Goal: Information Seeking & Learning: Learn about a topic

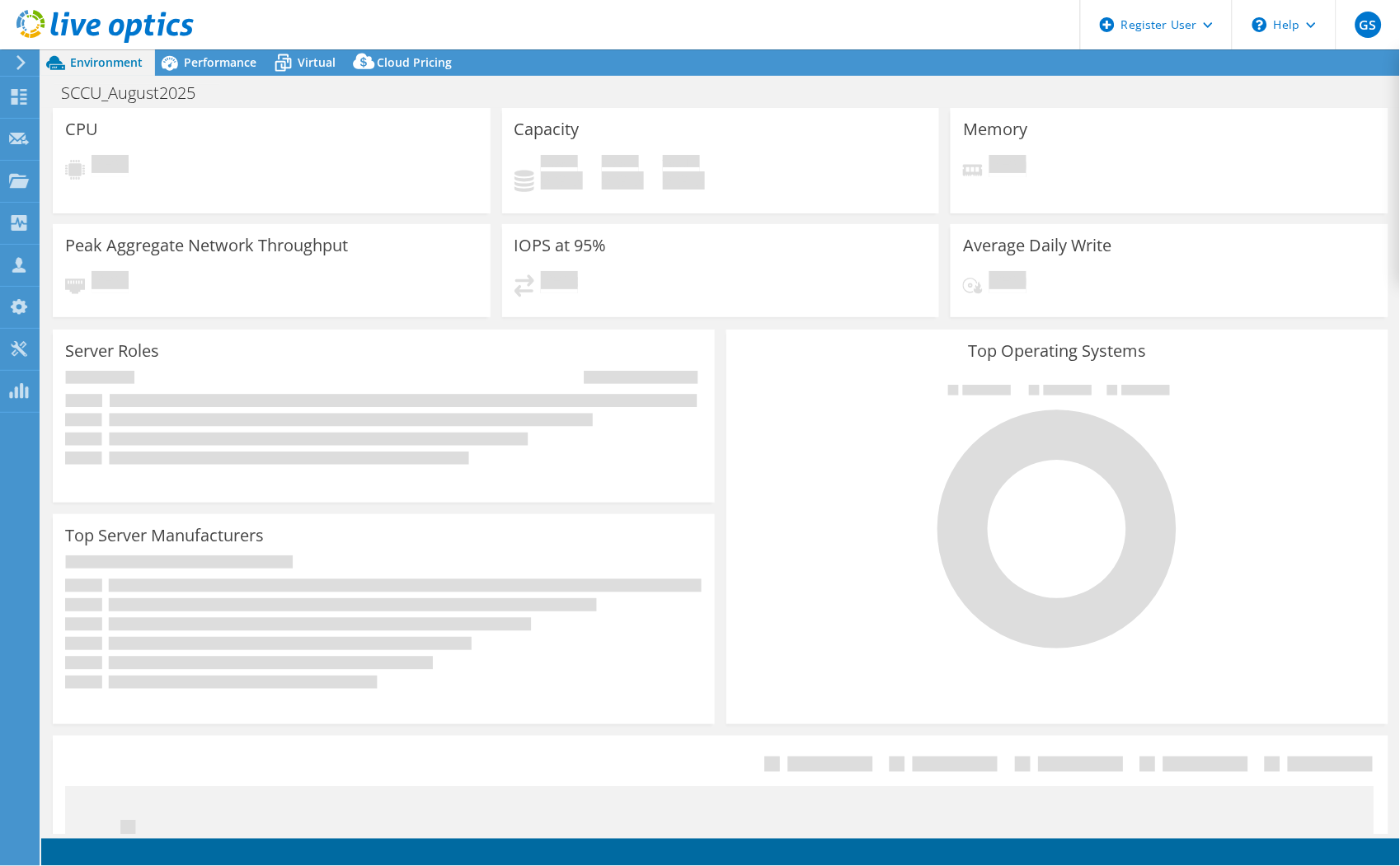
select select "USD"
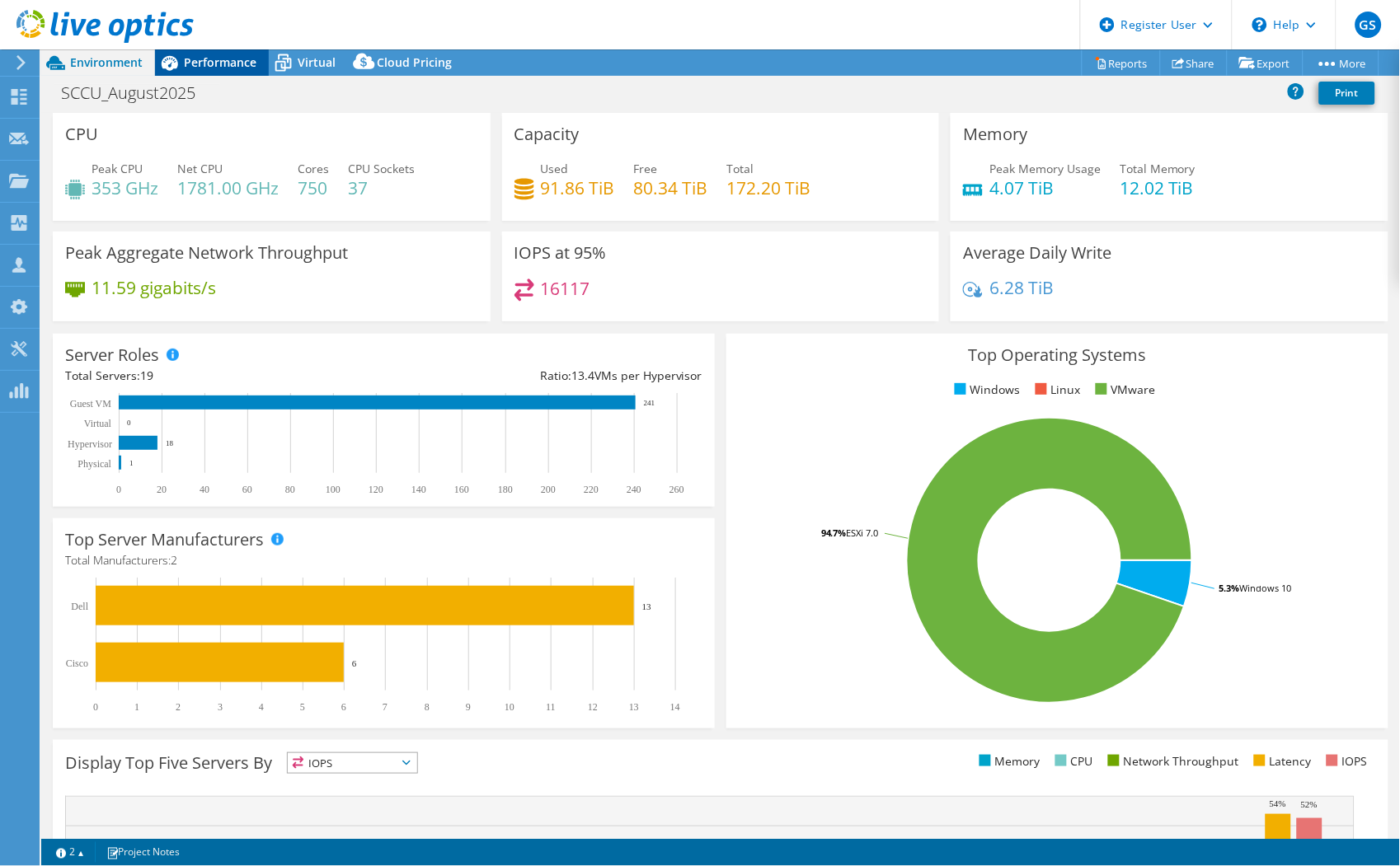
click at [205, 67] on span "Performance" at bounding box center [219, 62] width 73 height 16
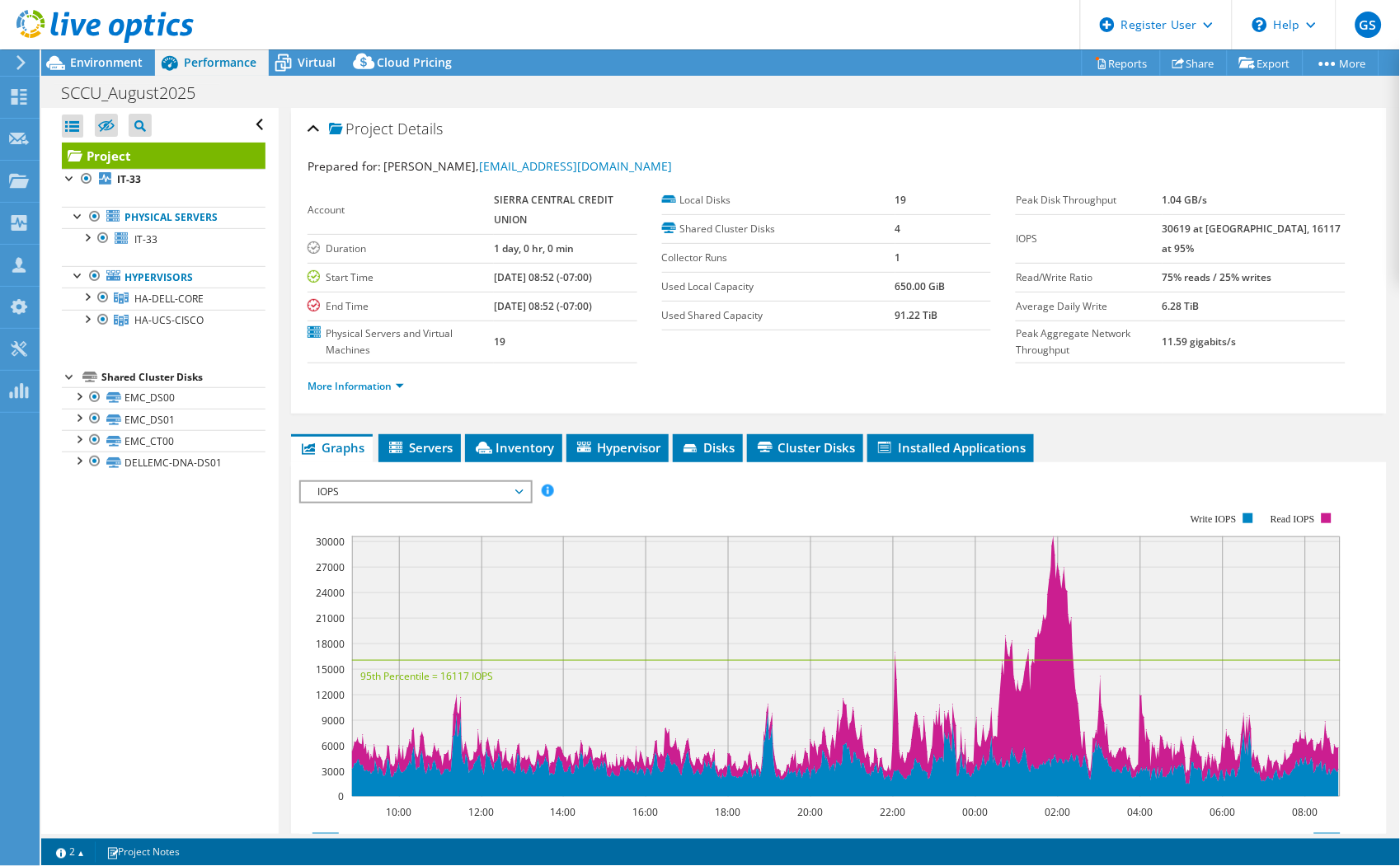
click at [454, 493] on span "IOPS" at bounding box center [415, 492] width 212 height 19
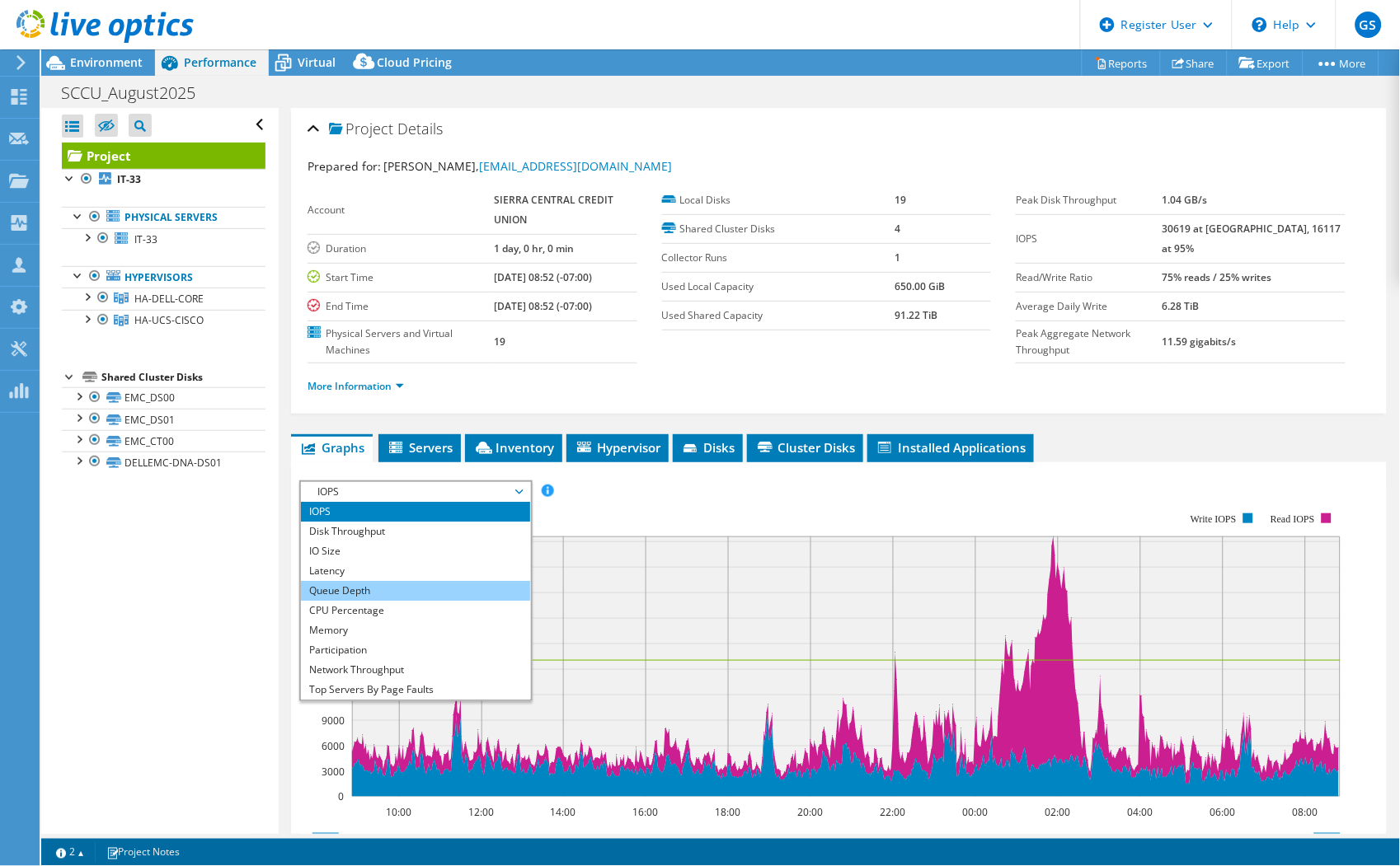
click at [417, 585] on li "Queue Depth" at bounding box center [415, 591] width 228 height 19
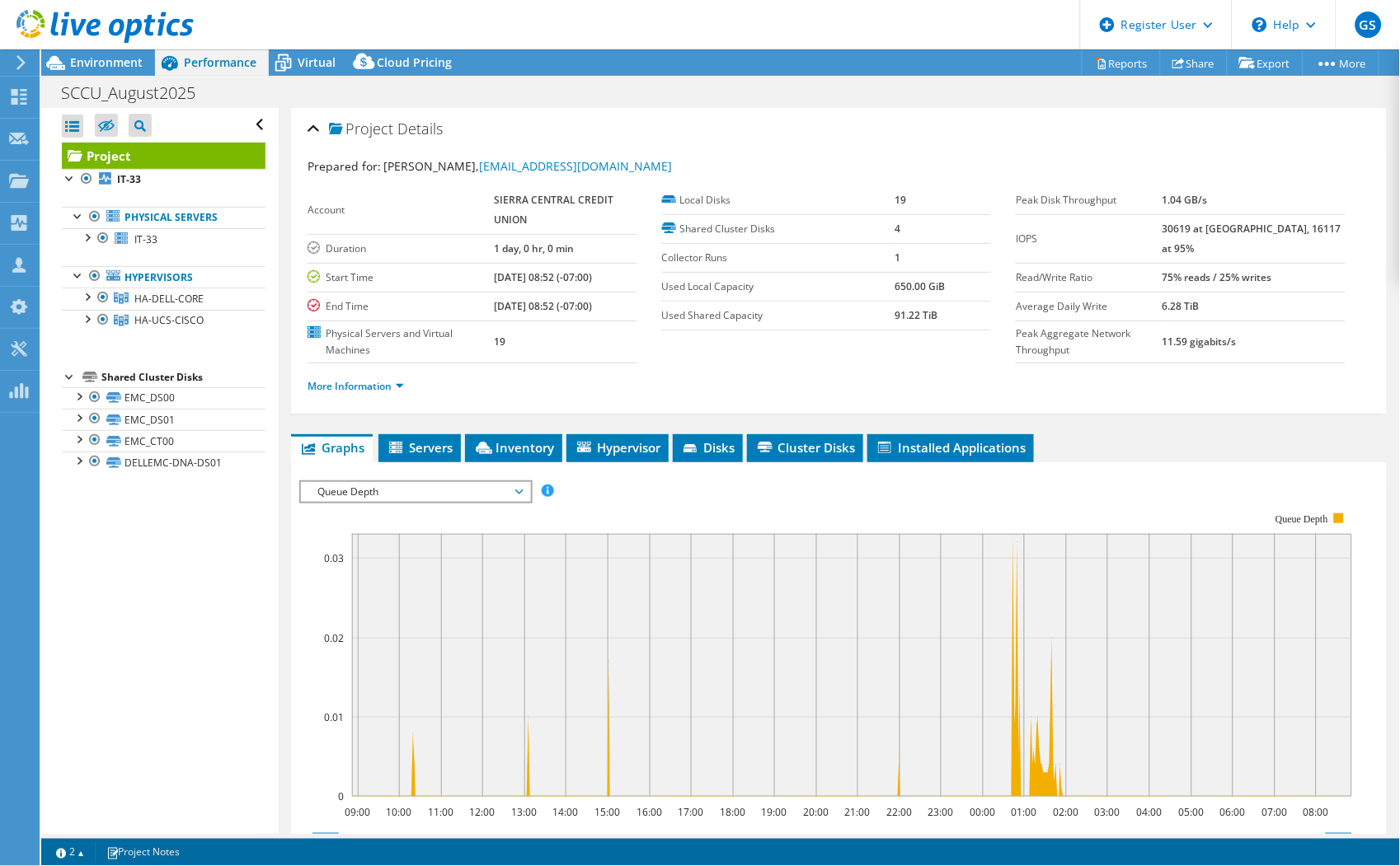
click at [434, 488] on span "Queue Depth" at bounding box center [415, 492] width 212 height 19
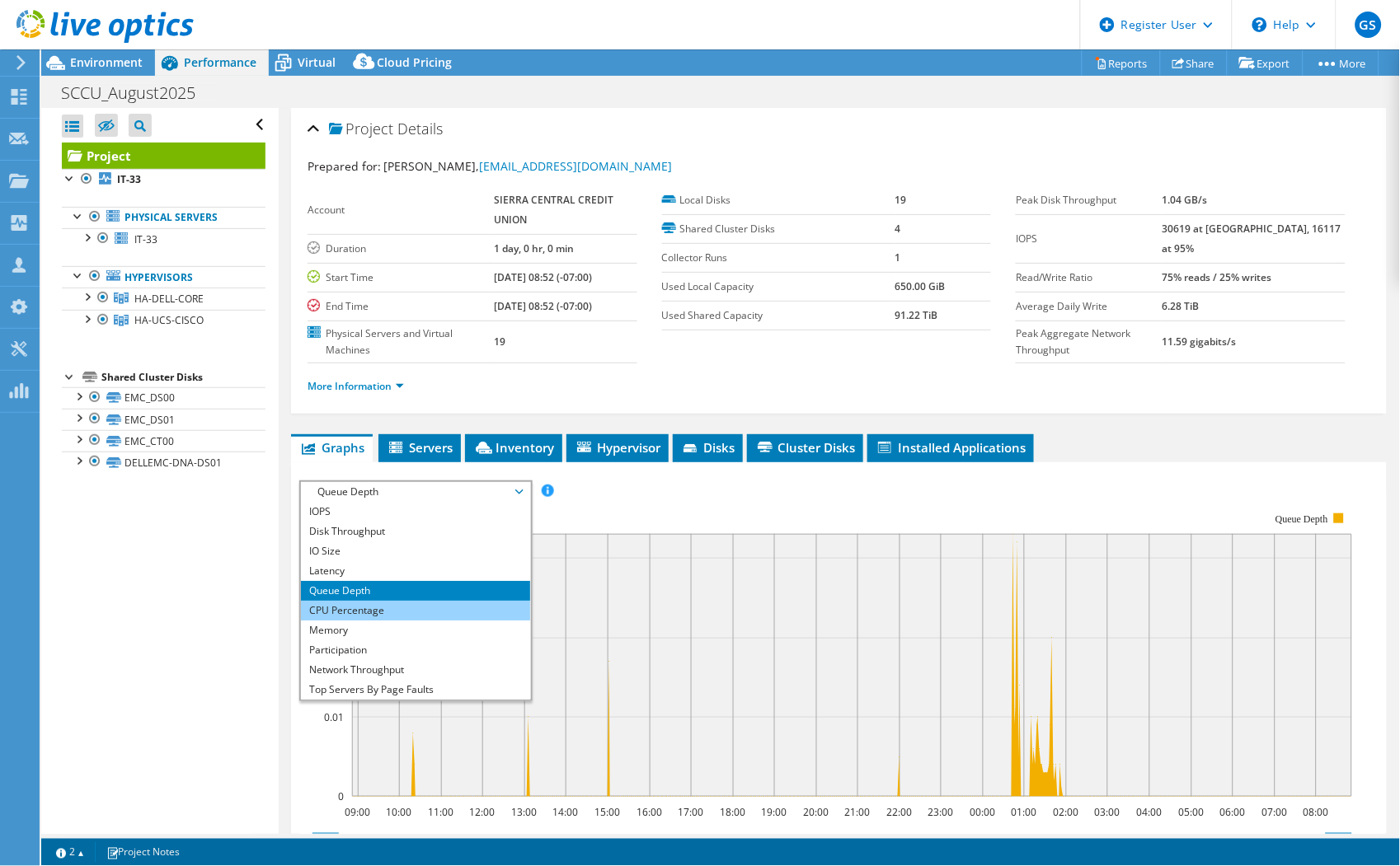
scroll to position [59, 0]
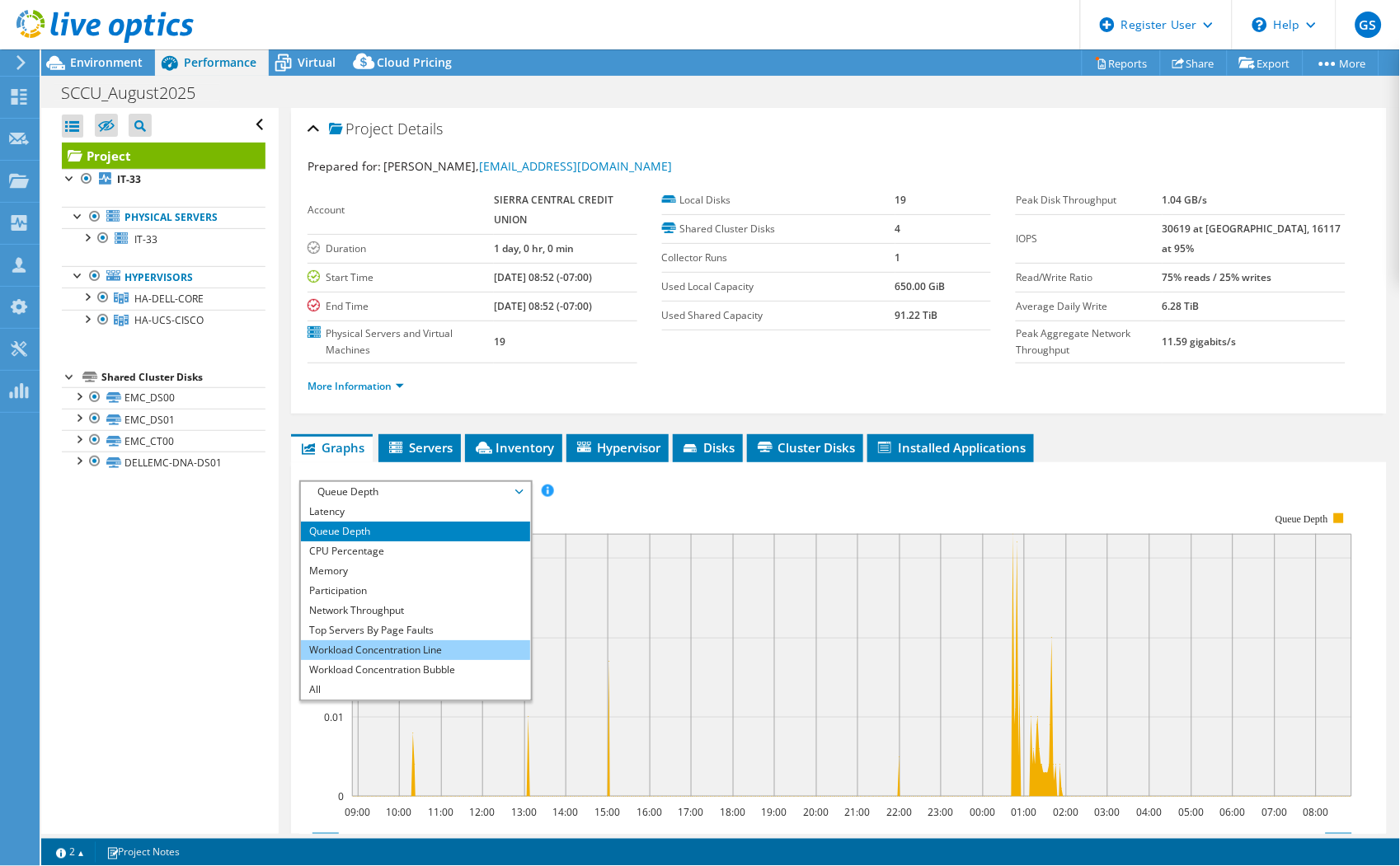
click at [381, 649] on li "Workload Concentration Line" at bounding box center [415, 650] width 228 height 19
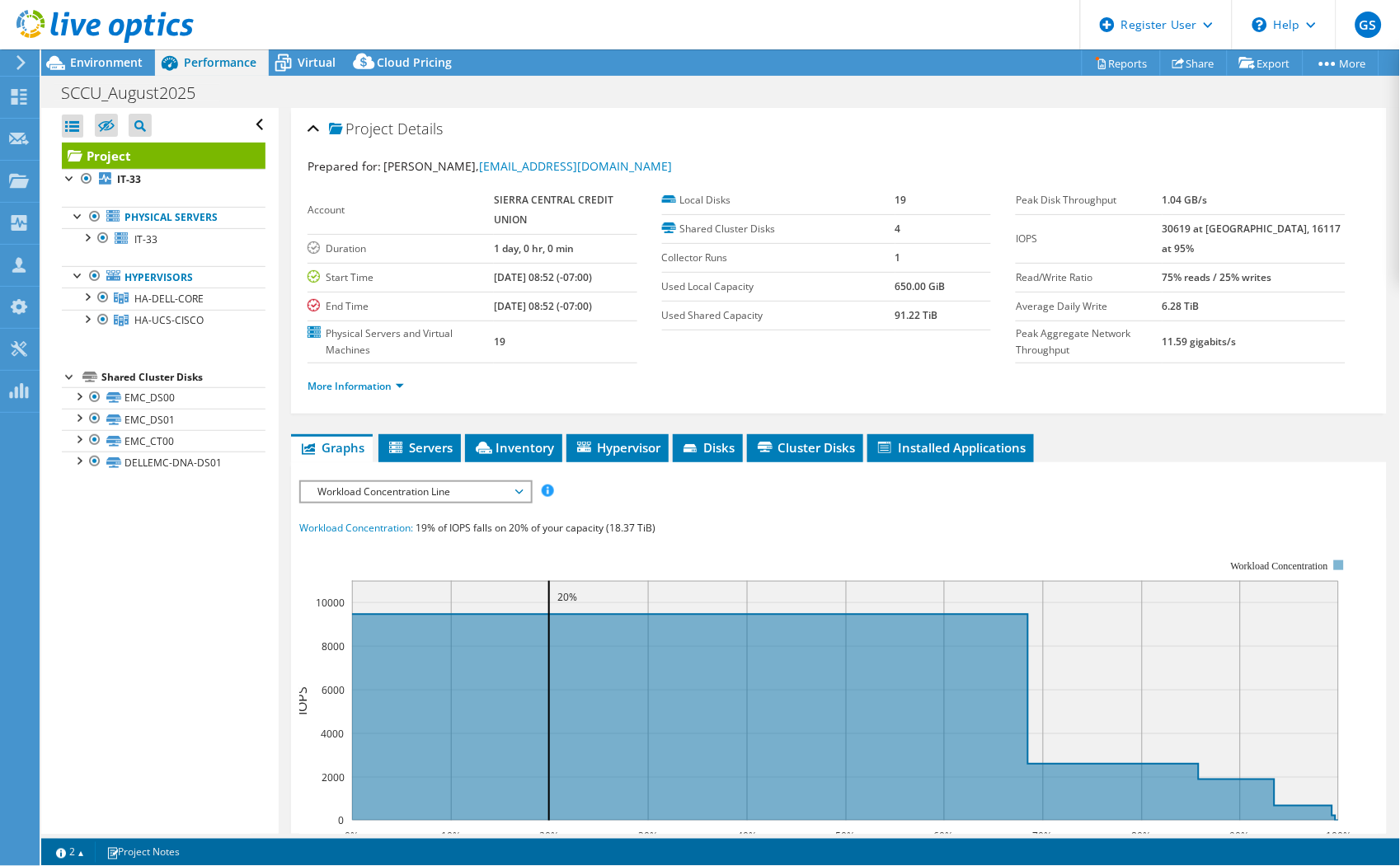
click at [390, 495] on span "Workload Concentration Line" at bounding box center [415, 492] width 212 height 19
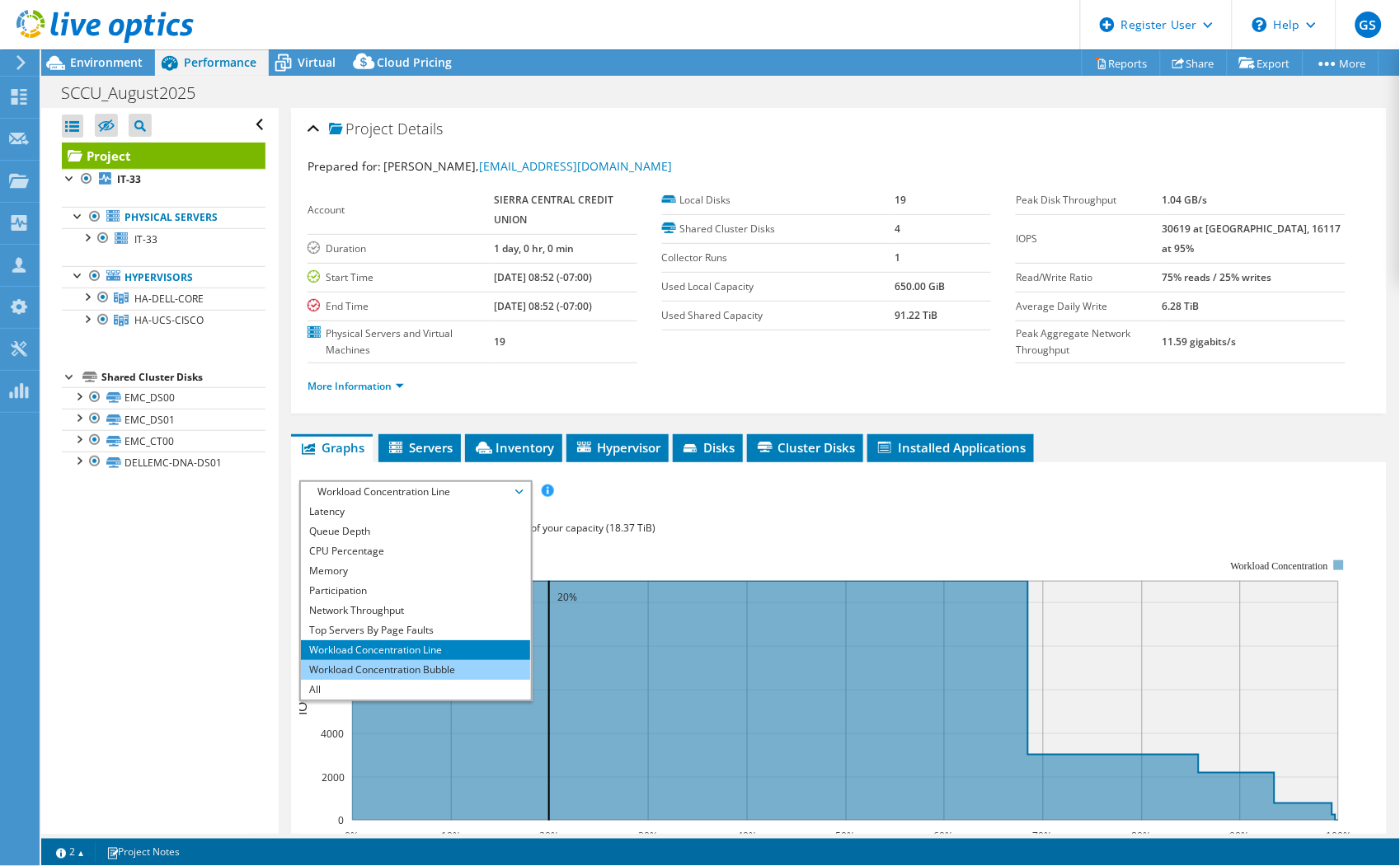
click at [384, 672] on li "Workload Concentration Bubble" at bounding box center [415, 670] width 228 height 19
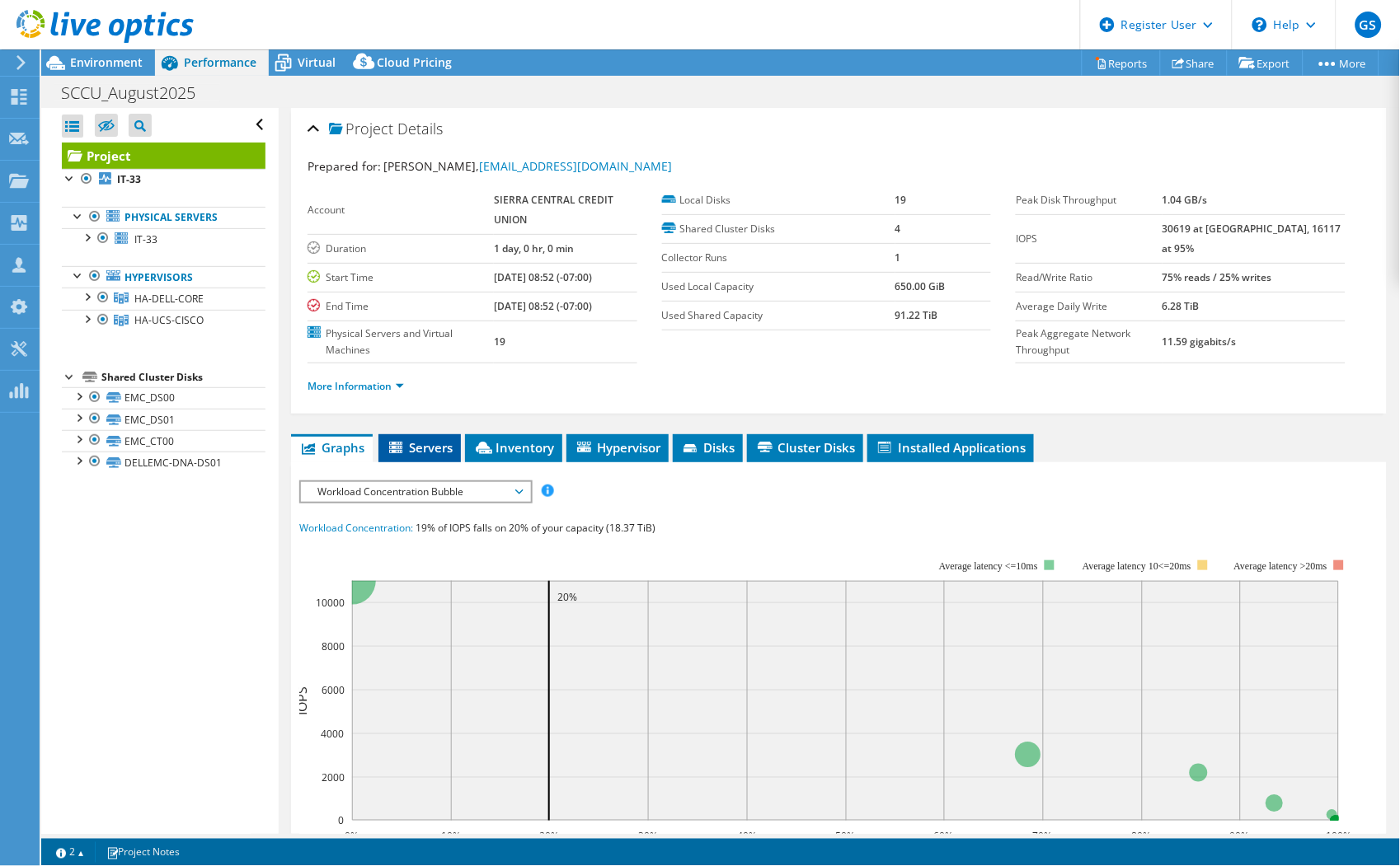
click at [442, 442] on span "Servers" at bounding box center [419, 447] width 66 height 17
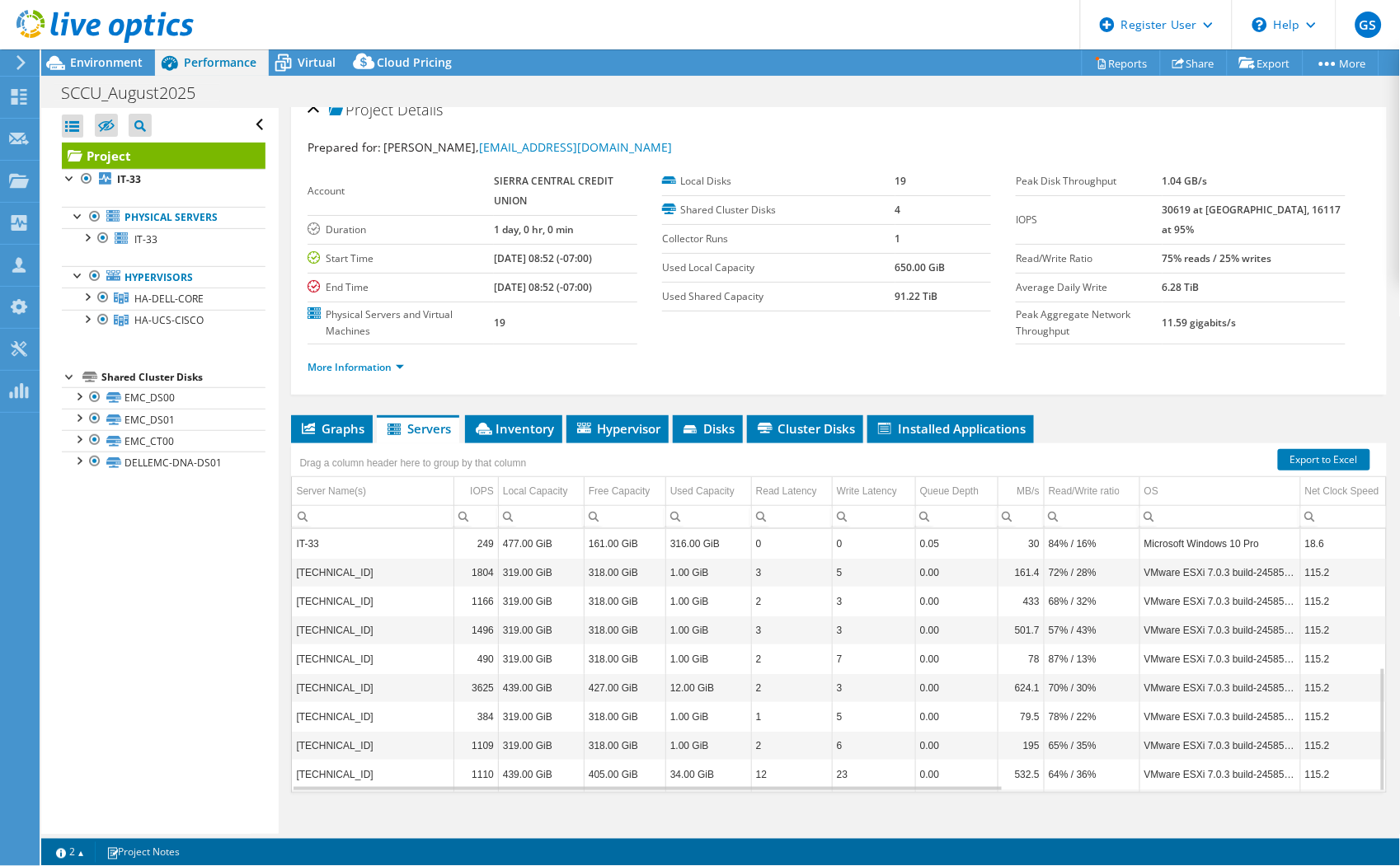
scroll to position [0, 0]
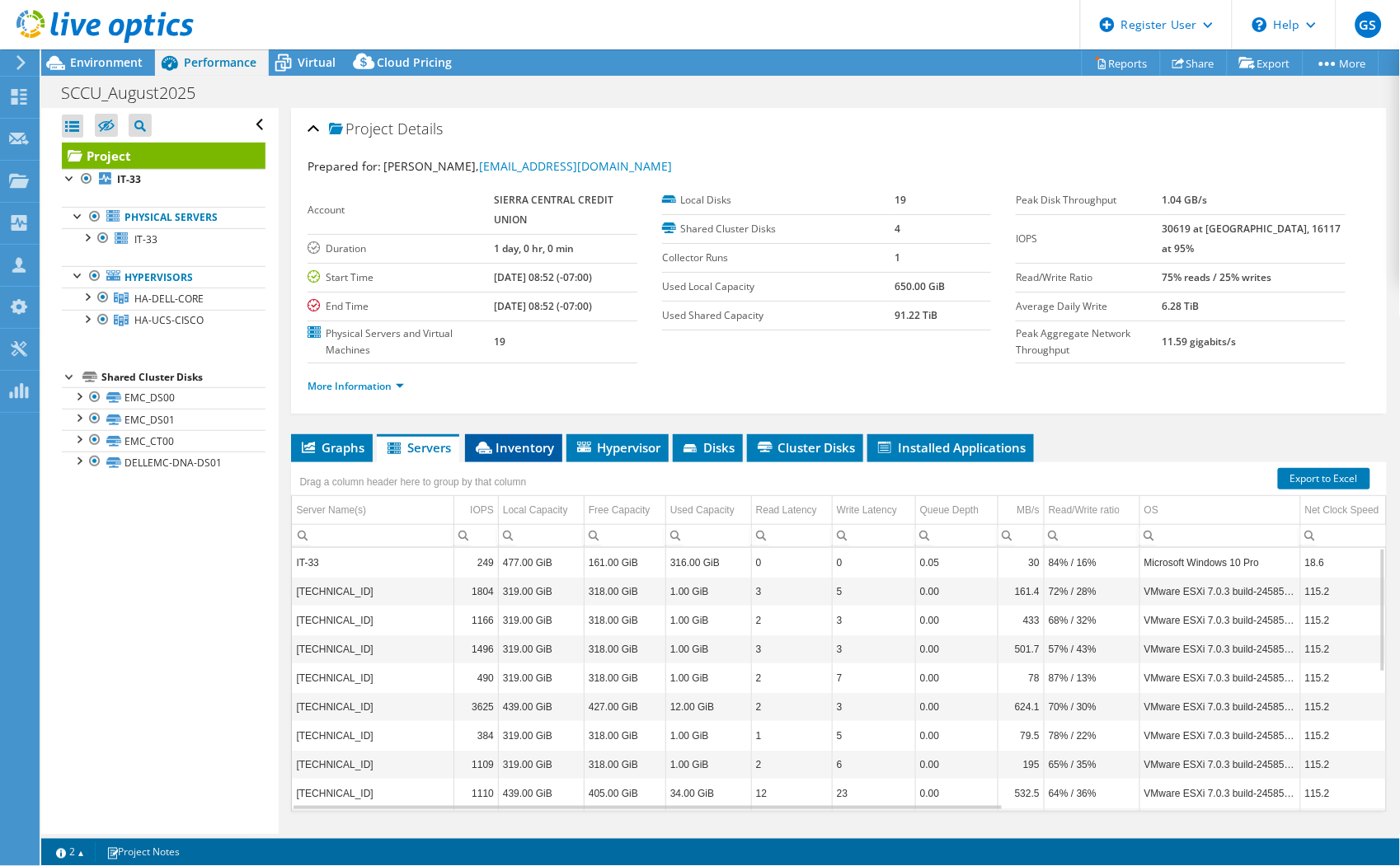
click at [520, 448] on span "Inventory" at bounding box center [513, 447] width 81 height 17
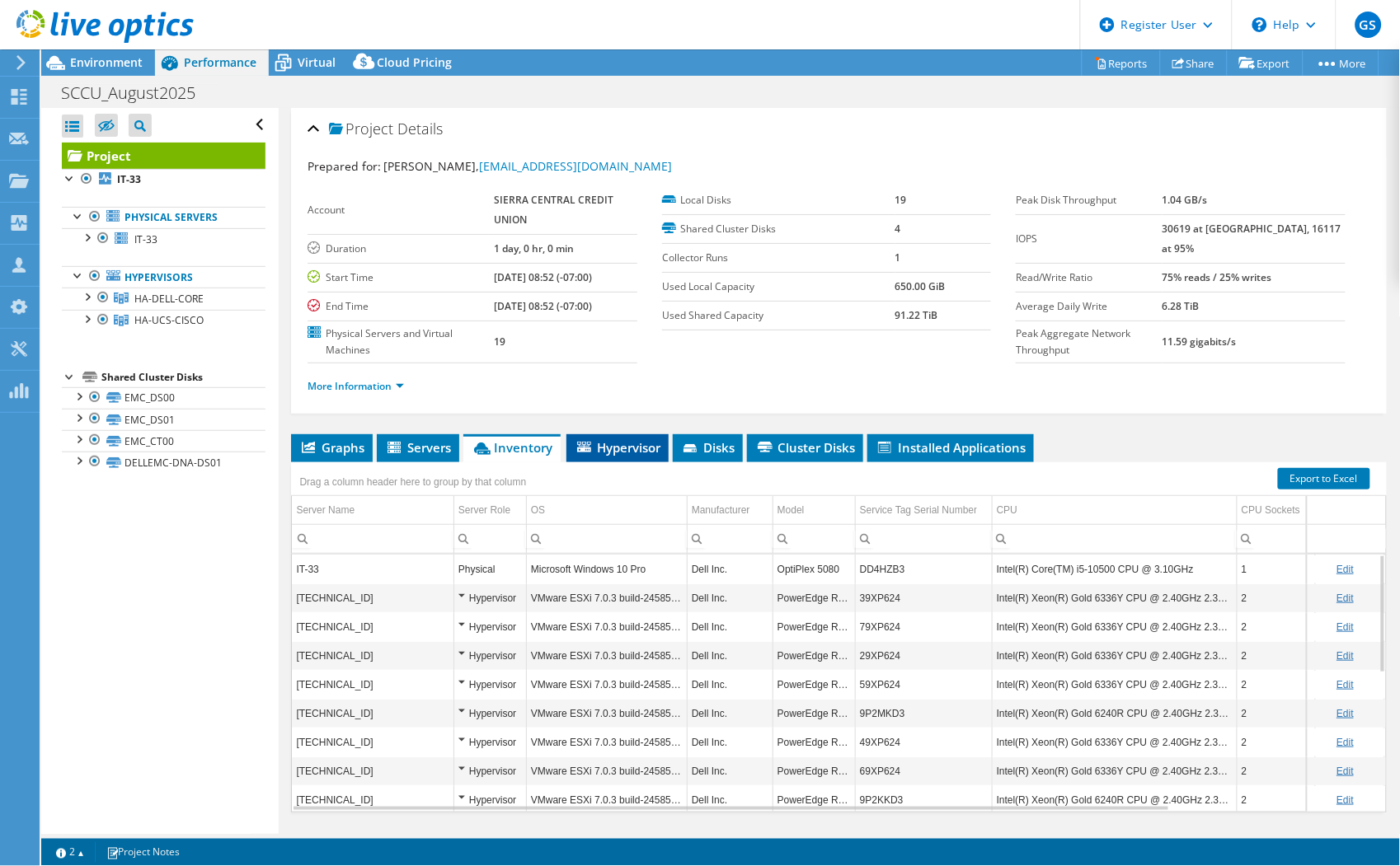
click at [630, 447] on span "Hypervisor" at bounding box center [617, 447] width 85 height 17
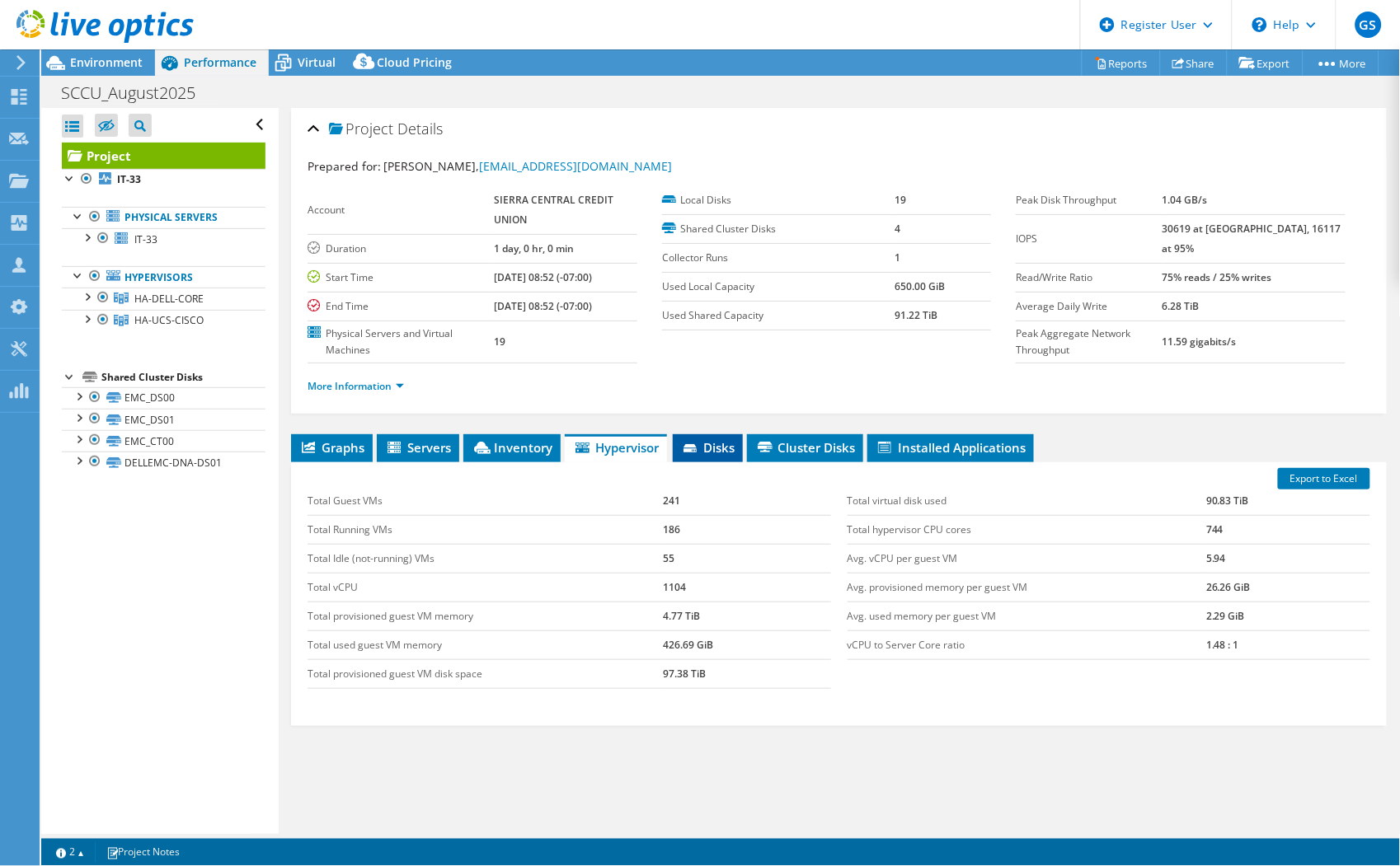
click at [705, 440] on span "Disks" at bounding box center [707, 447] width 53 height 17
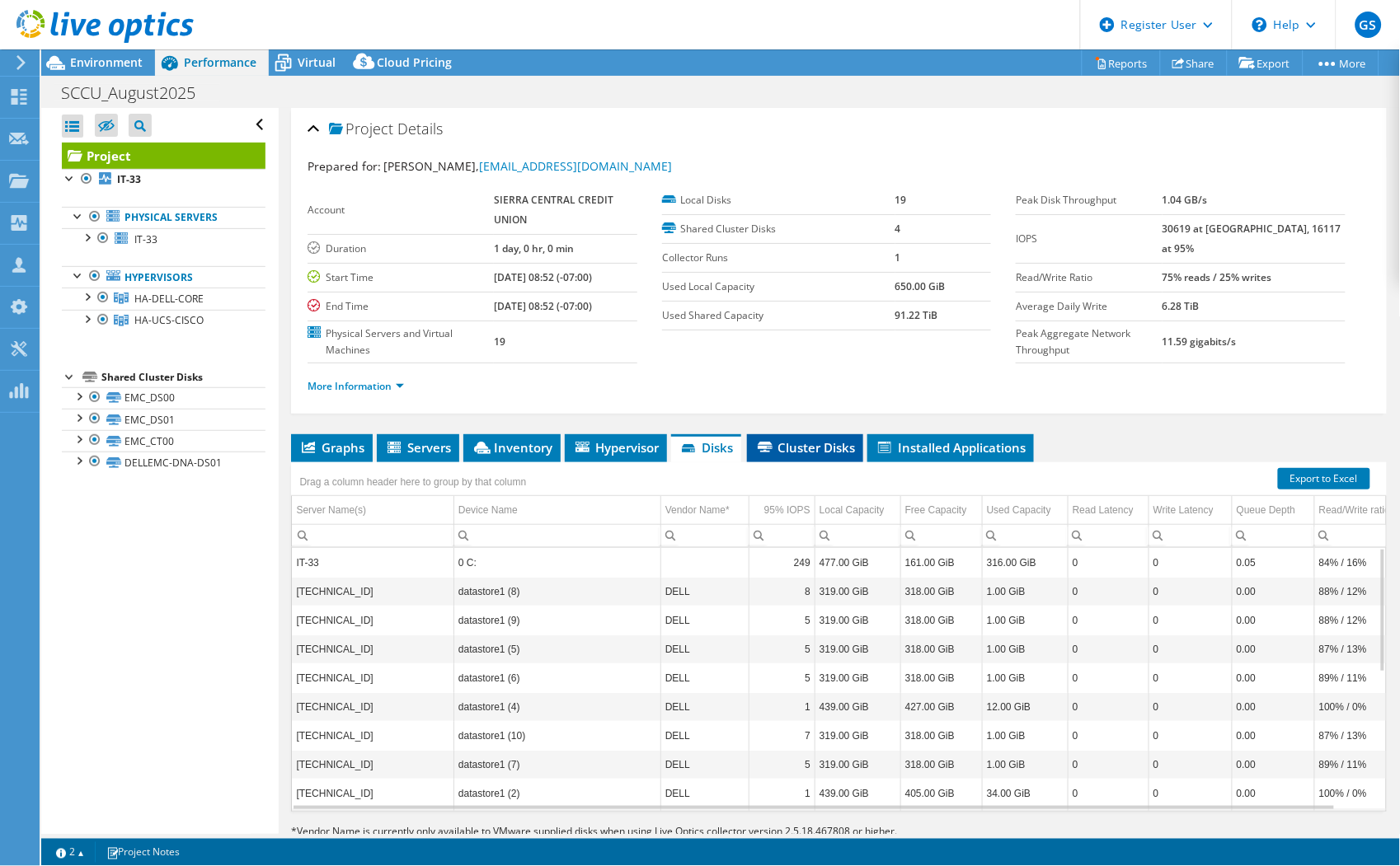
click at [812, 451] on span "Cluster Disks" at bounding box center [805, 447] width 100 height 17
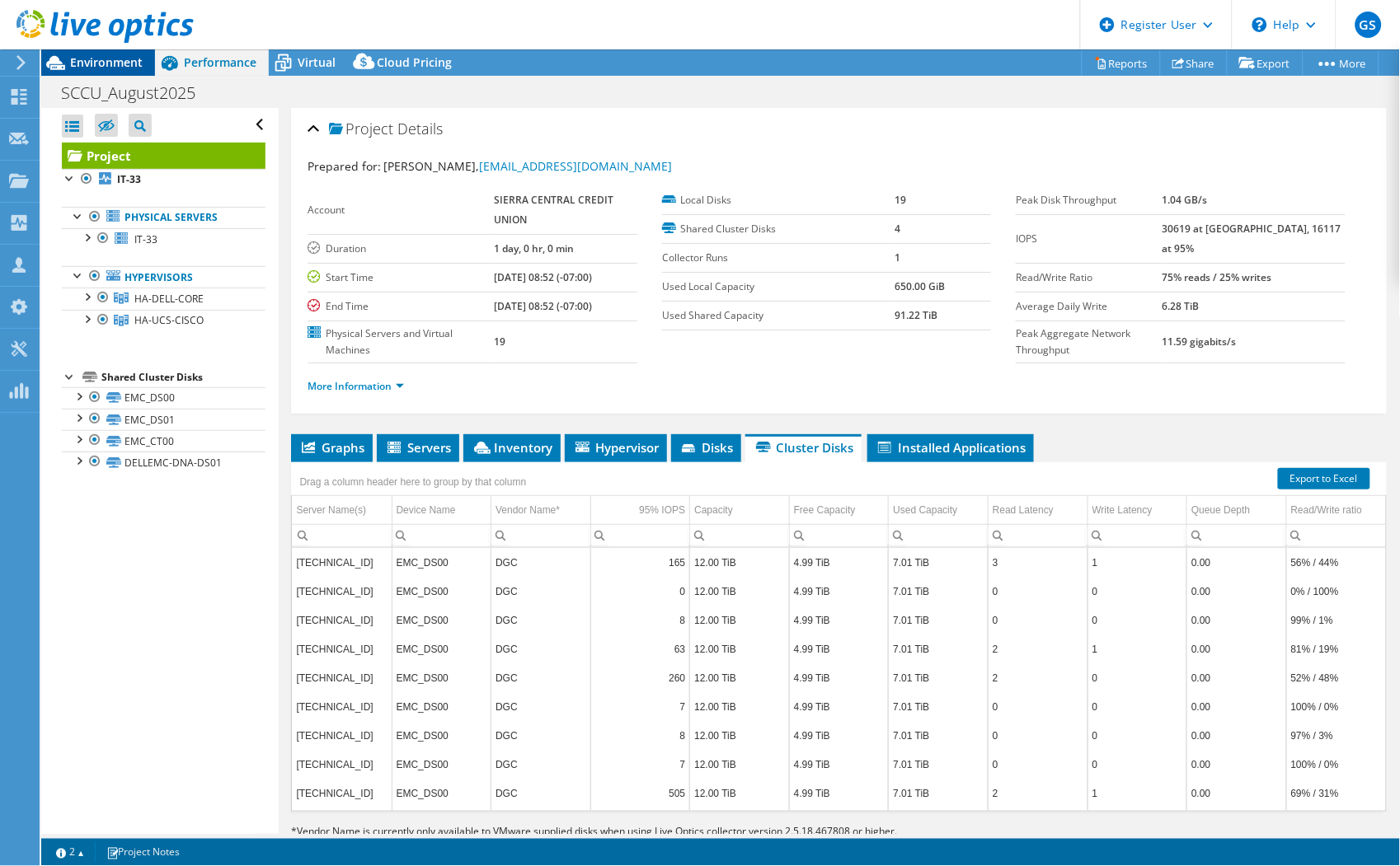
click at [95, 60] on span "Environment" at bounding box center [106, 62] width 73 height 16
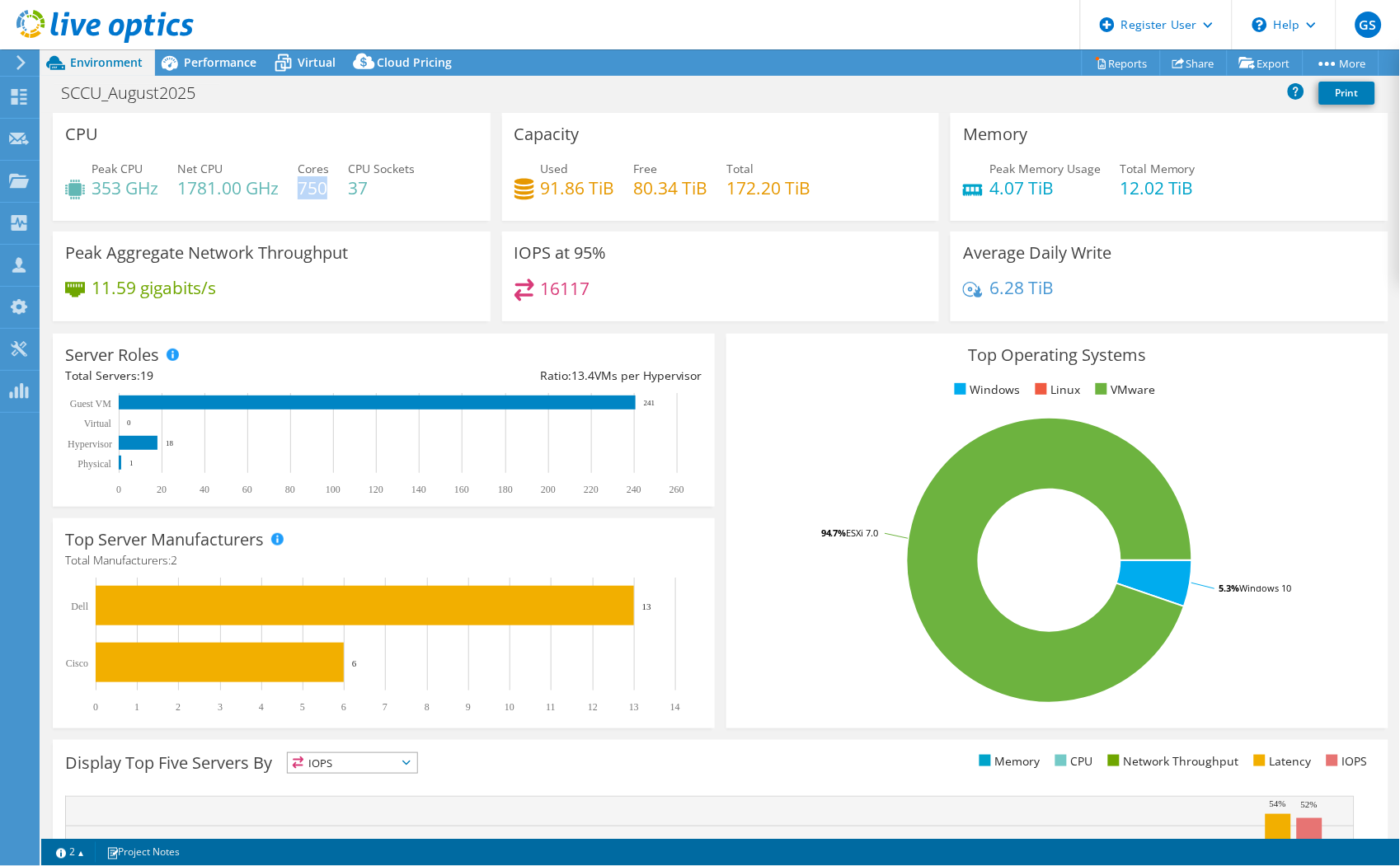
drag, startPoint x: 299, startPoint y: 189, endPoint x: 327, endPoint y: 189, distance: 28.0
click at [327, 189] on h4 "750" at bounding box center [313, 187] width 31 height 18
drag, startPoint x: 327, startPoint y: 189, endPoint x: 310, endPoint y: 191, distance: 17.1
click at [310, 191] on h4 "750" at bounding box center [313, 187] width 31 height 18
click at [1304, 259] on div "Average Daily Write 6.28 TiB" at bounding box center [1169, 277] width 438 height 90
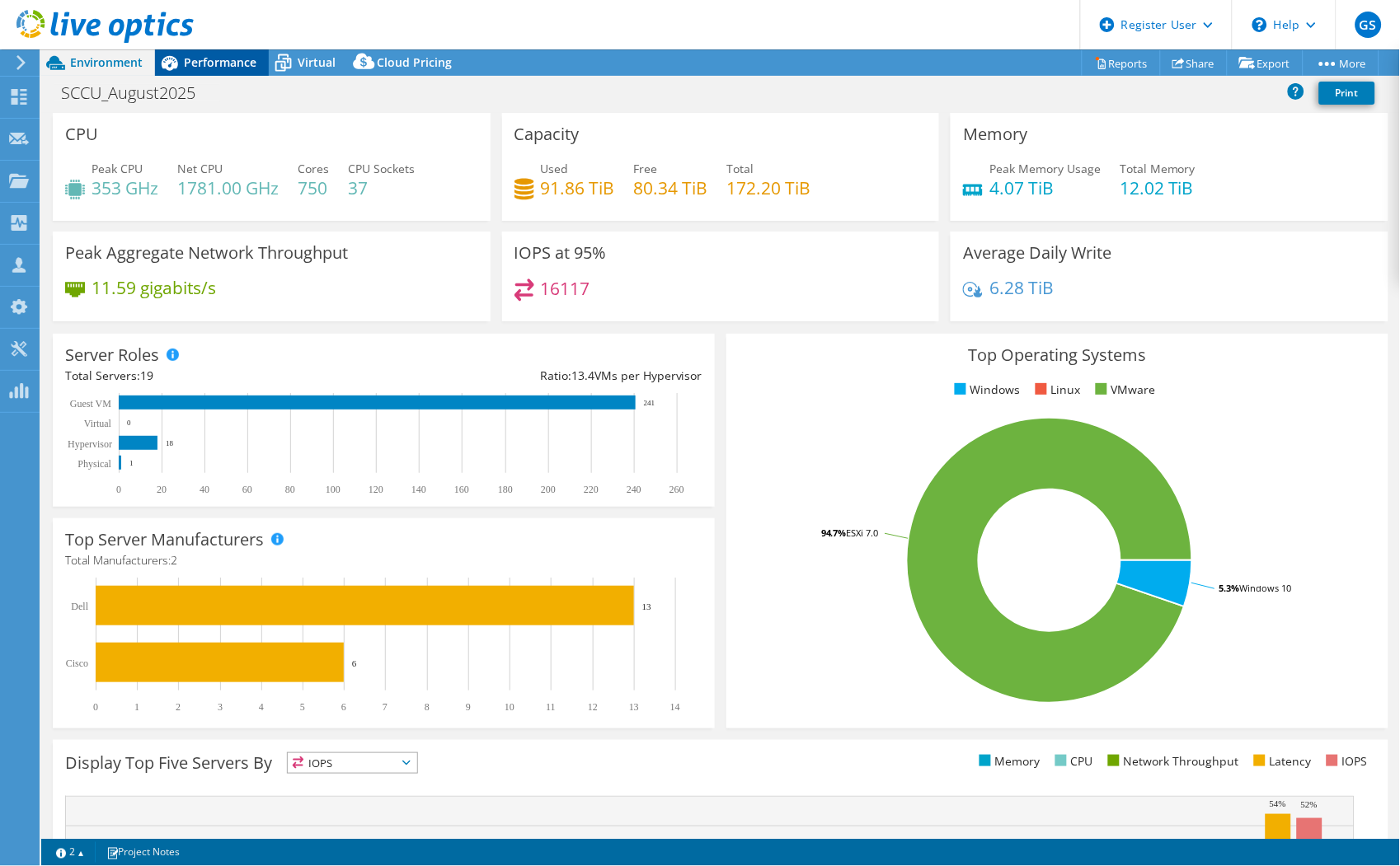
click at [217, 67] on span "Performance" at bounding box center [219, 62] width 73 height 16
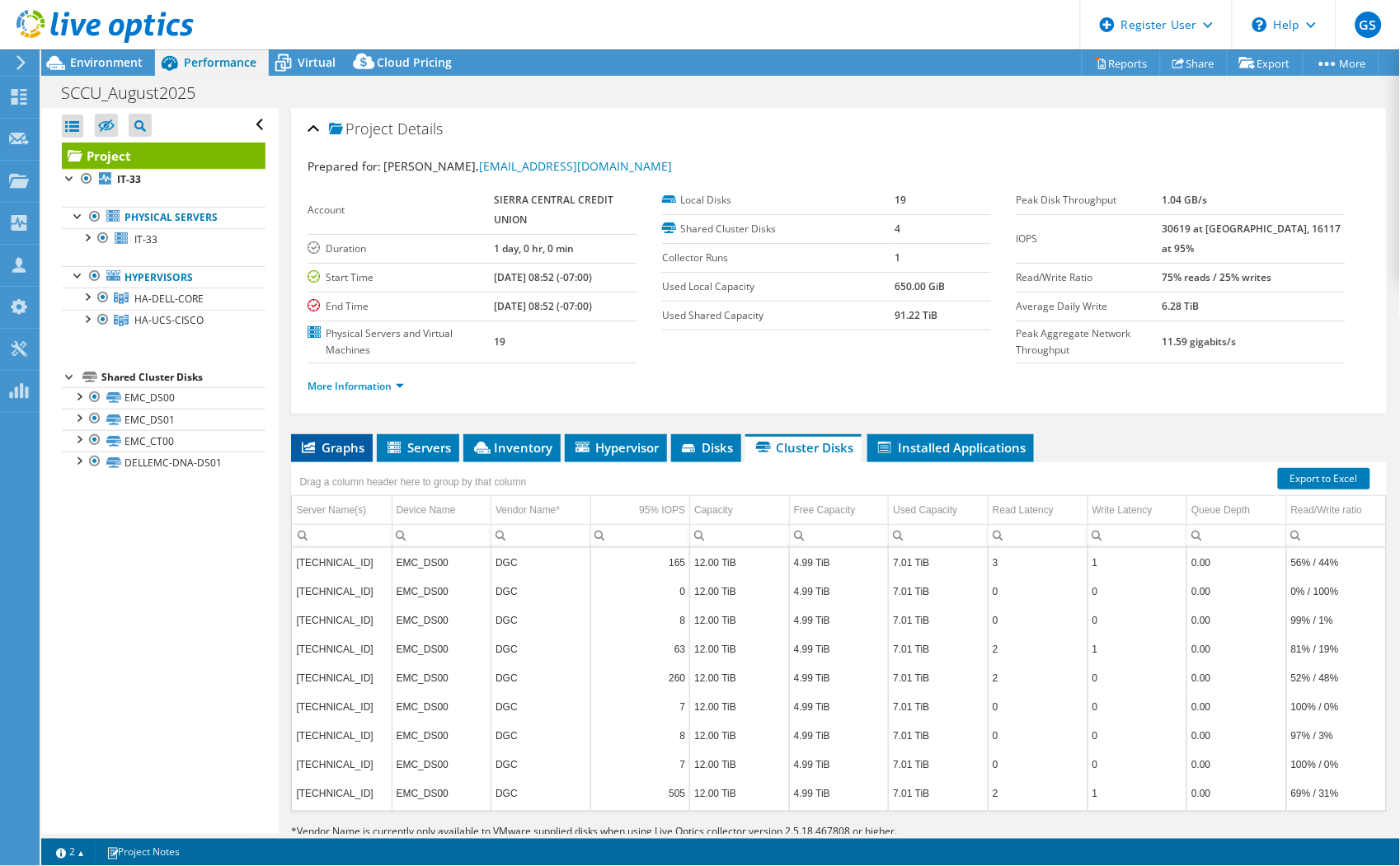
click at [347, 443] on span "Graphs" at bounding box center [331, 447] width 65 height 17
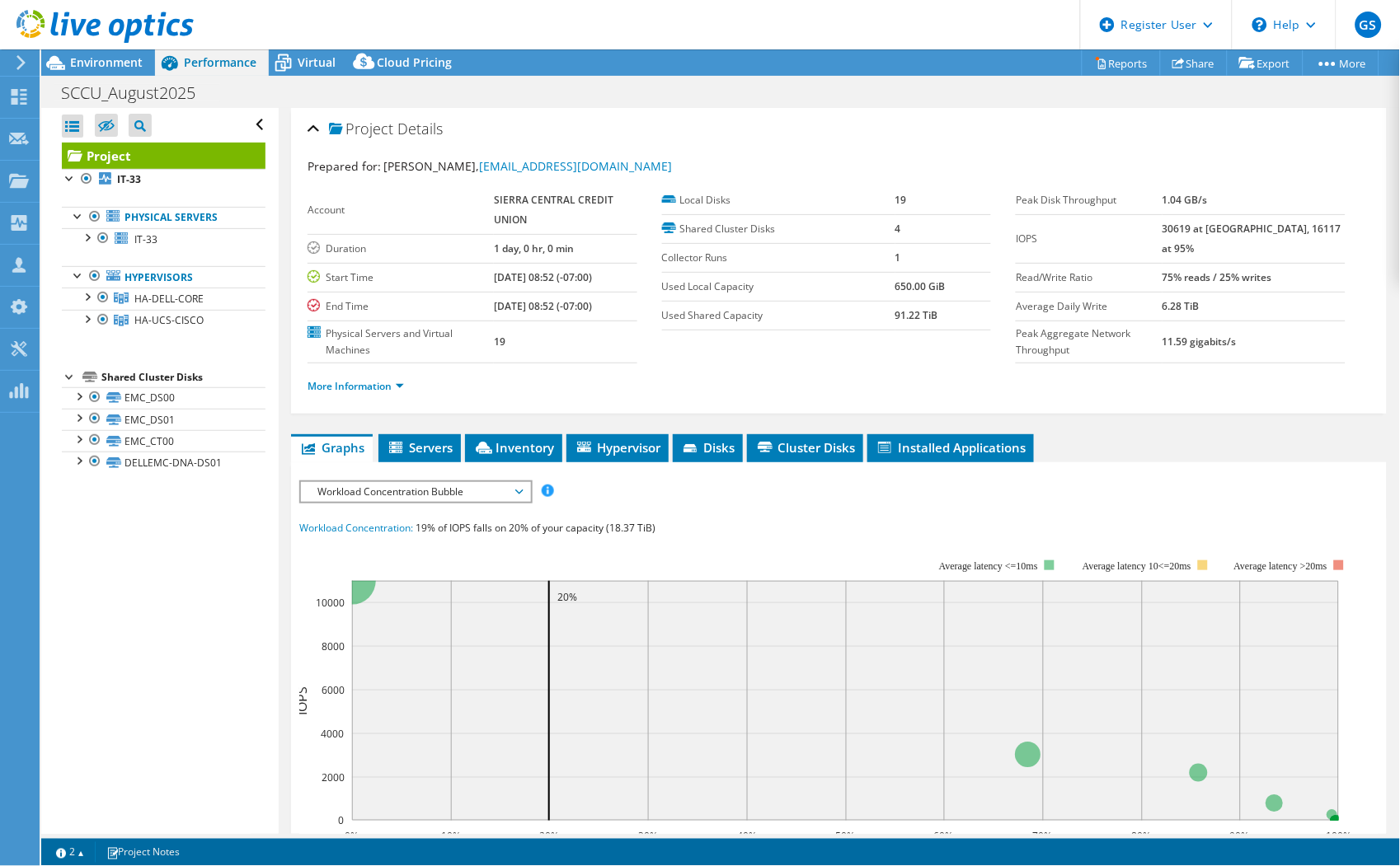
click at [341, 484] on span "Workload Concentration Bubble" at bounding box center [415, 492] width 212 height 19
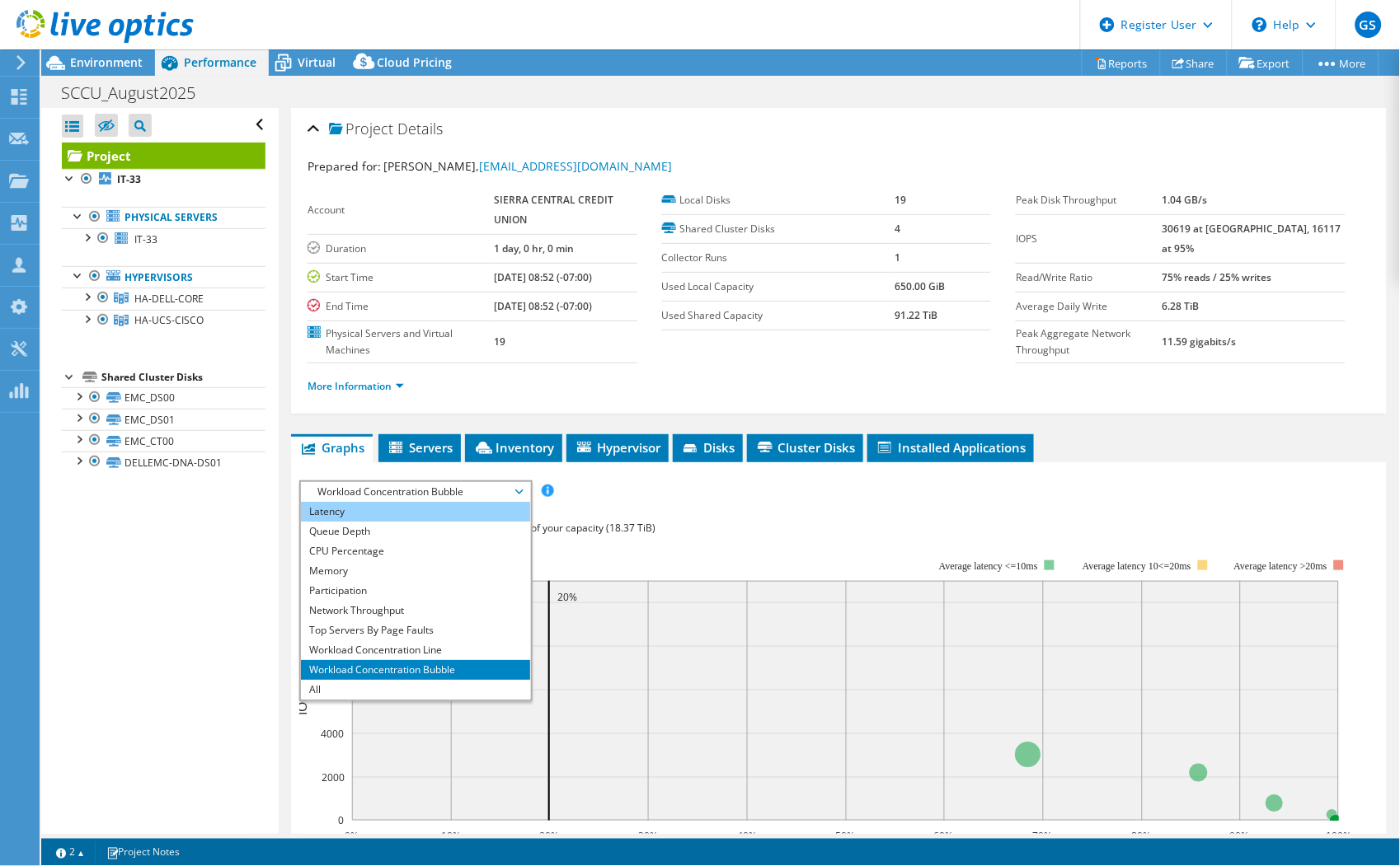
click at [345, 511] on li "Latency" at bounding box center [415, 512] width 228 height 19
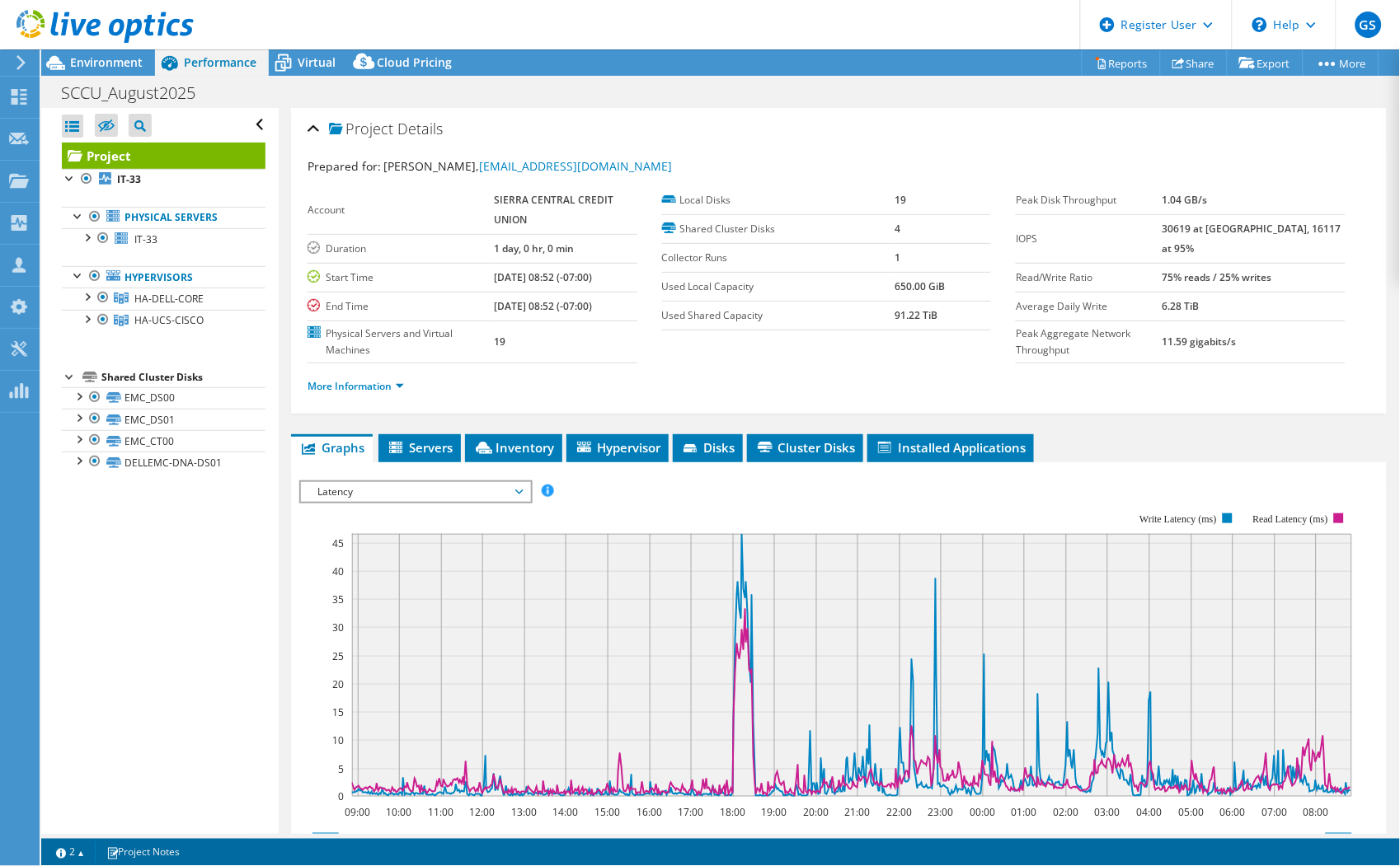
click at [451, 488] on span "Latency" at bounding box center [415, 492] width 212 height 19
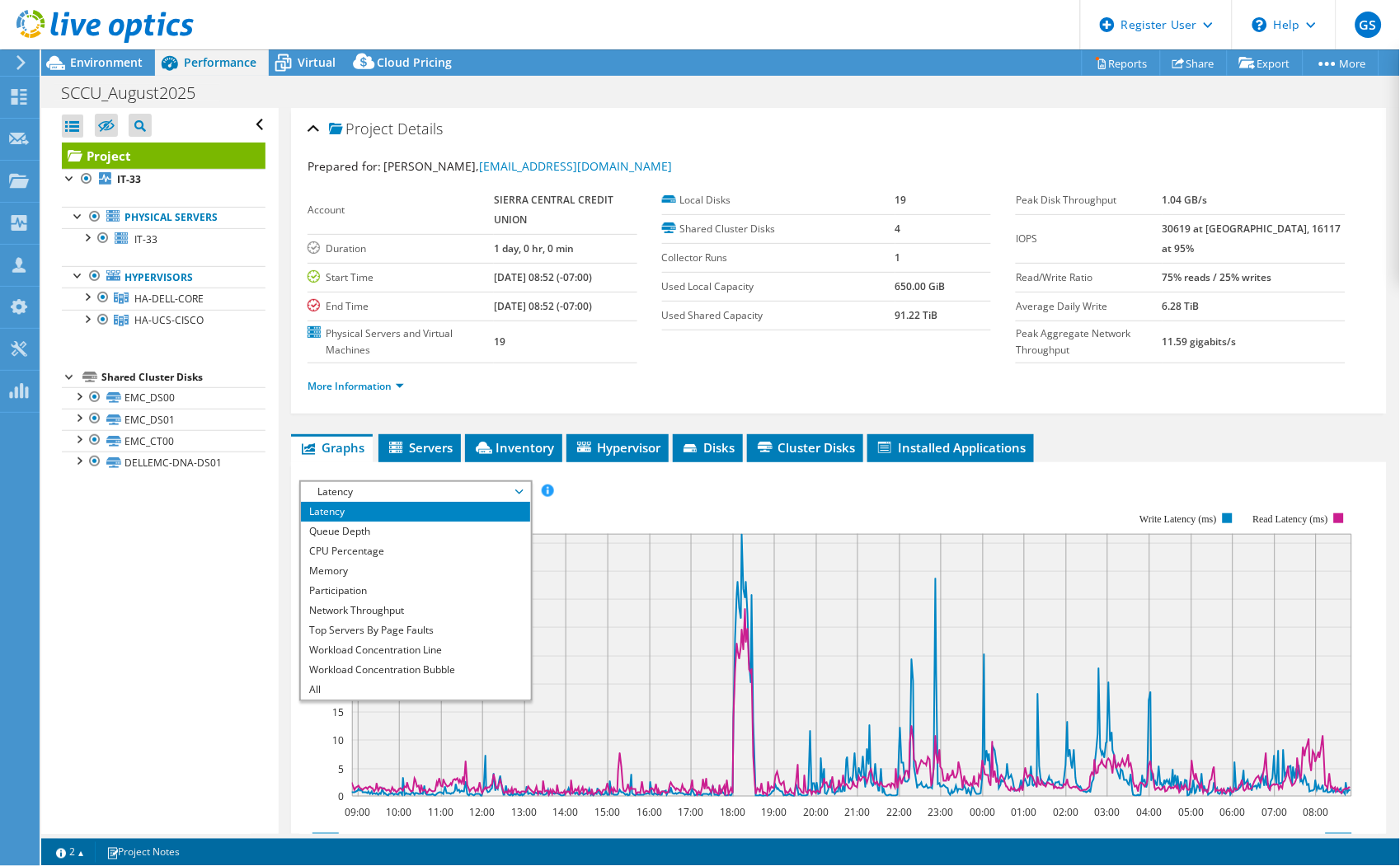
click at [387, 503] on li "Latency" at bounding box center [415, 512] width 228 height 19
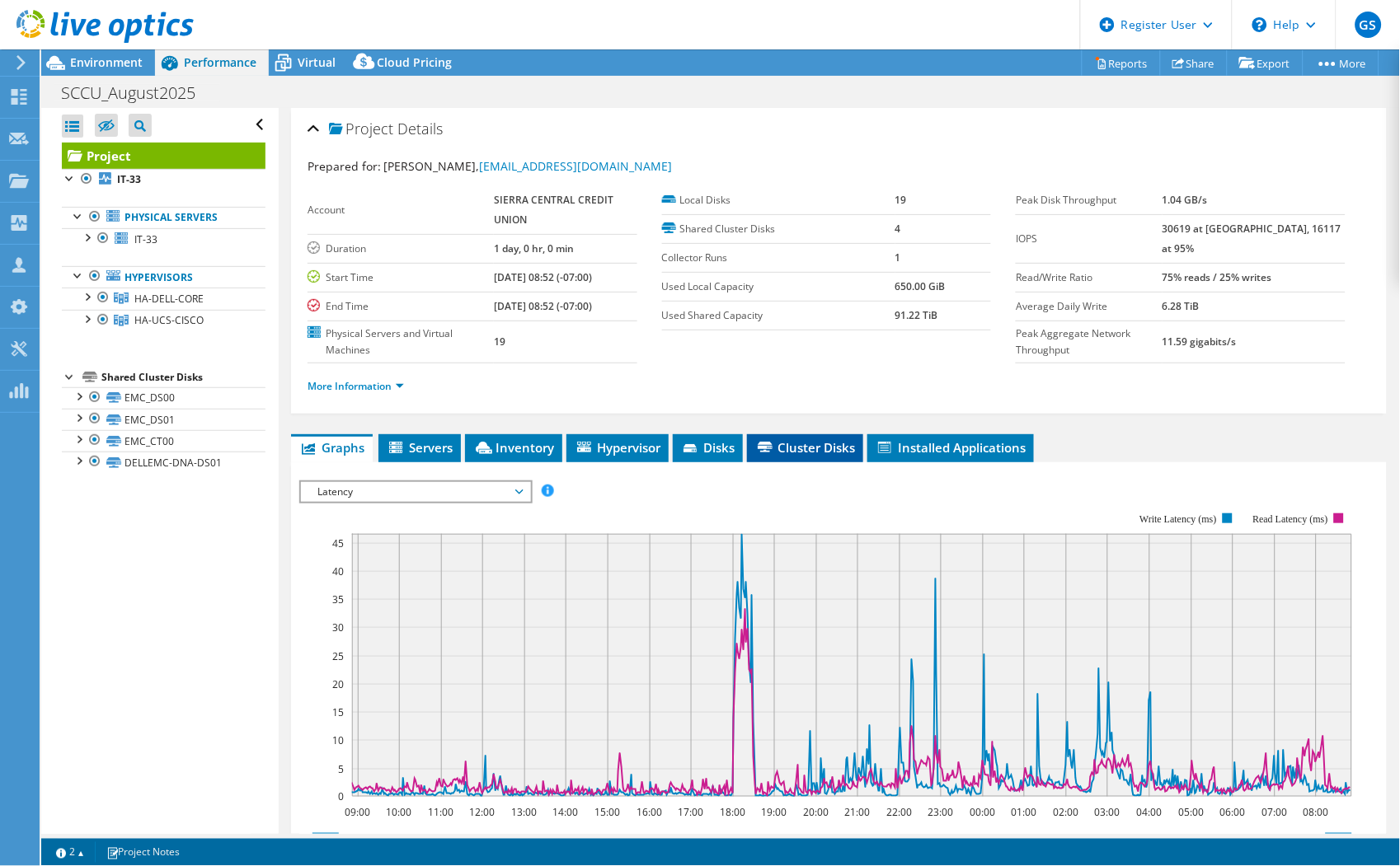
click at [800, 451] on span "Cluster Disks" at bounding box center [805, 447] width 100 height 17
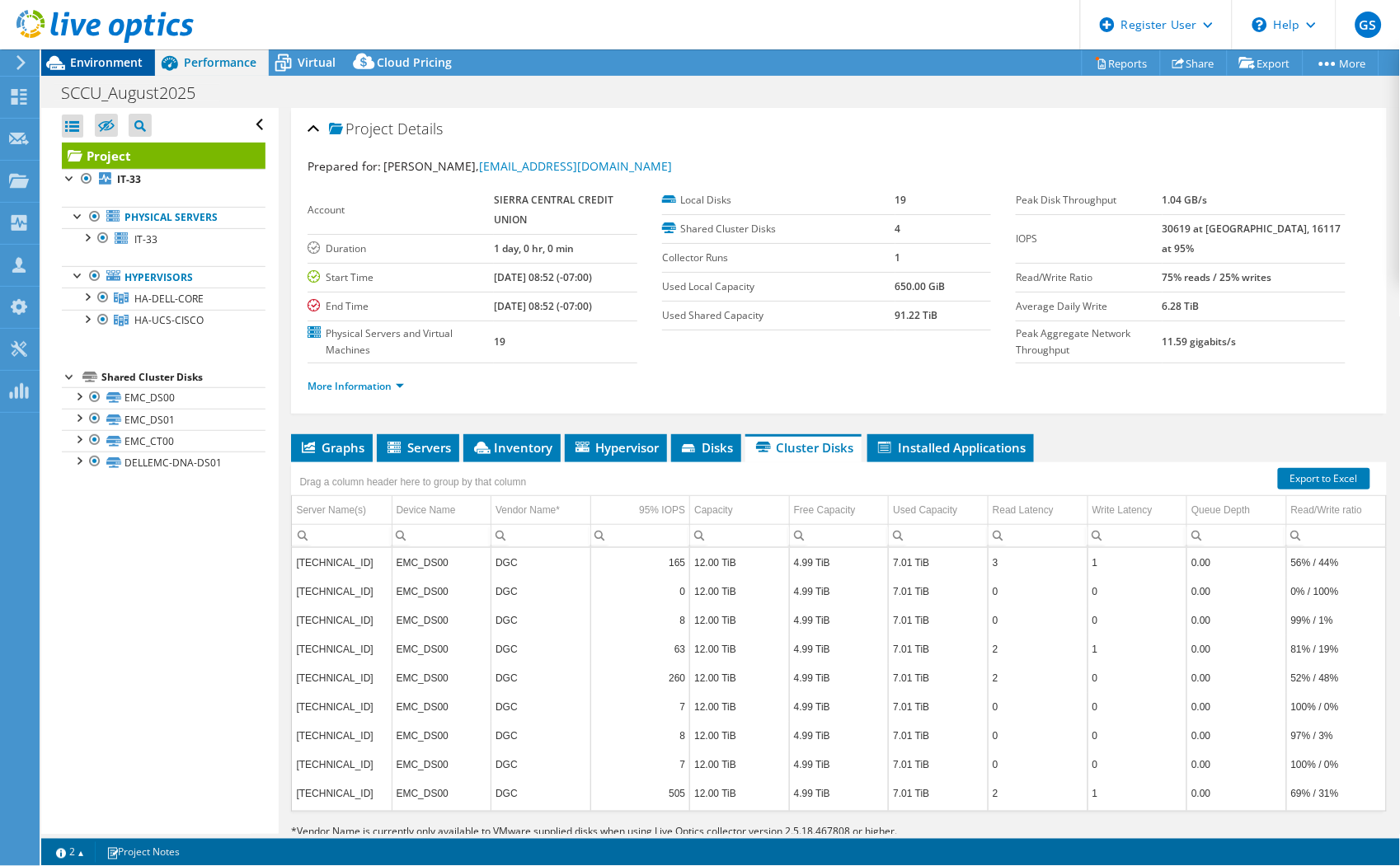
click at [103, 60] on span "Environment" at bounding box center [106, 62] width 73 height 16
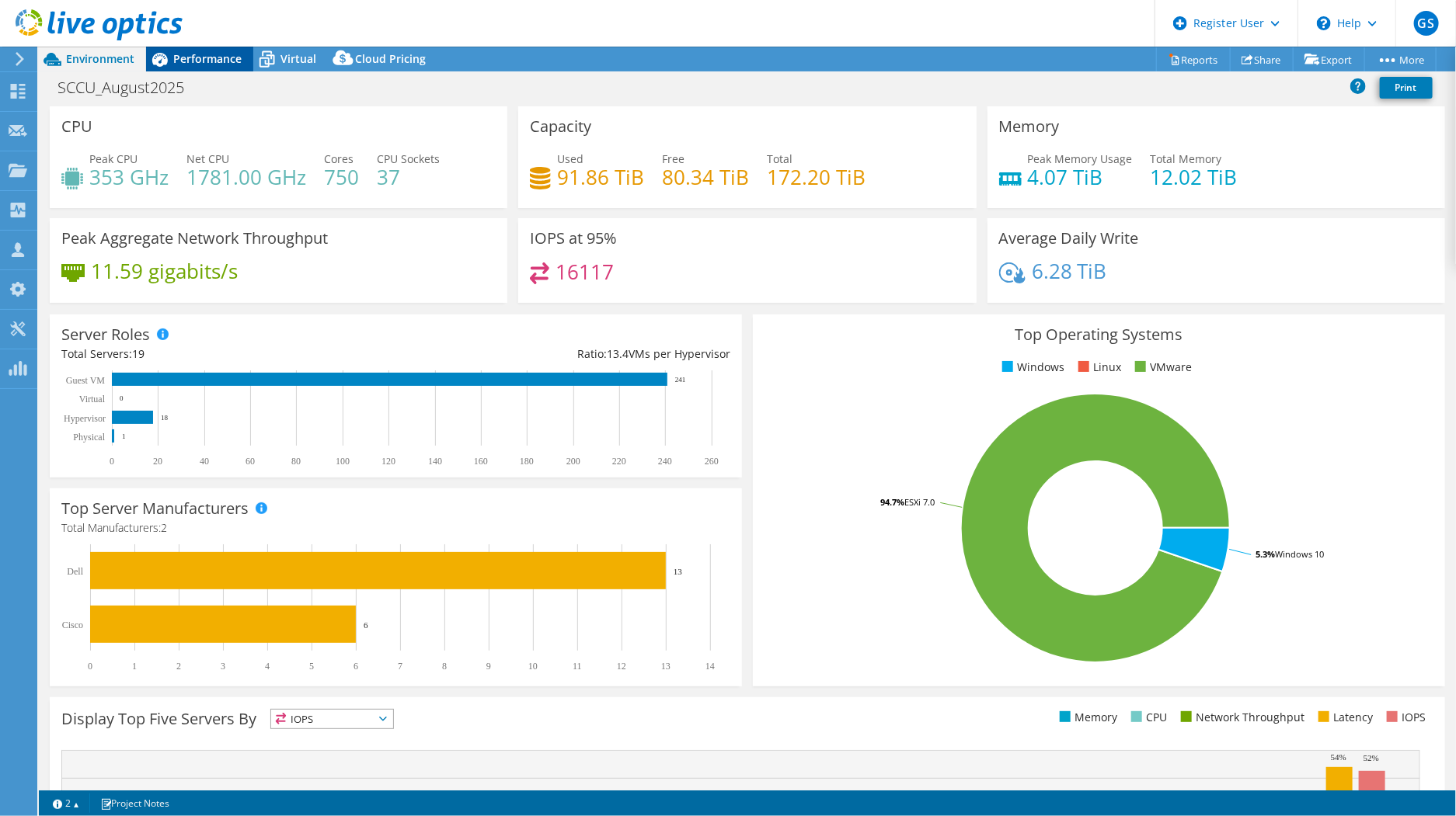
click at [208, 59] on span "Performance" at bounding box center [207, 59] width 69 height 15
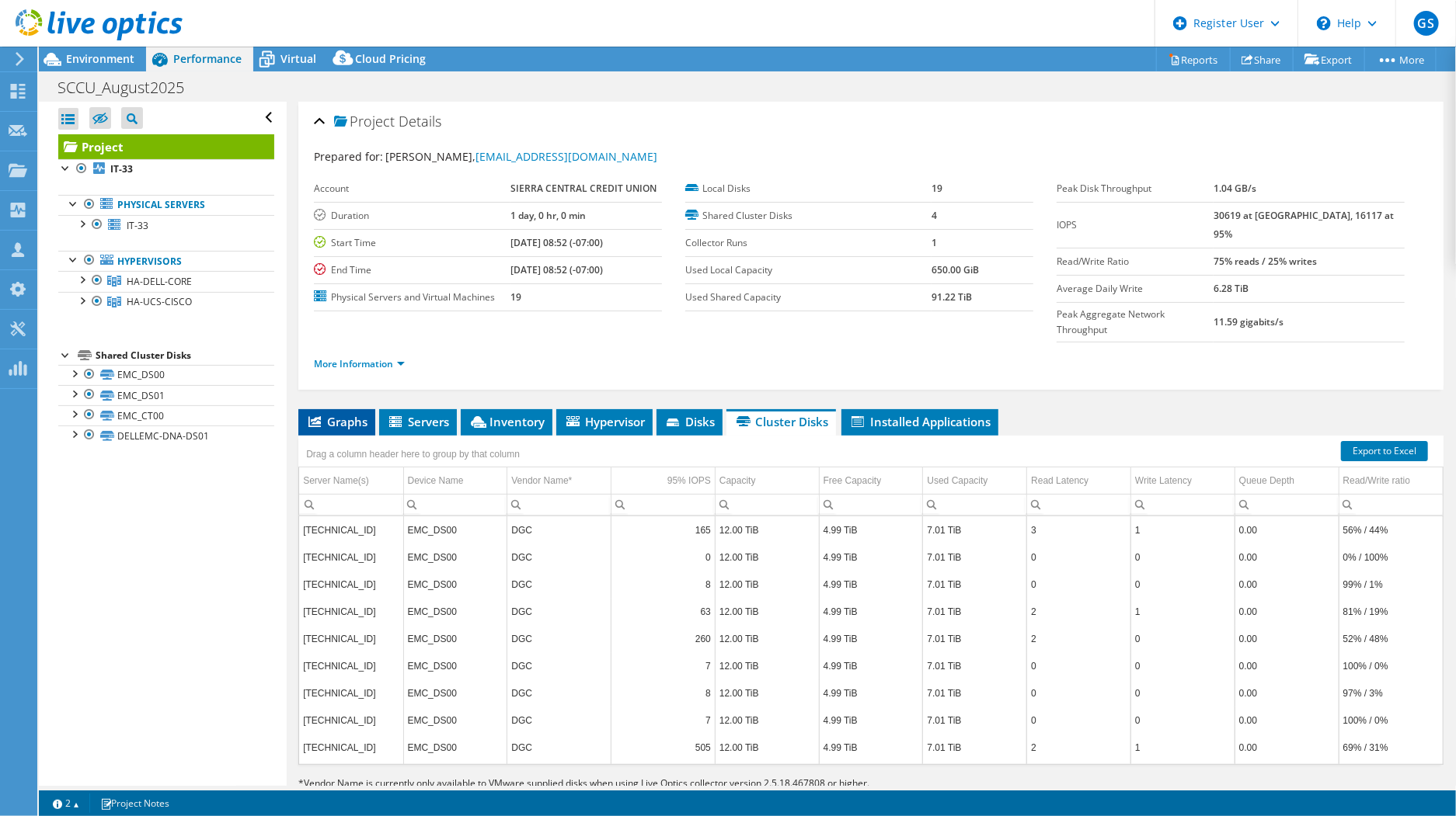
click at [340, 413] on span "Graphs" at bounding box center [336, 421] width 61 height 16
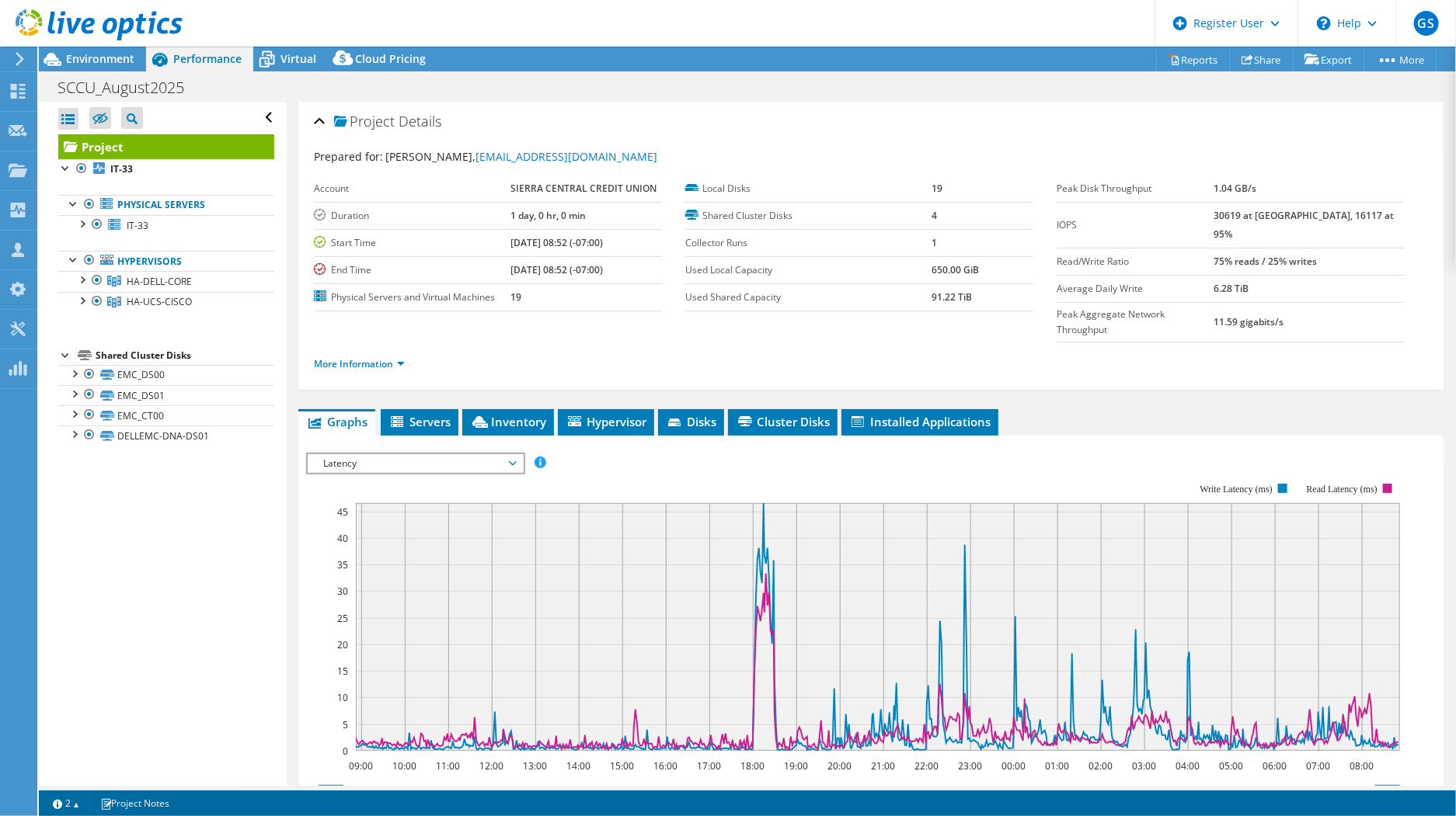
click at [414, 455] on span "Latency" at bounding box center [415, 464] width 200 height 18
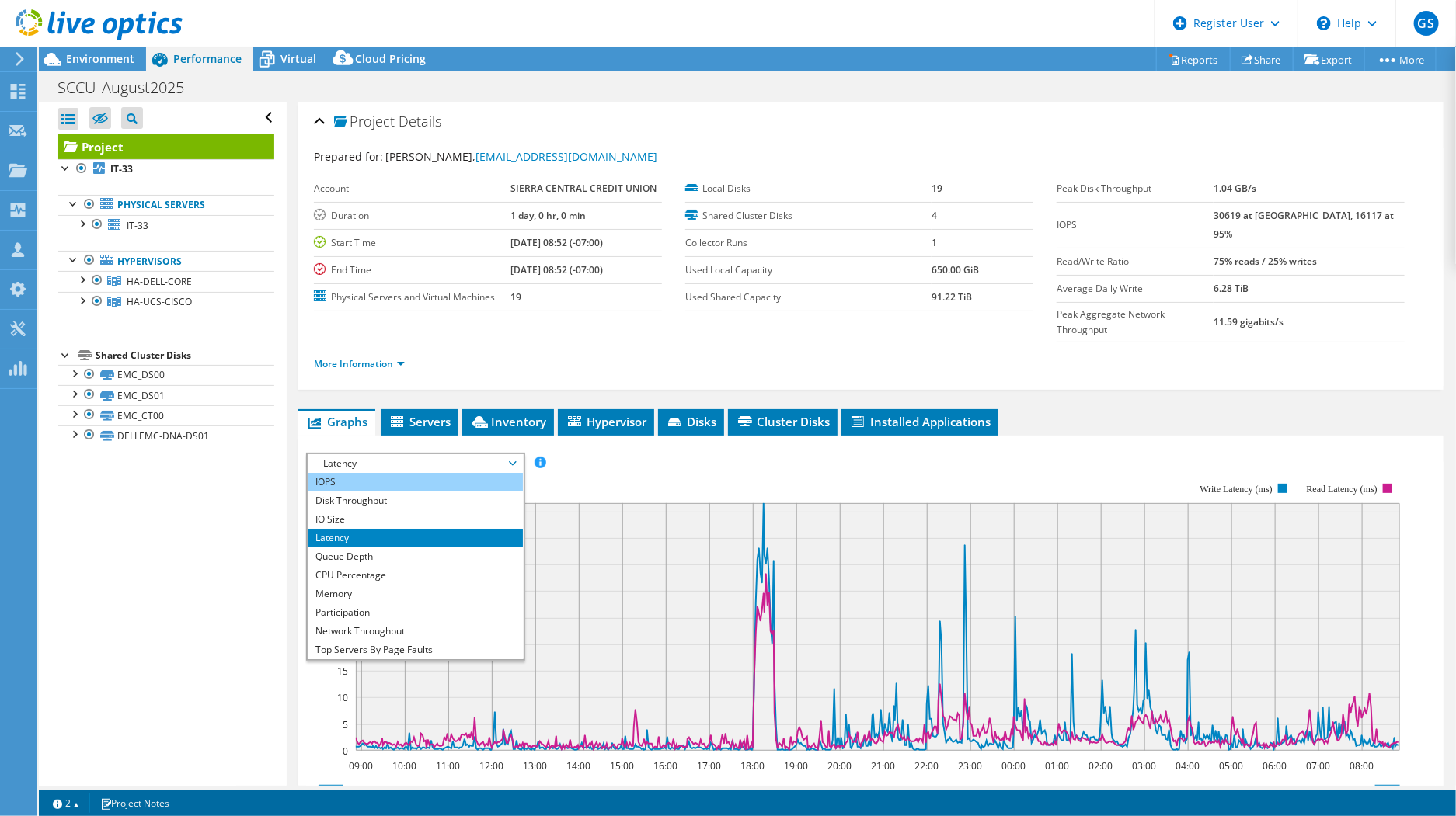
click at [368, 473] on li "IOPS" at bounding box center [415, 482] width 215 height 18
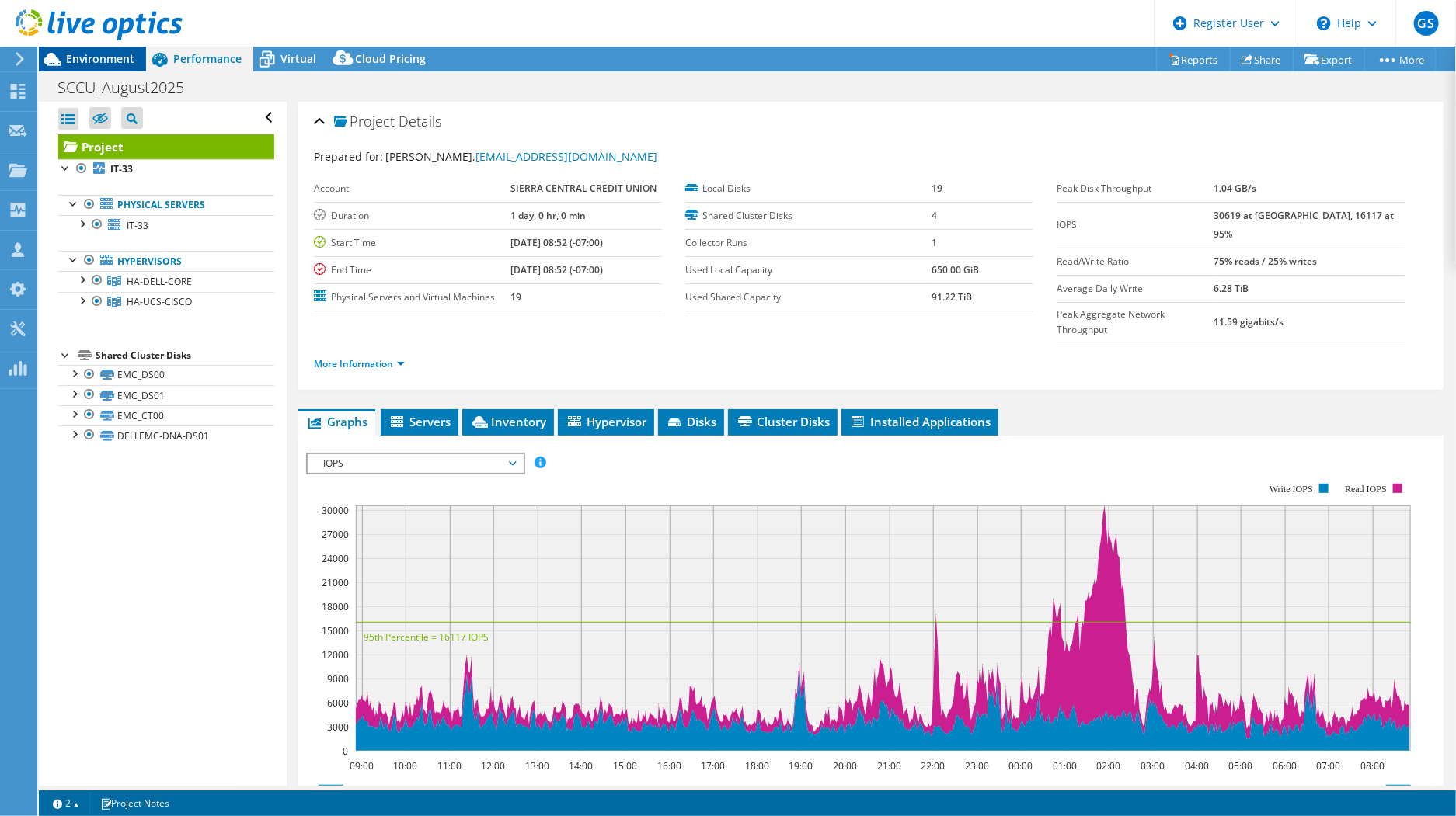
click at [113, 59] on span "Environment" at bounding box center [100, 59] width 69 height 15
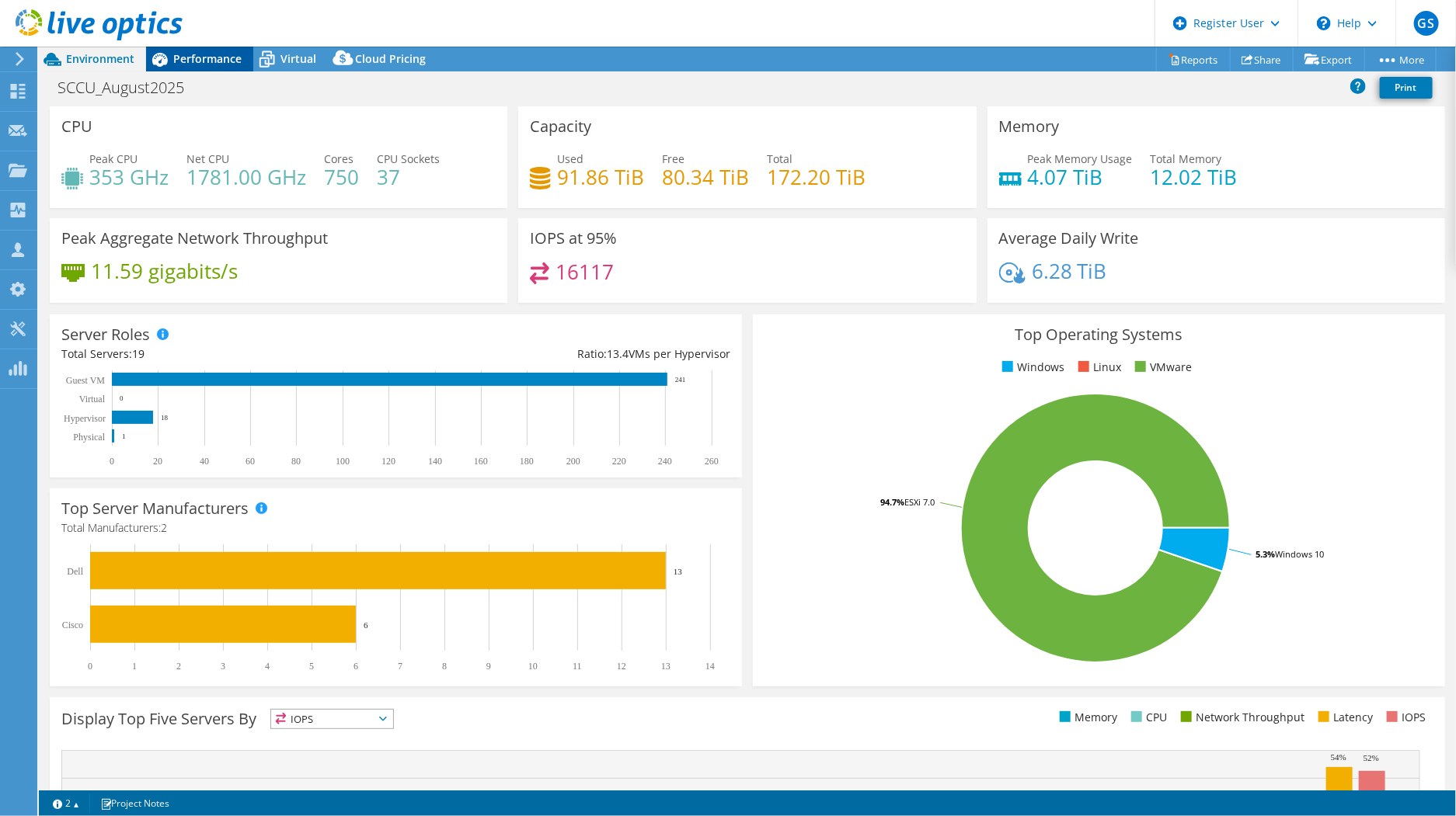
click at [222, 51] on span "Performance" at bounding box center [207, 59] width 69 height 15
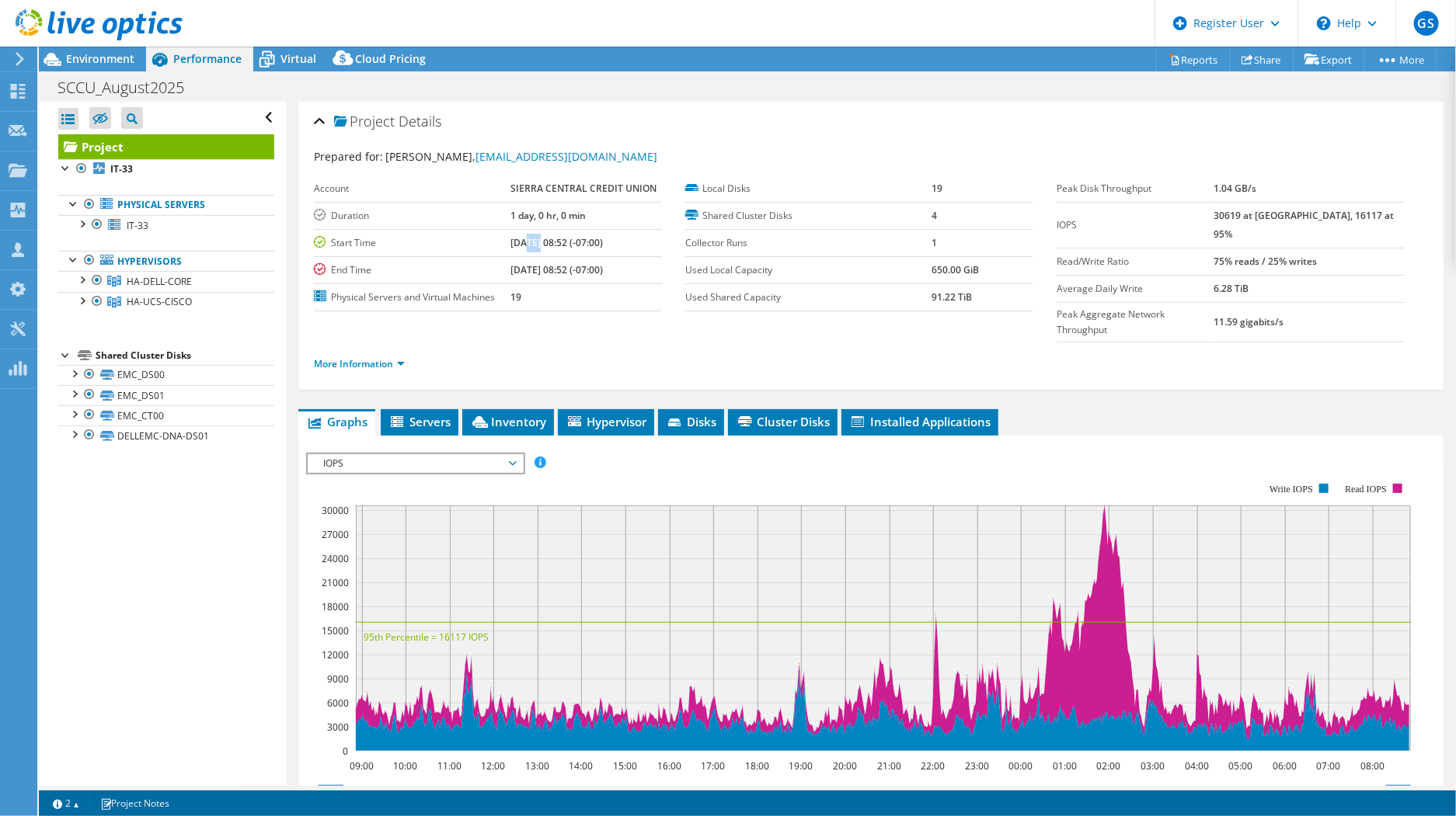
drag, startPoint x: 522, startPoint y: 242, endPoint x: 537, endPoint y: 242, distance: 15.0
click at [537, 242] on b "[DATE] 08:52 (-07:00)" at bounding box center [556, 242] width 92 height 13
drag, startPoint x: 537, startPoint y: 242, endPoint x: 527, endPoint y: 275, distance: 34.5
click at [527, 275] on td "[DATE] 08:52 (-07:00)" at bounding box center [587, 270] width 152 height 27
click at [111, 51] on span "Environment" at bounding box center [100, 59] width 69 height 15
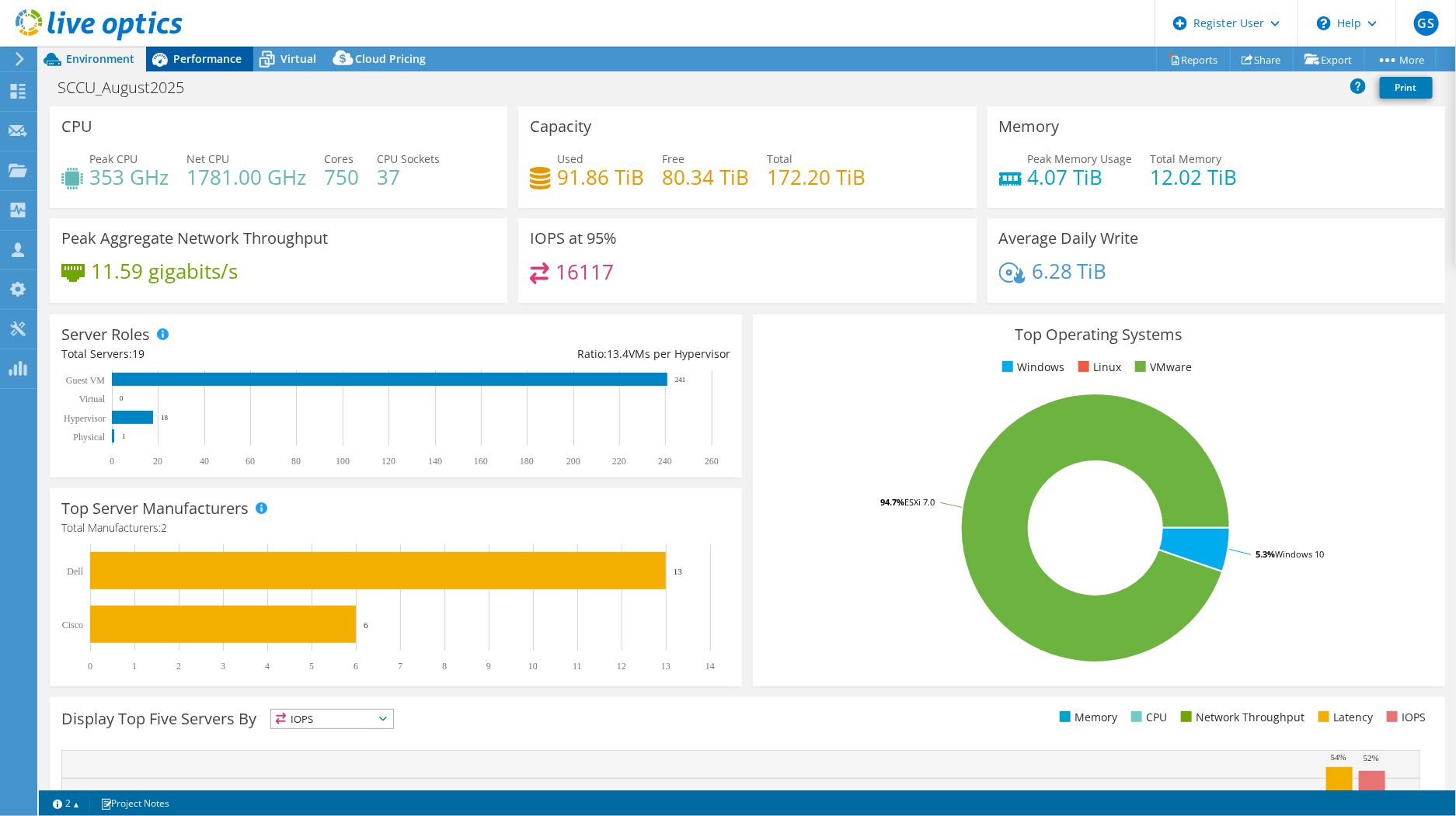
click at [185, 66] on div "Performance" at bounding box center [200, 59] width 107 height 25
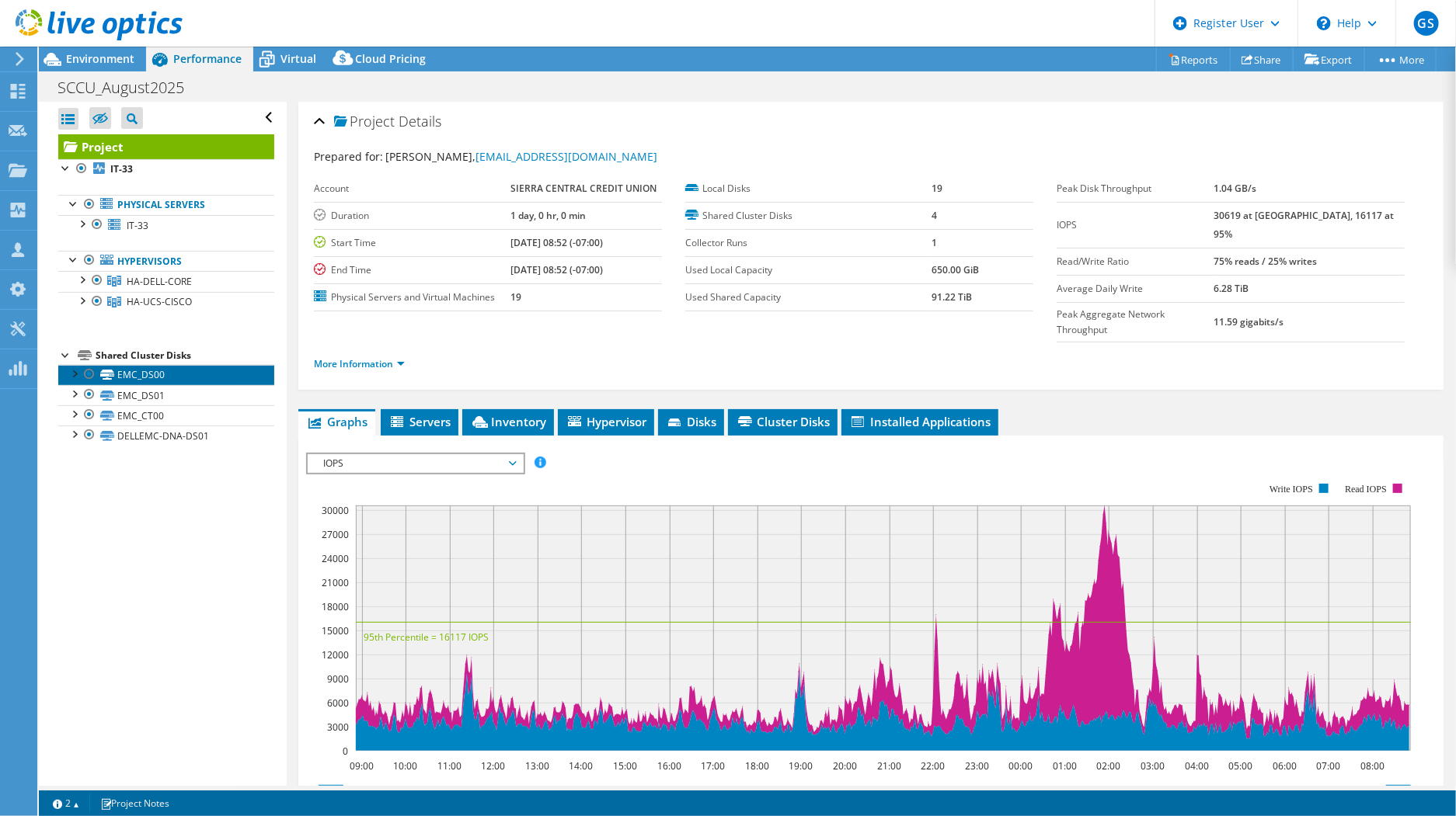
click at [128, 377] on link "EMC_DS00" at bounding box center [167, 375] width 216 height 20
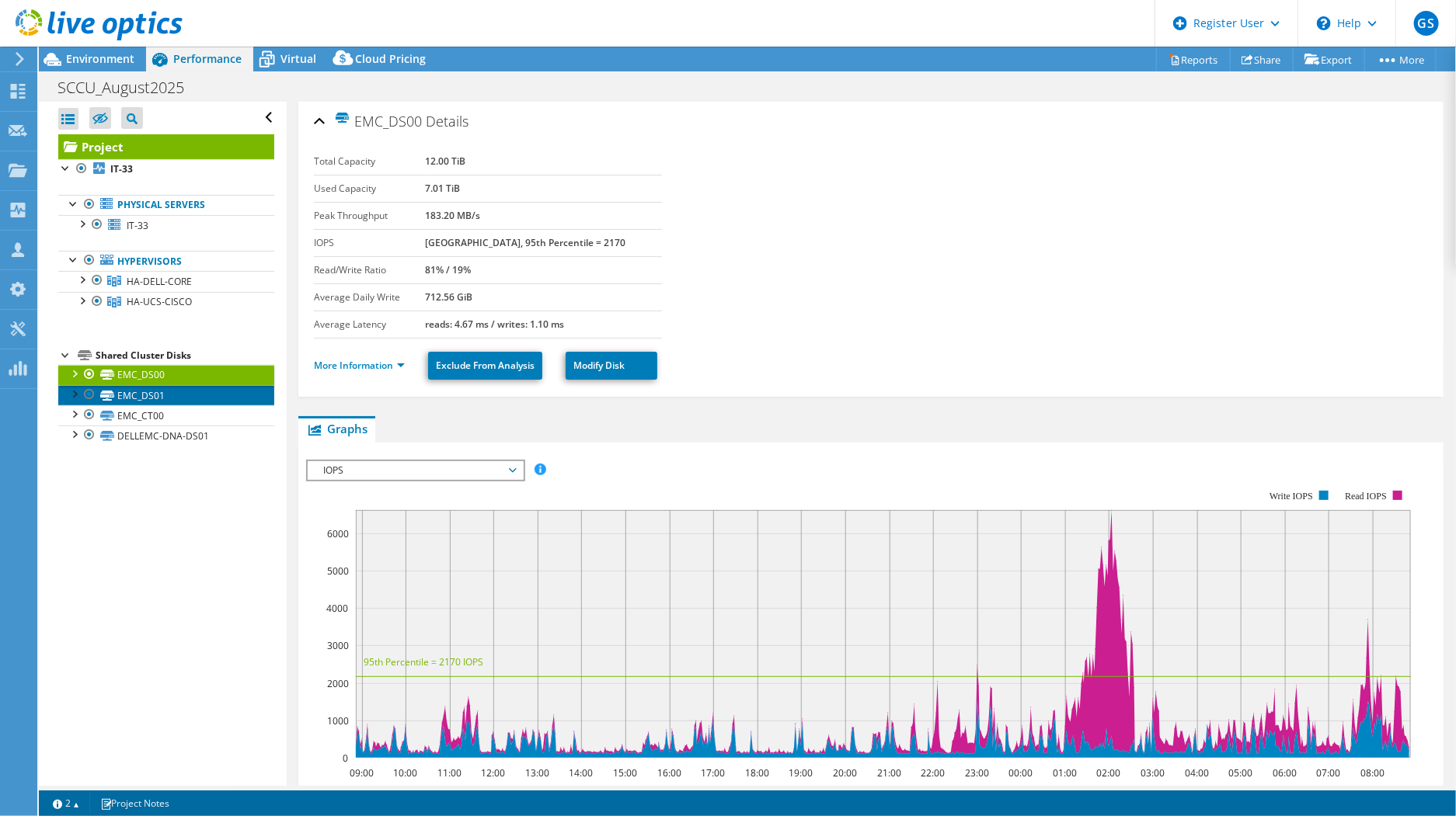
click at [172, 402] on link "EMC_DS01" at bounding box center [167, 395] width 216 height 20
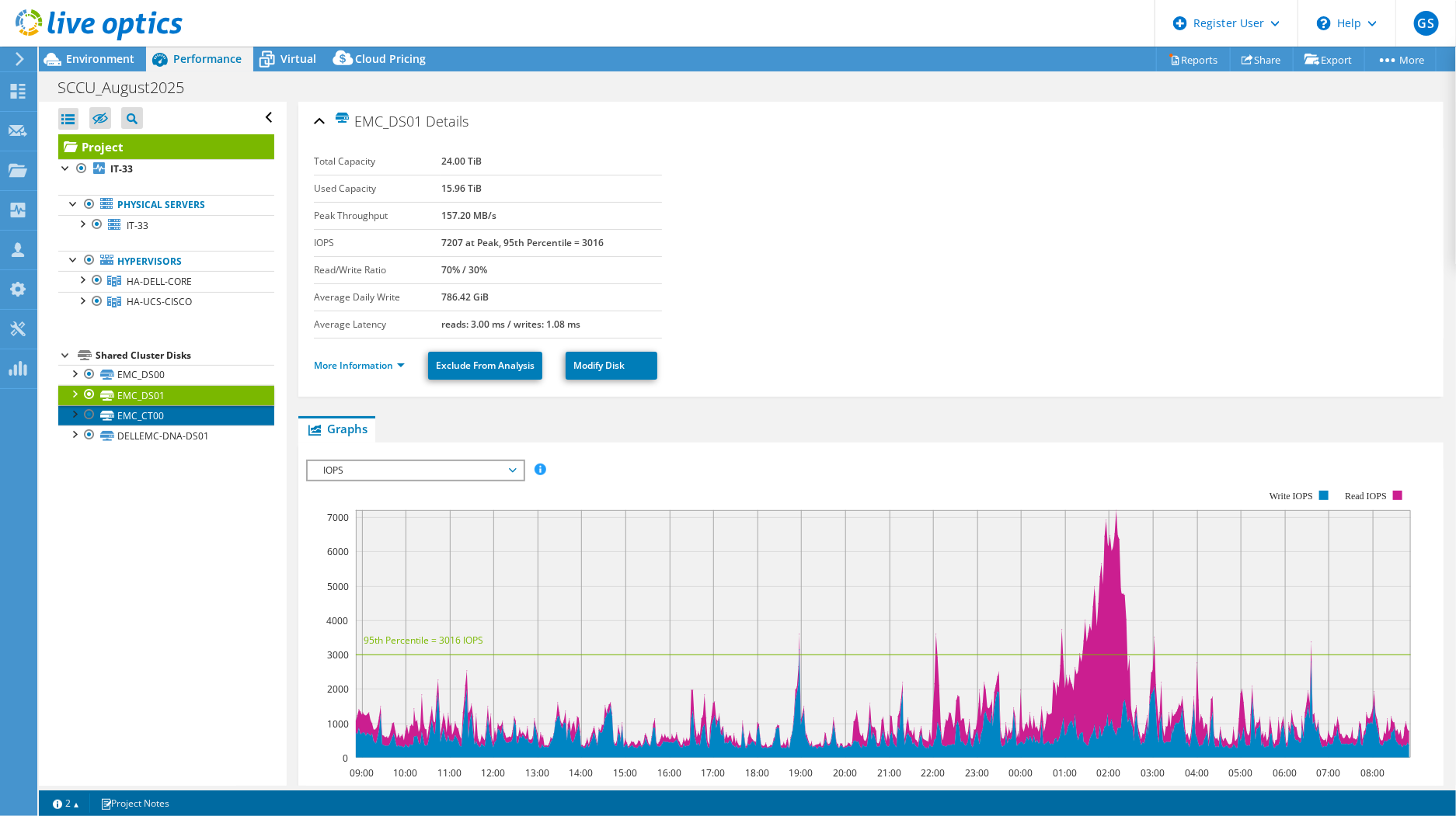
click at [166, 416] on link "EMC_CT00" at bounding box center [167, 415] width 216 height 20
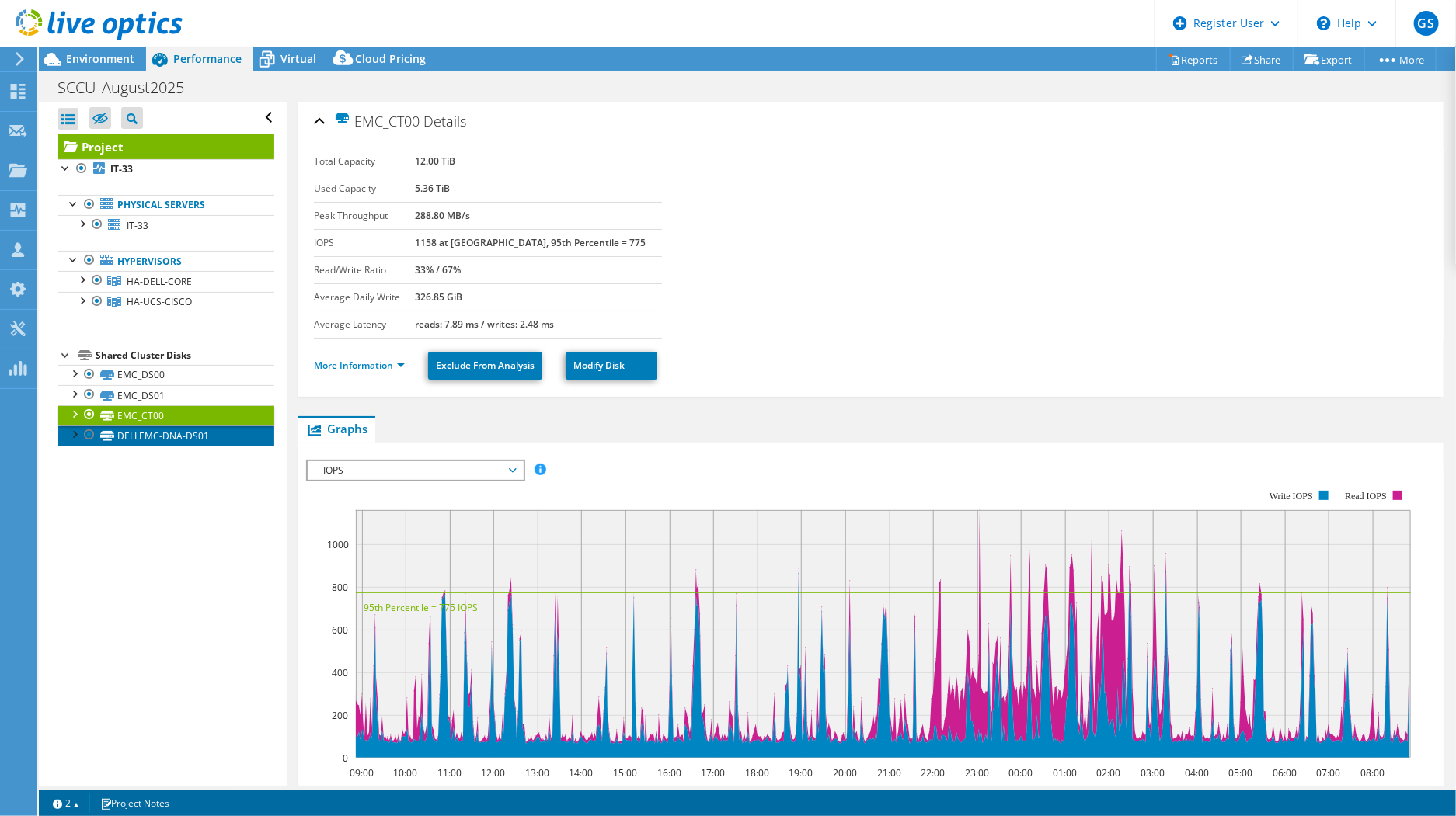
click at [165, 438] on link "DELLEMC-DNA-DS01" at bounding box center [167, 435] width 216 height 20
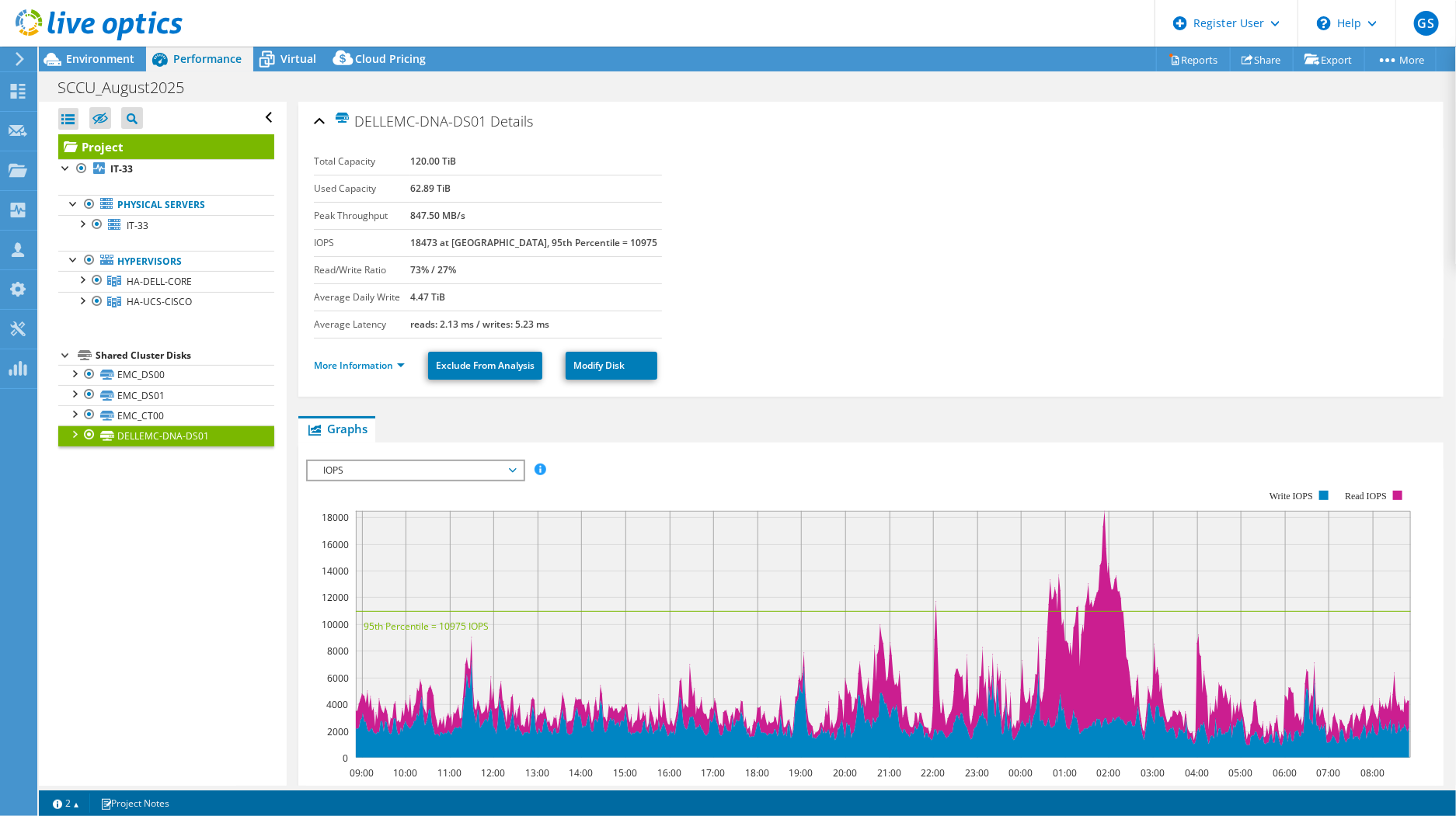
drag, startPoint x: 430, startPoint y: 189, endPoint x: 471, endPoint y: 188, distance: 41.0
click at [471, 188] on tr "Used Capacity 62.89 TiB" at bounding box center [488, 188] width 348 height 27
click at [450, 188] on b "62.89 TiB" at bounding box center [430, 188] width 40 height 13
click at [167, 414] on link "EMC_CT00" at bounding box center [167, 415] width 216 height 20
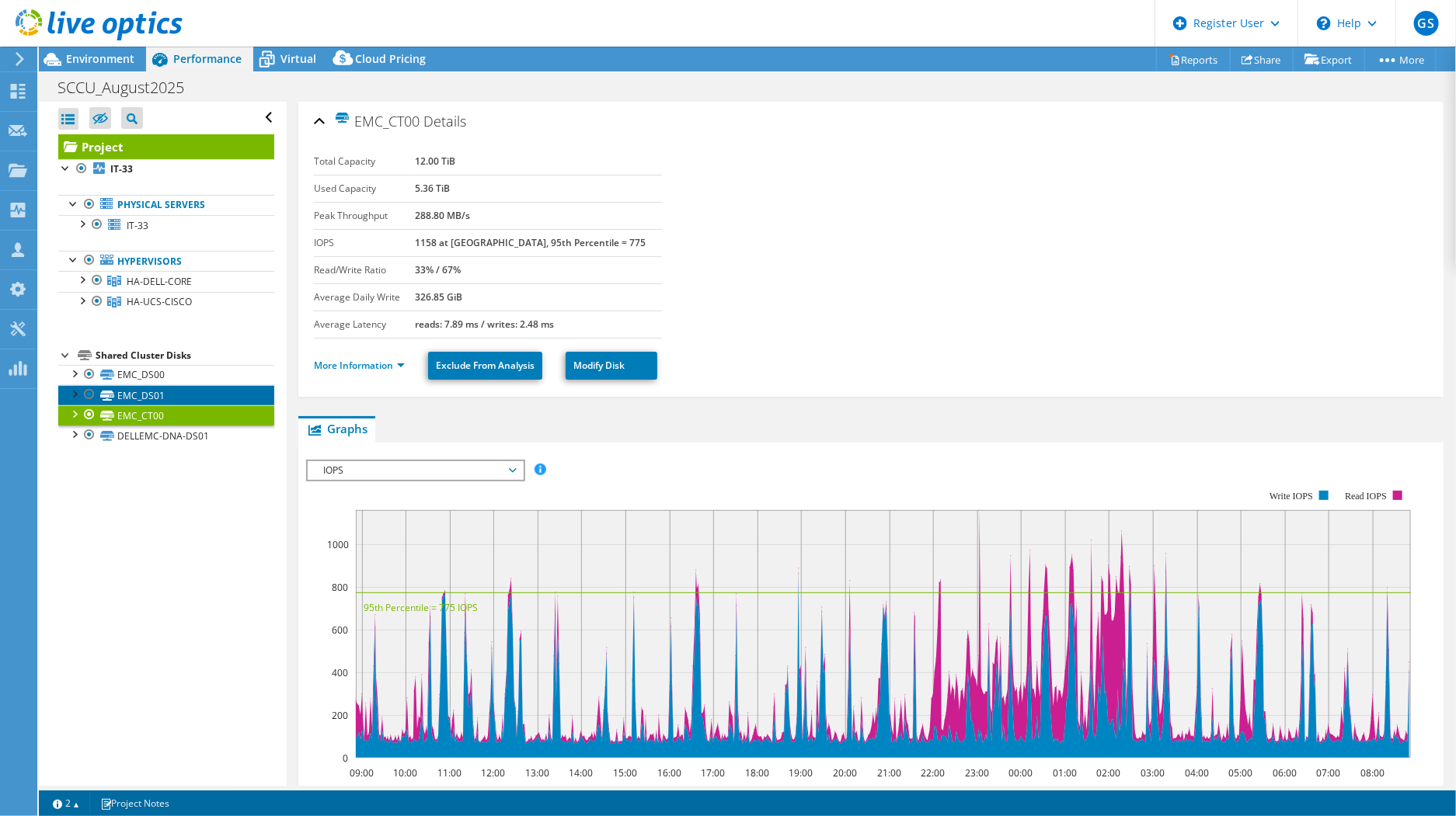
click at [167, 388] on link "EMC_DS01" at bounding box center [167, 395] width 216 height 20
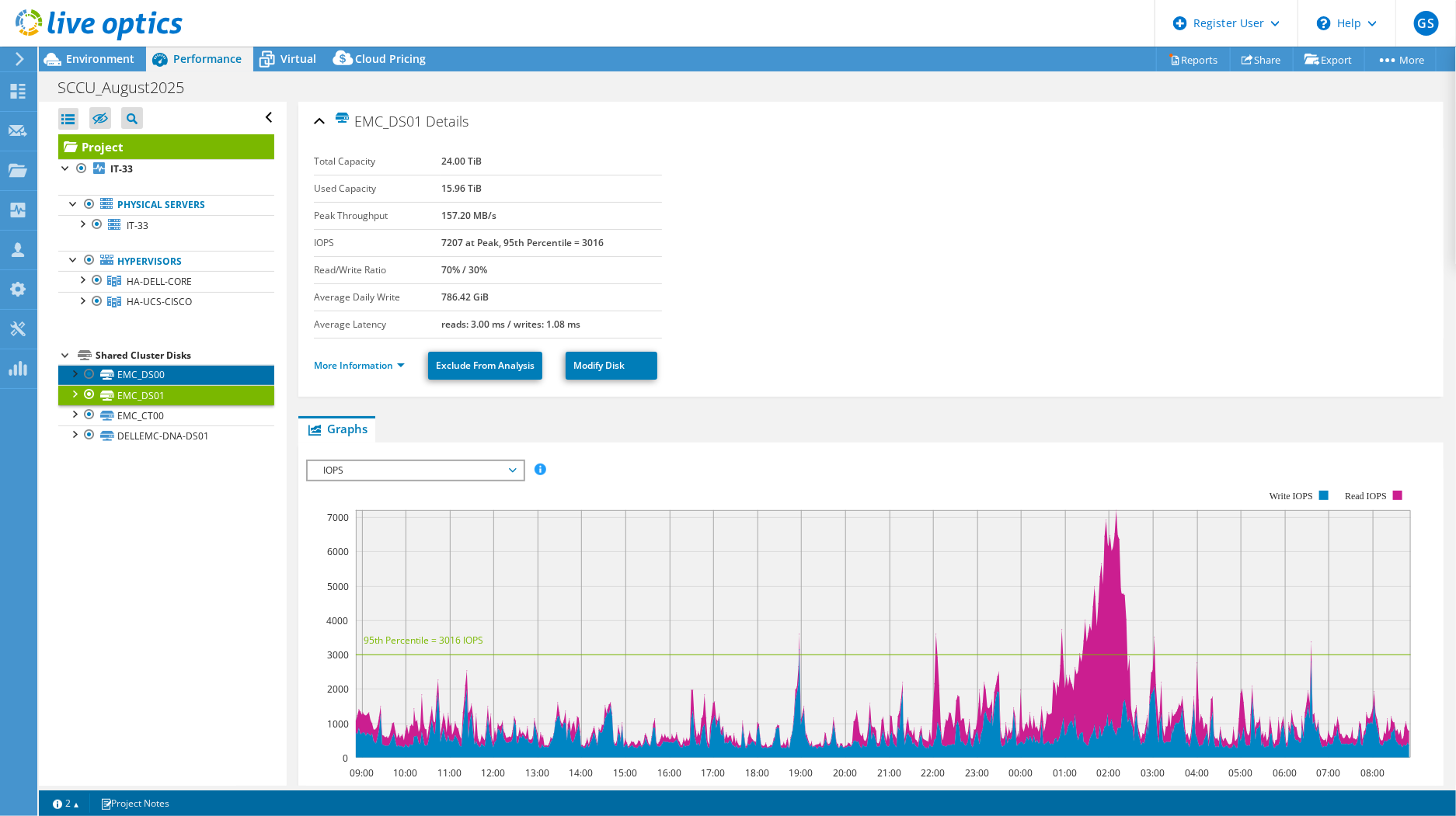
click at [167, 375] on link "EMC_DS00" at bounding box center [167, 375] width 216 height 20
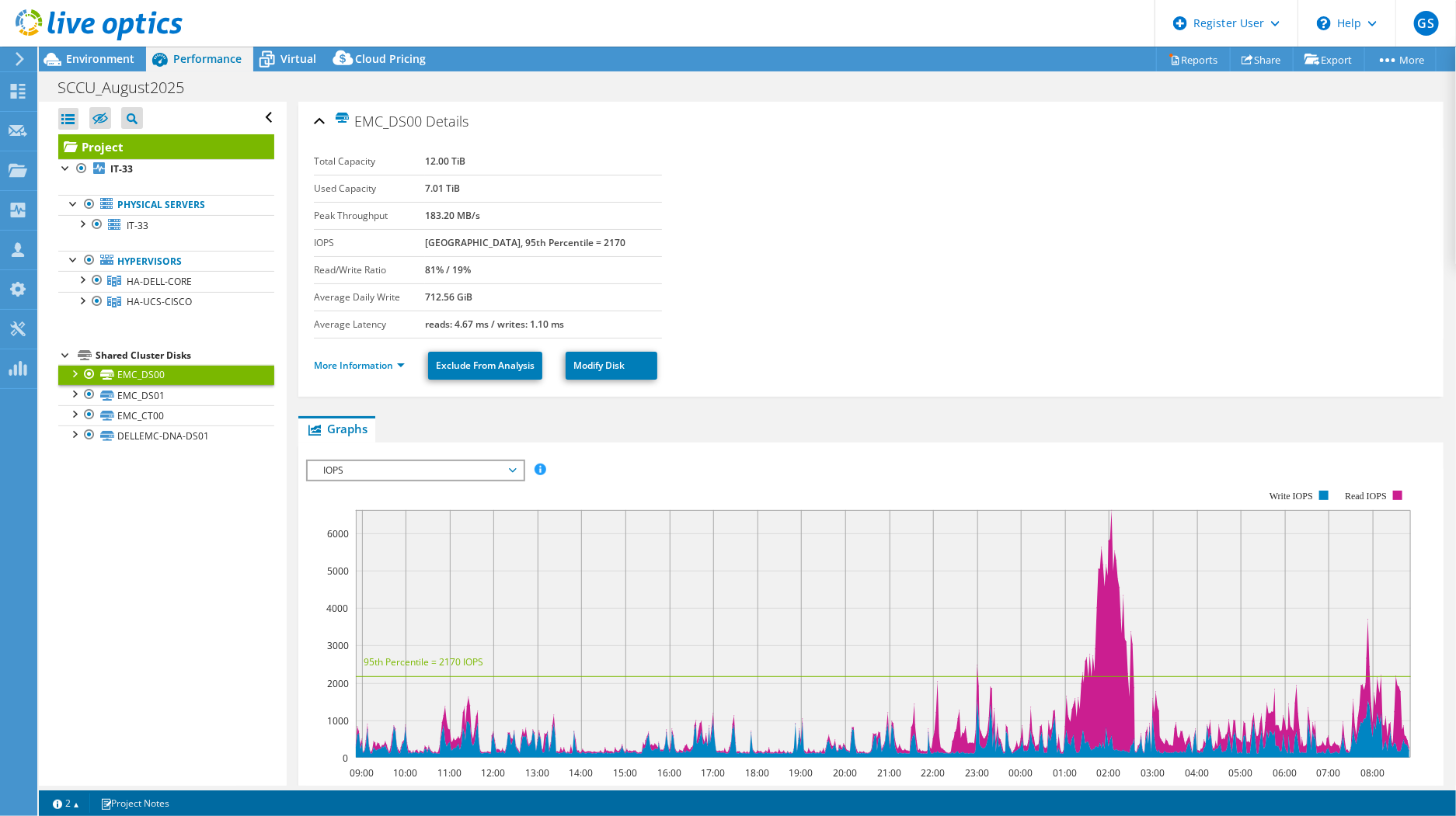
click at [144, 370] on link "EMC_DS00" at bounding box center [167, 375] width 216 height 20
click at [146, 347] on div "Shared Cluster Disks" at bounding box center [184, 356] width 178 height 18
click at [146, 356] on div "Shared Cluster Disks" at bounding box center [184, 356] width 178 height 18
click at [152, 429] on link "DELLEMC-DNA-DS01" at bounding box center [167, 435] width 216 height 20
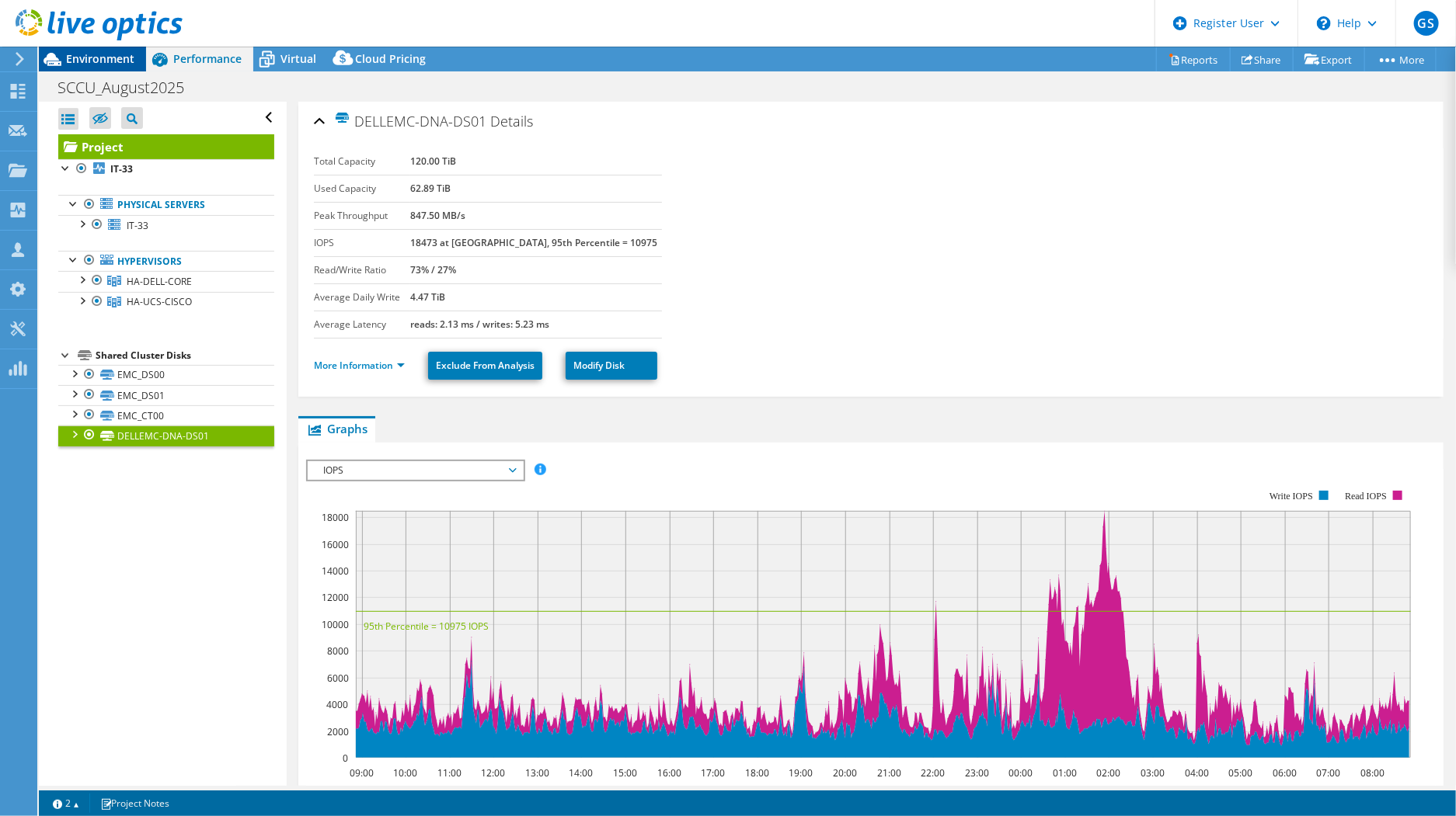
click at [91, 49] on div at bounding box center [92, 26] width 183 height 52
click at [91, 57] on span "Environment" at bounding box center [100, 59] width 69 height 15
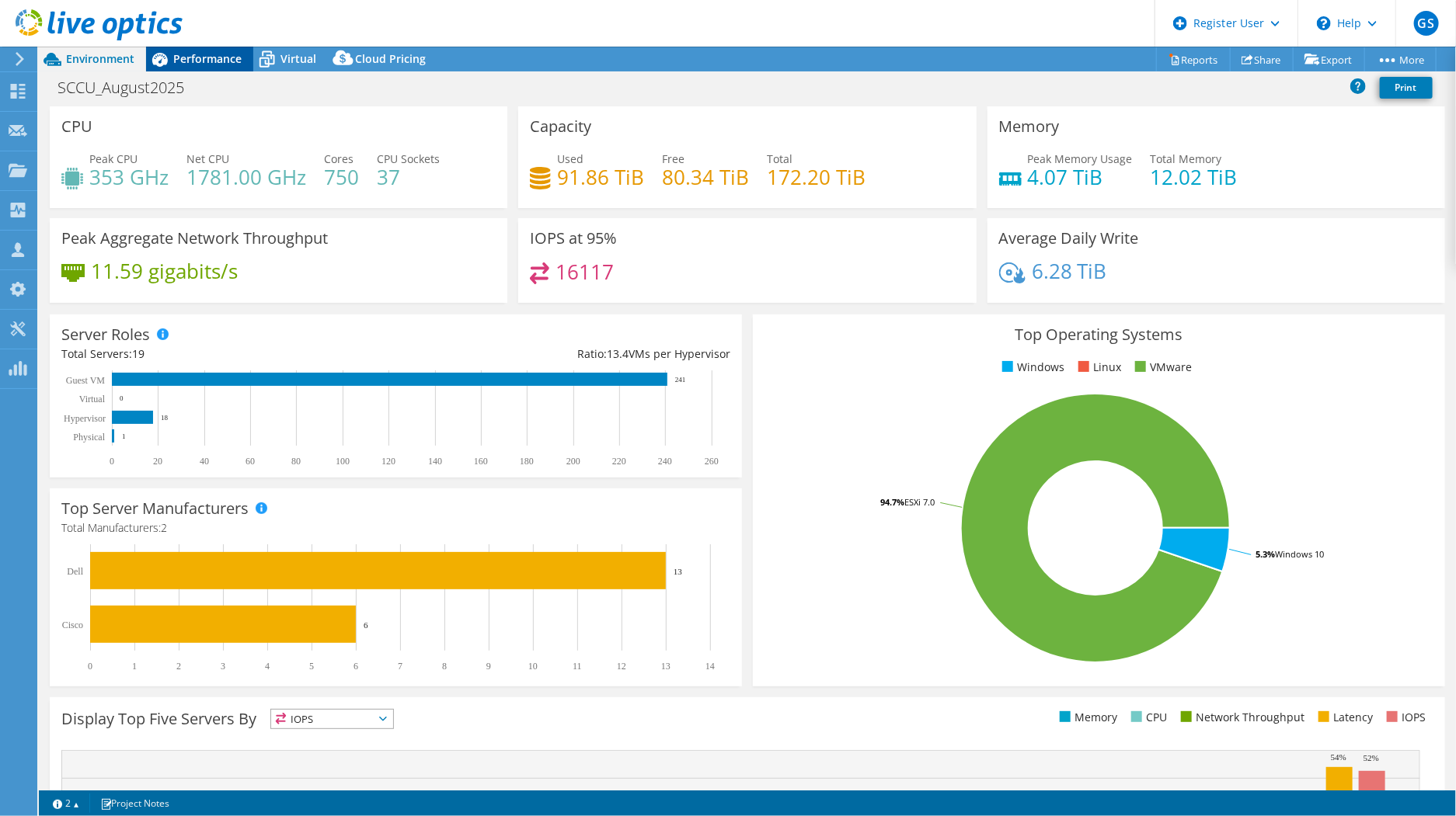
click at [207, 59] on span "Performance" at bounding box center [207, 59] width 69 height 15
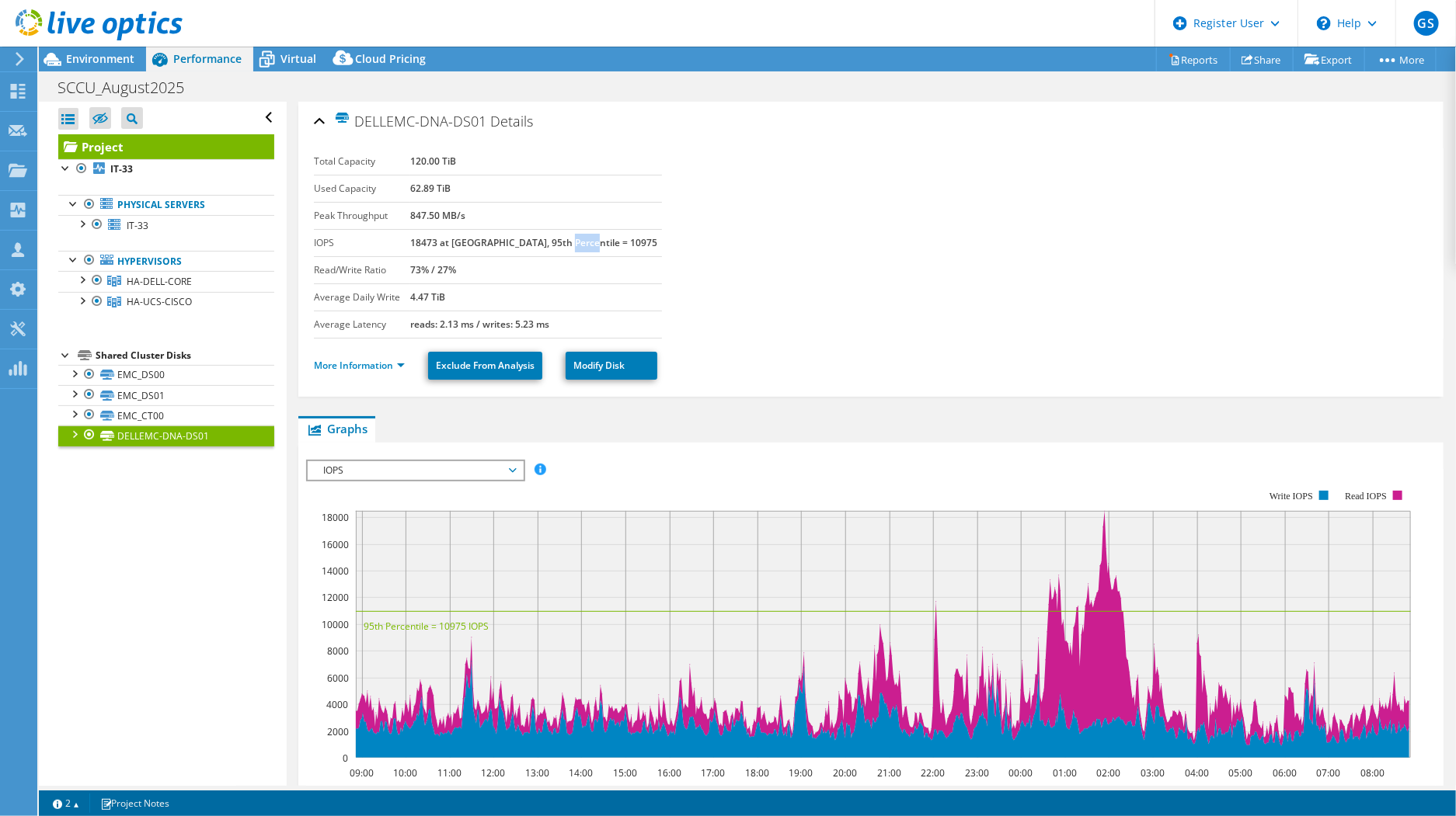
drag, startPoint x: 578, startPoint y: 242, endPoint x: 612, endPoint y: 244, distance: 34.1
click at [612, 244] on td "18473 at [GEOGRAPHIC_DATA], 95th Percentile = 10975" at bounding box center [535, 242] width 252 height 27
drag, startPoint x: 612, startPoint y: 244, endPoint x: 594, endPoint y: 242, distance: 18.1
click at [594, 242] on b "18473 at [GEOGRAPHIC_DATA], 95th Percentile = 10975" at bounding box center [534, 242] width 247 height 13
drag, startPoint x: 460, startPoint y: 243, endPoint x: 437, endPoint y: 244, distance: 23.0
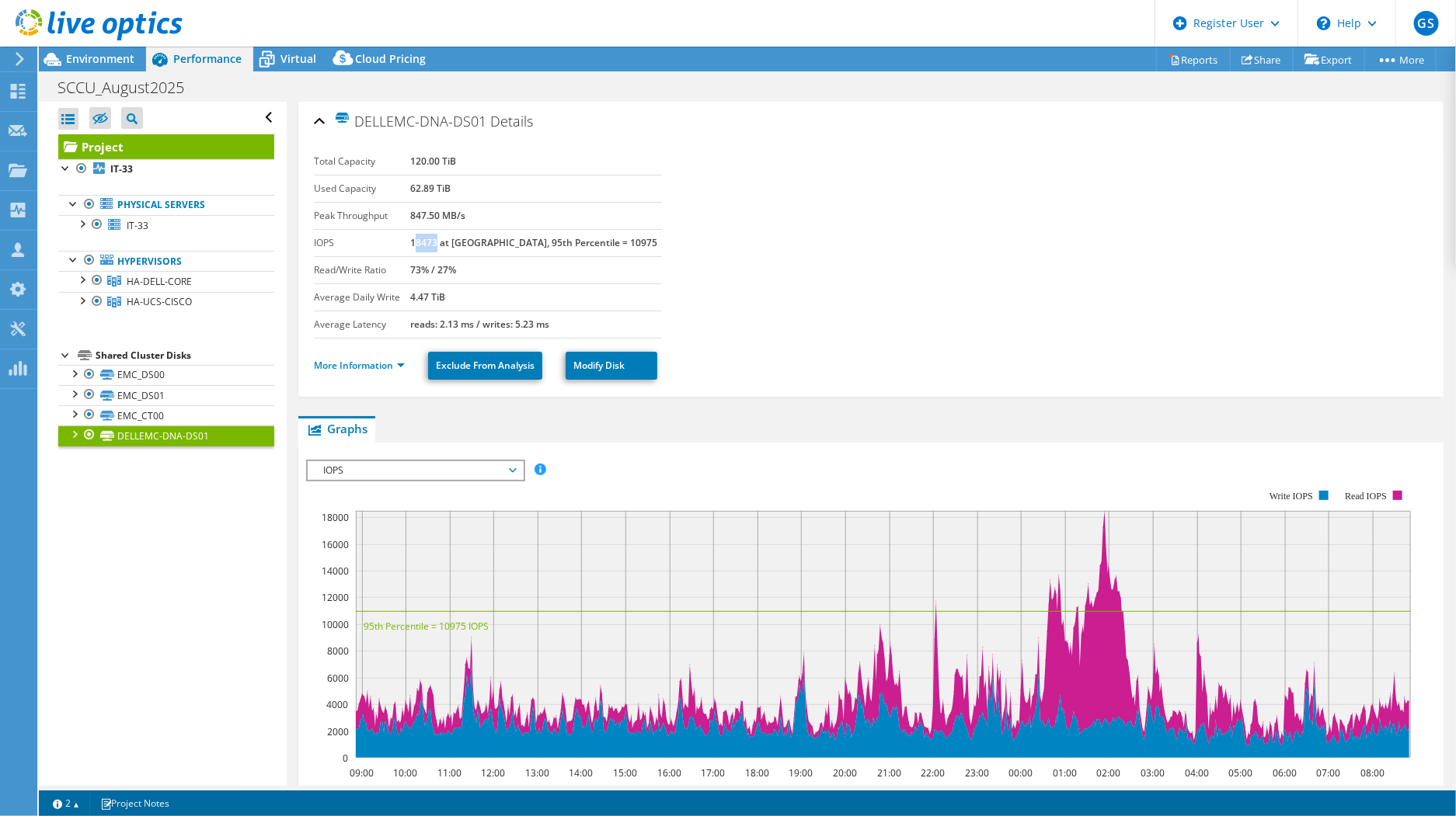
click at [437, 244] on b "18473 at [GEOGRAPHIC_DATA], 95th Percentile = 10975" at bounding box center [534, 242] width 247 height 13
click at [437, 244] on b "18473 at [GEOGRAPHIC_DATA], 95th Percentile = 10975" at bounding box center [534, 242] width 247 height 13
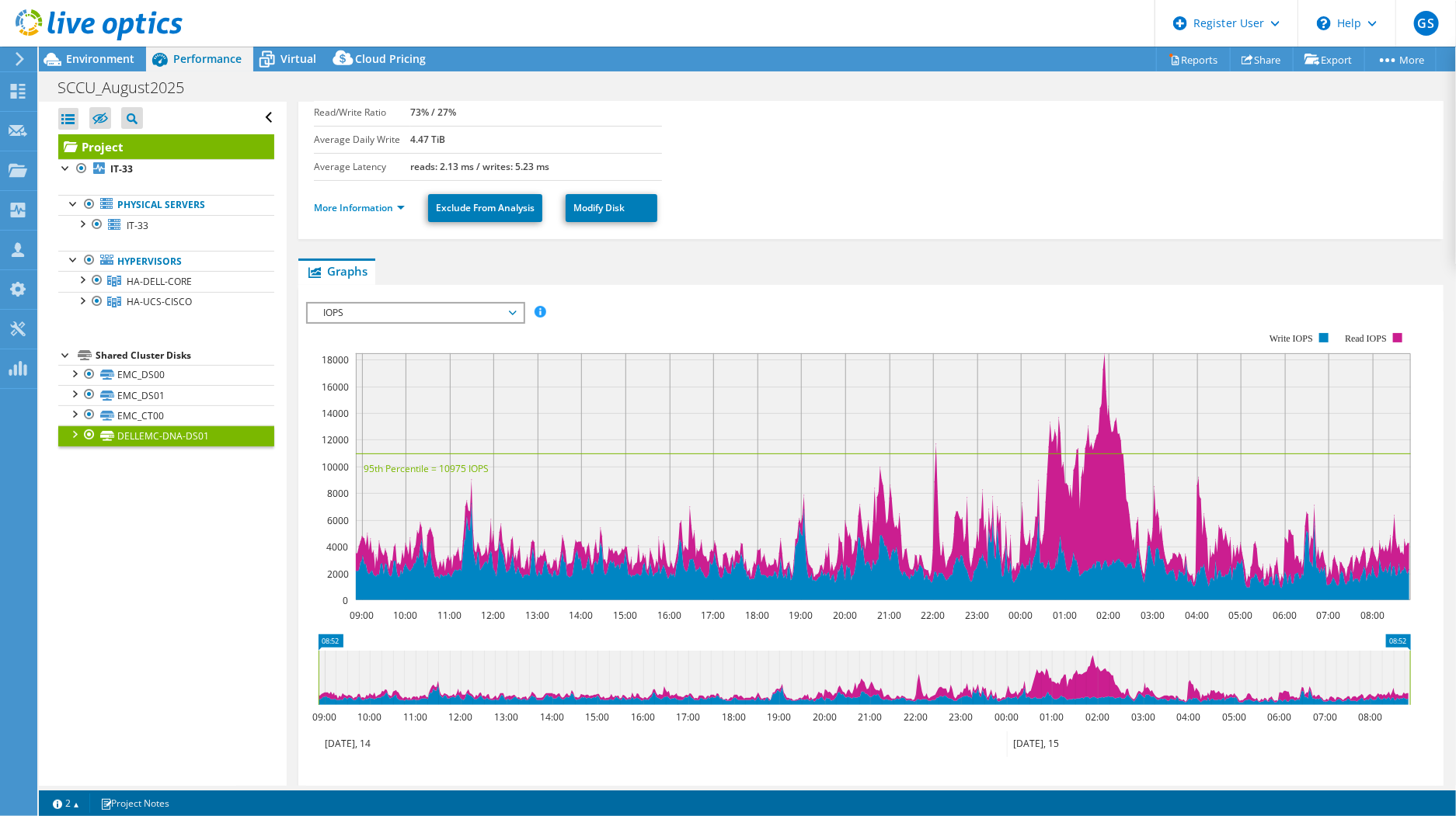
scroll to position [172, 0]
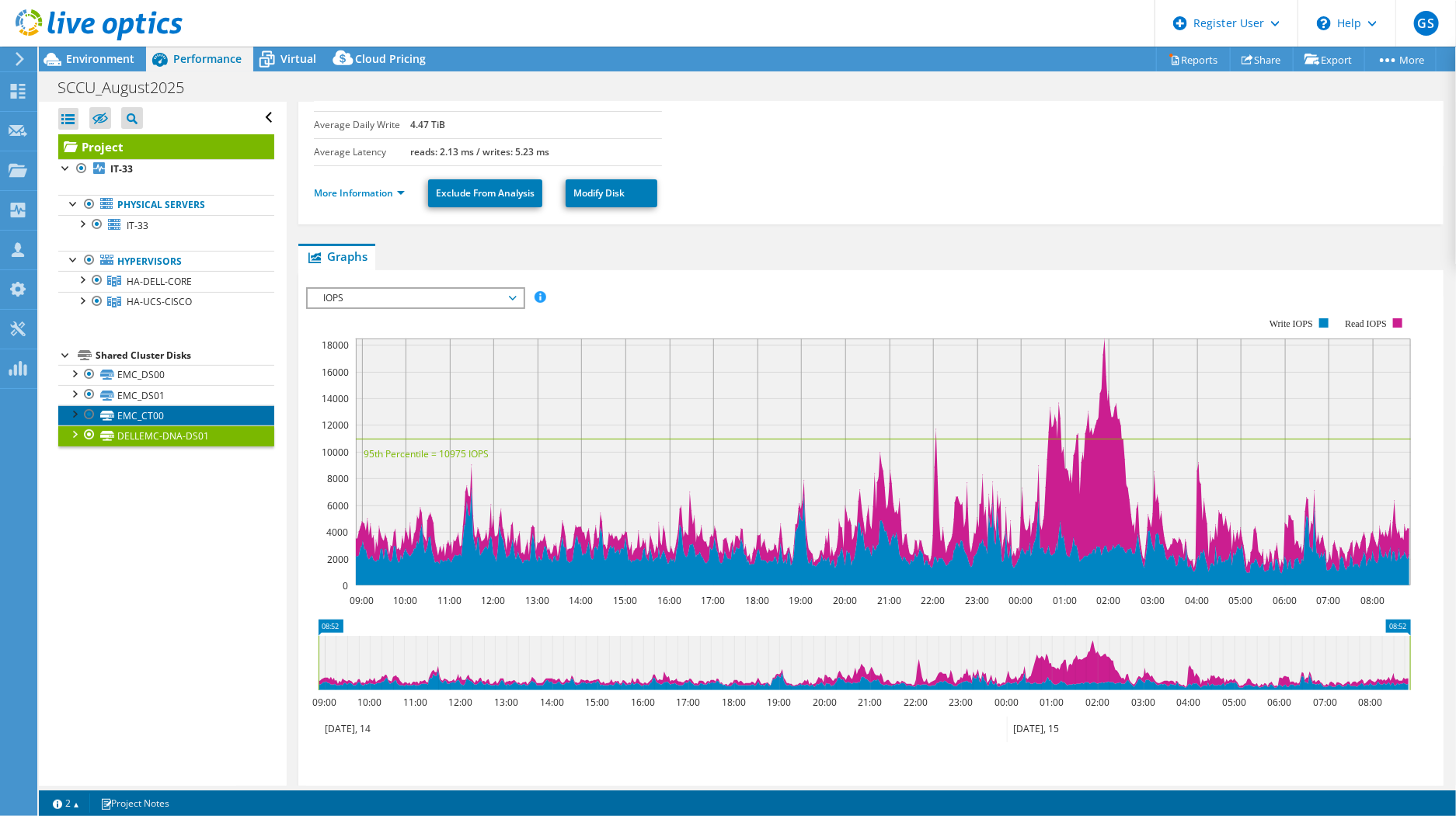
click at [135, 410] on link "EMC_CT00" at bounding box center [167, 415] width 216 height 20
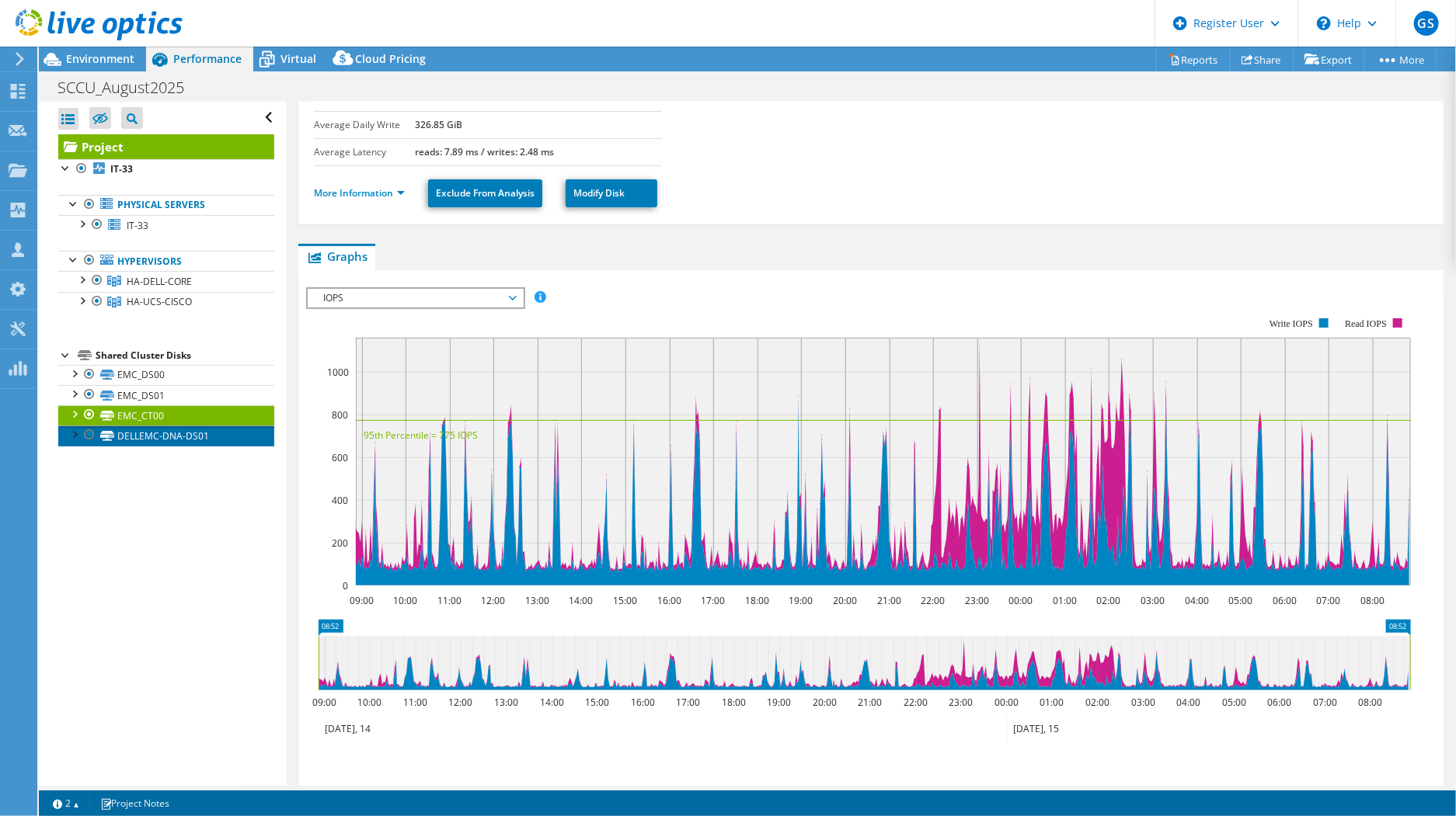
click at [140, 429] on link "DELLEMC-DNA-DS01" at bounding box center [167, 435] width 216 height 20
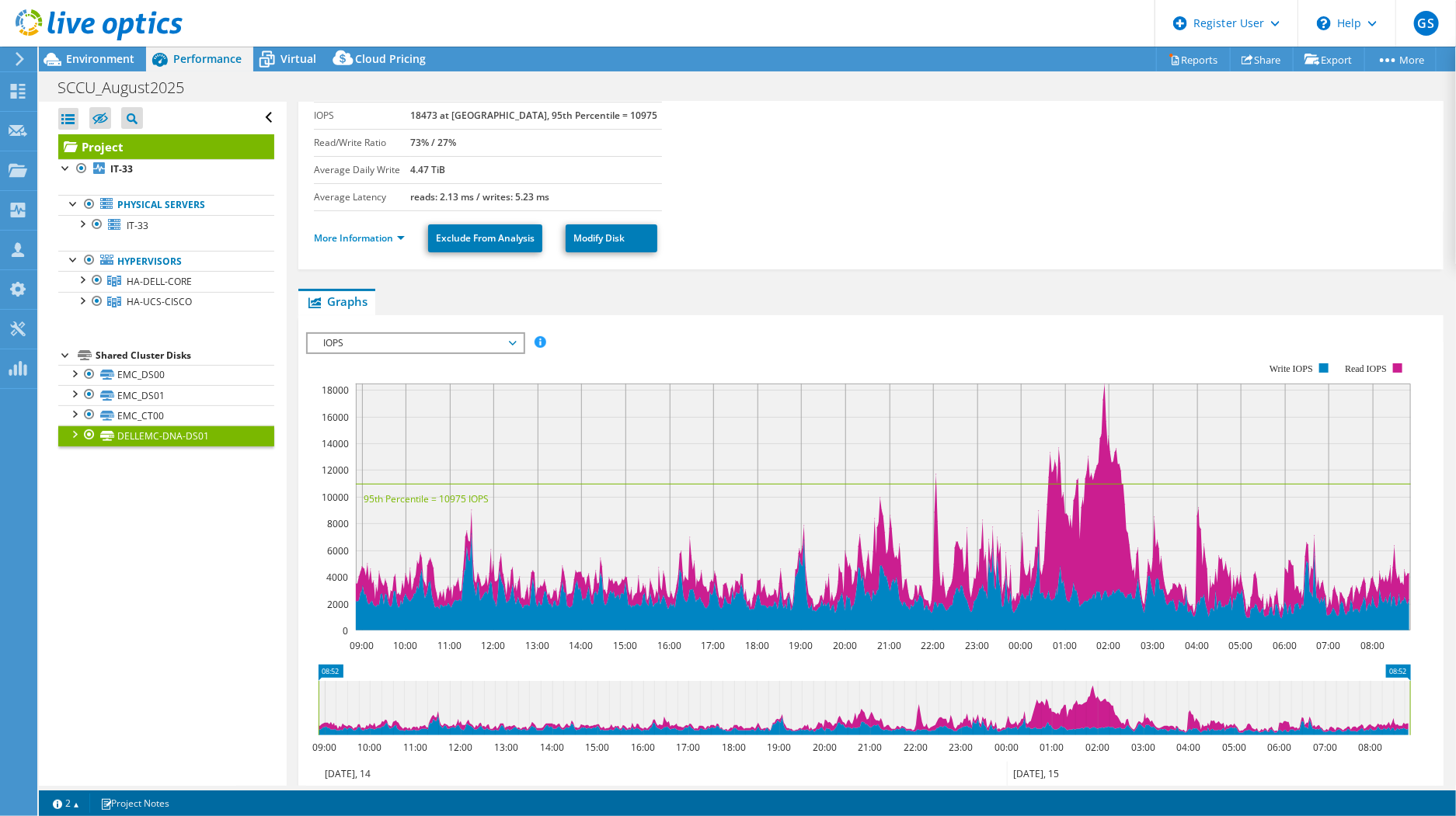
scroll to position [86, 0]
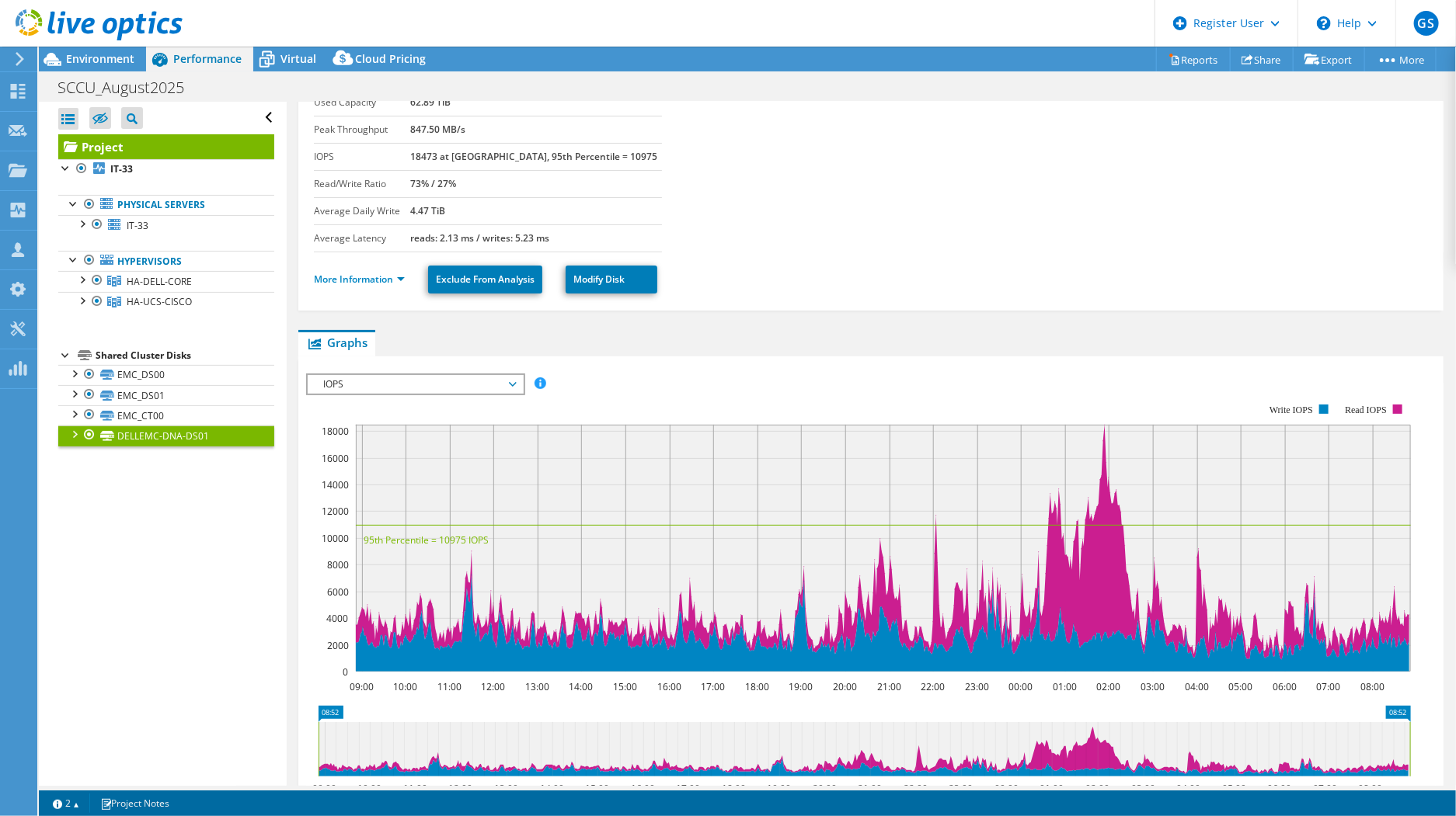
click at [466, 379] on span "IOPS" at bounding box center [415, 384] width 200 height 18
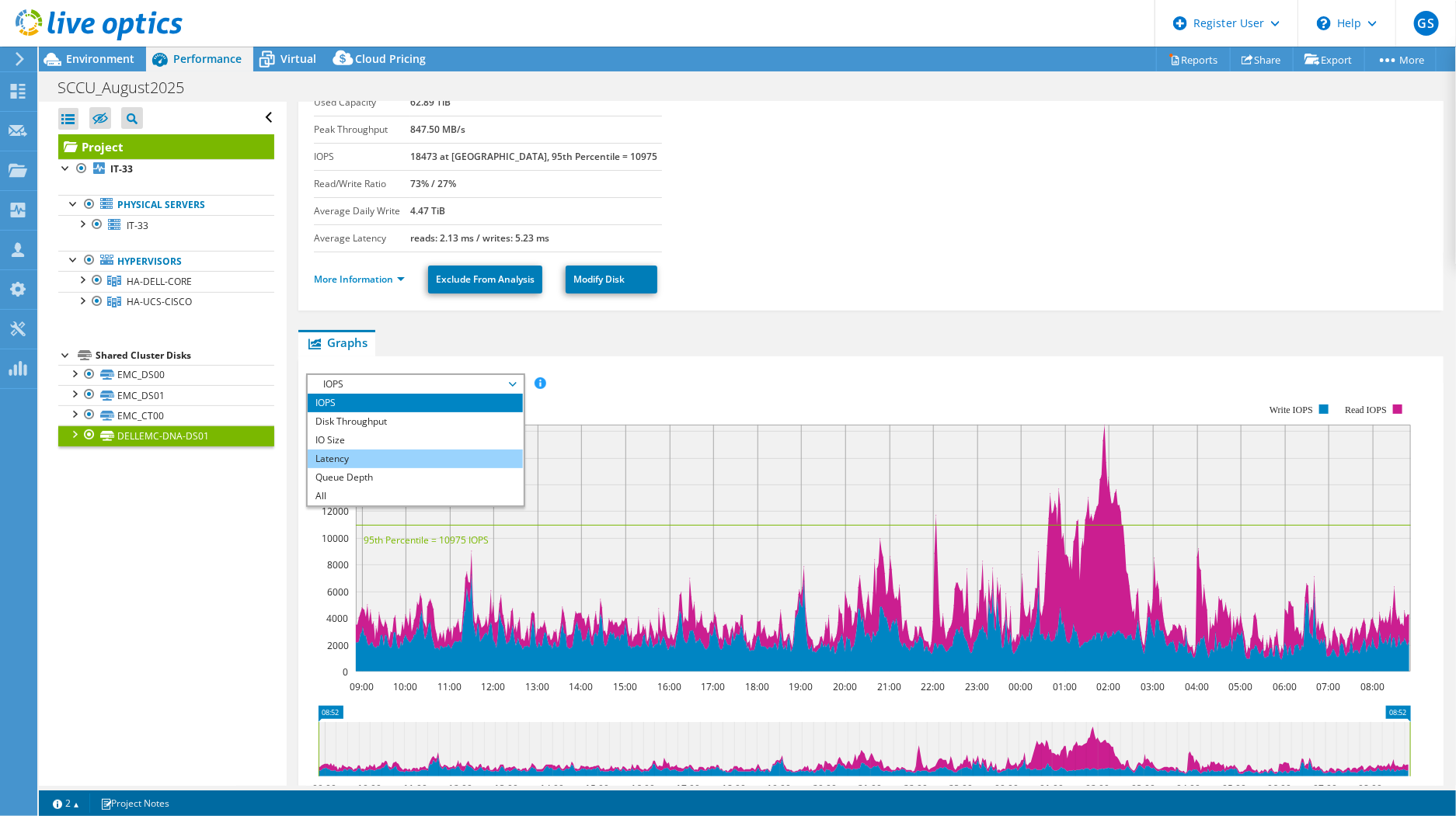
click at [378, 451] on li "Latency" at bounding box center [415, 459] width 215 height 18
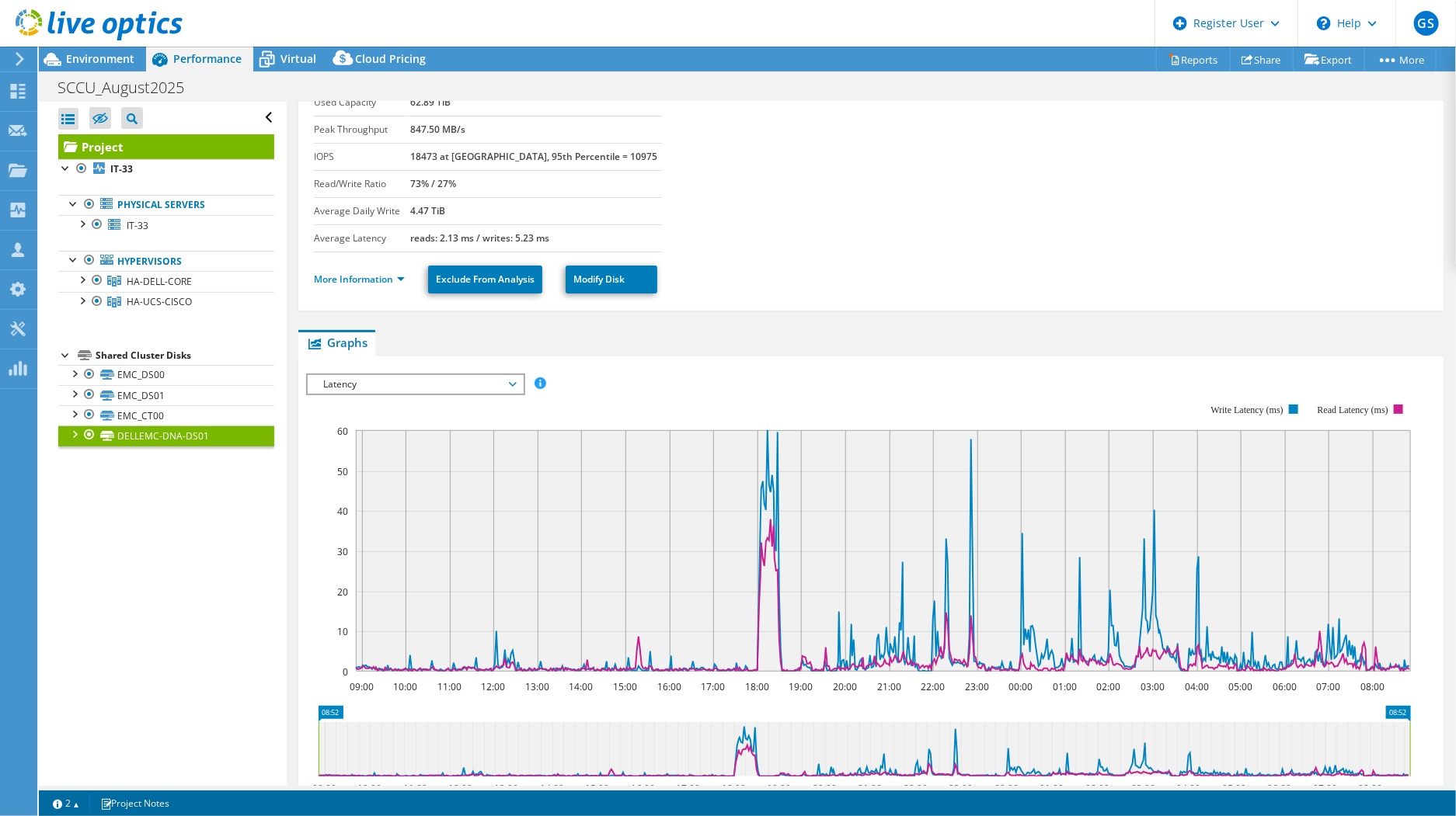
click at [409, 379] on span "Latency" at bounding box center [415, 384] width 200 height 18
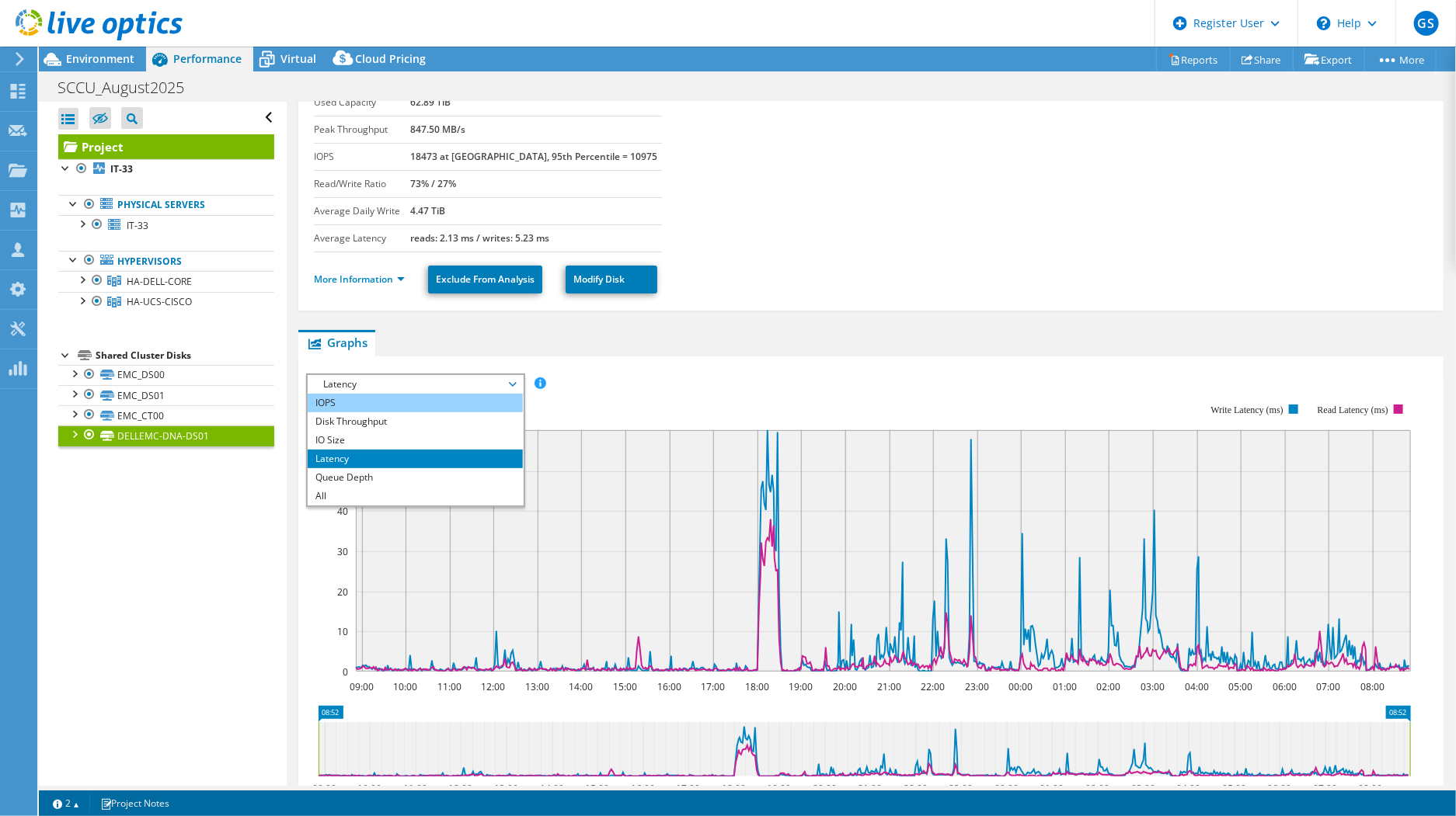
click at [379, 397] on li "IOPS" at bounding box center [415, 403] width 215 height 18
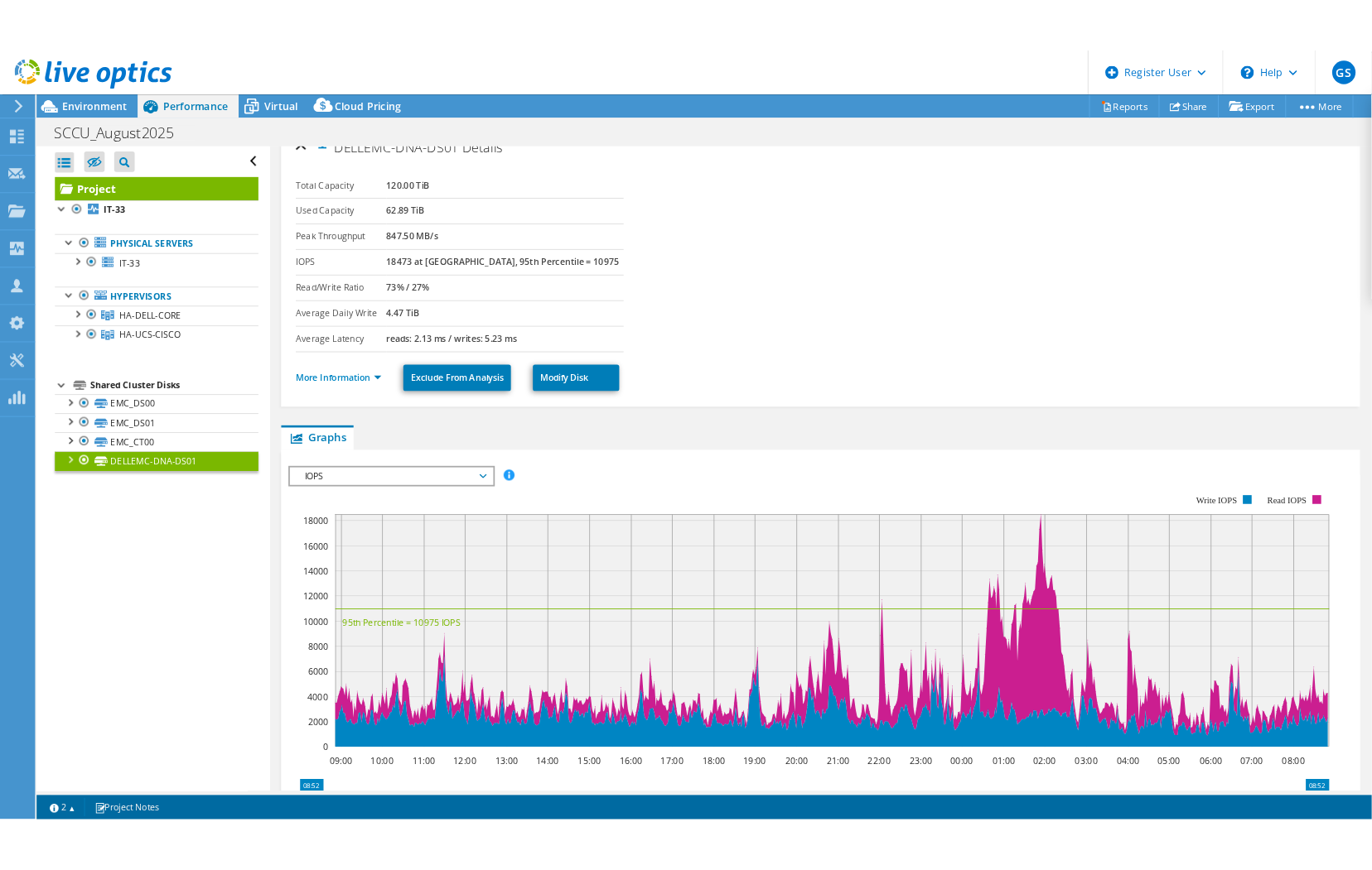
scroll to position [0, 0]
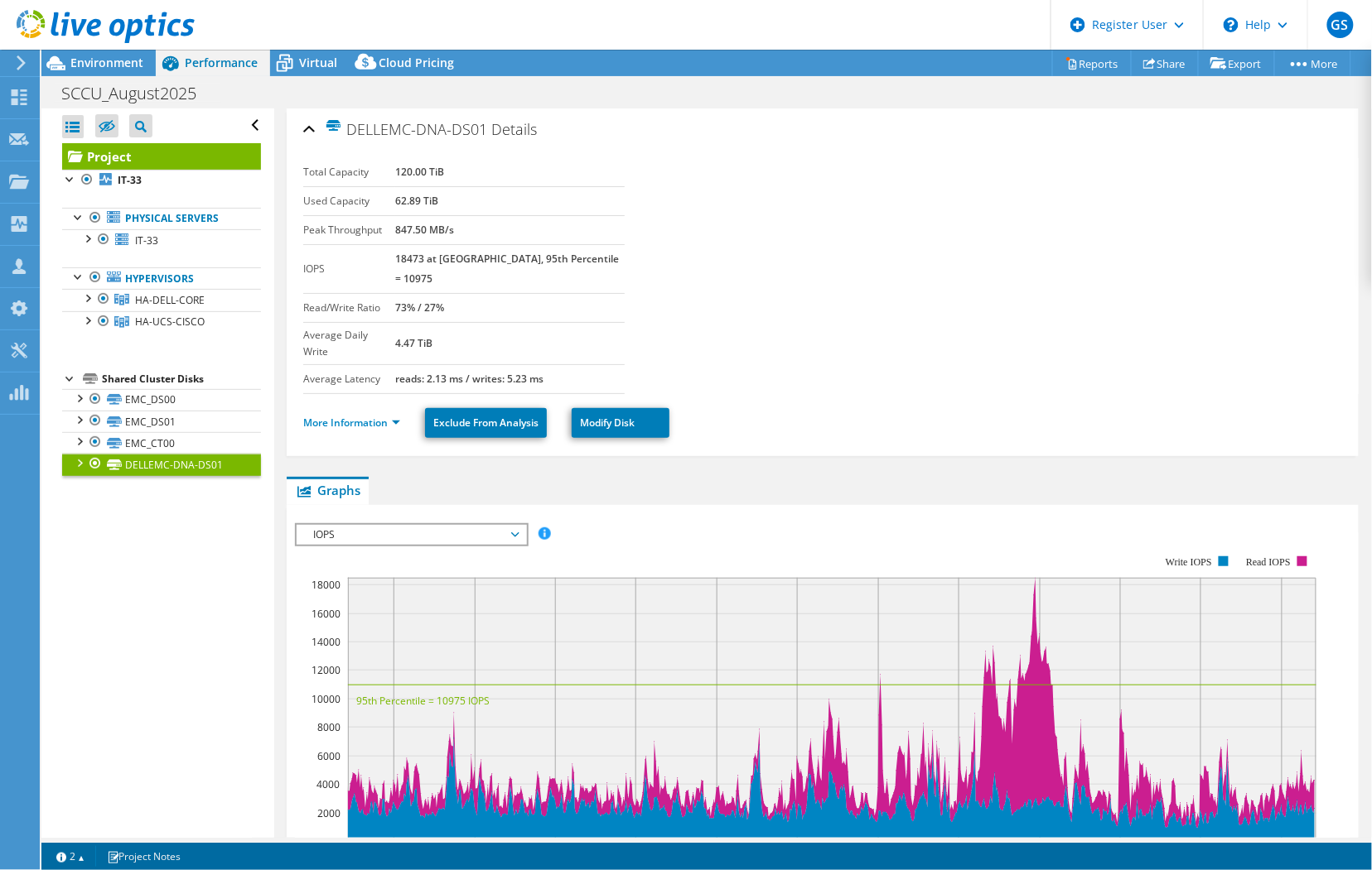
click at [489, 525] on span "IOPS" at bounding box center [411, 534] width 213 height 20
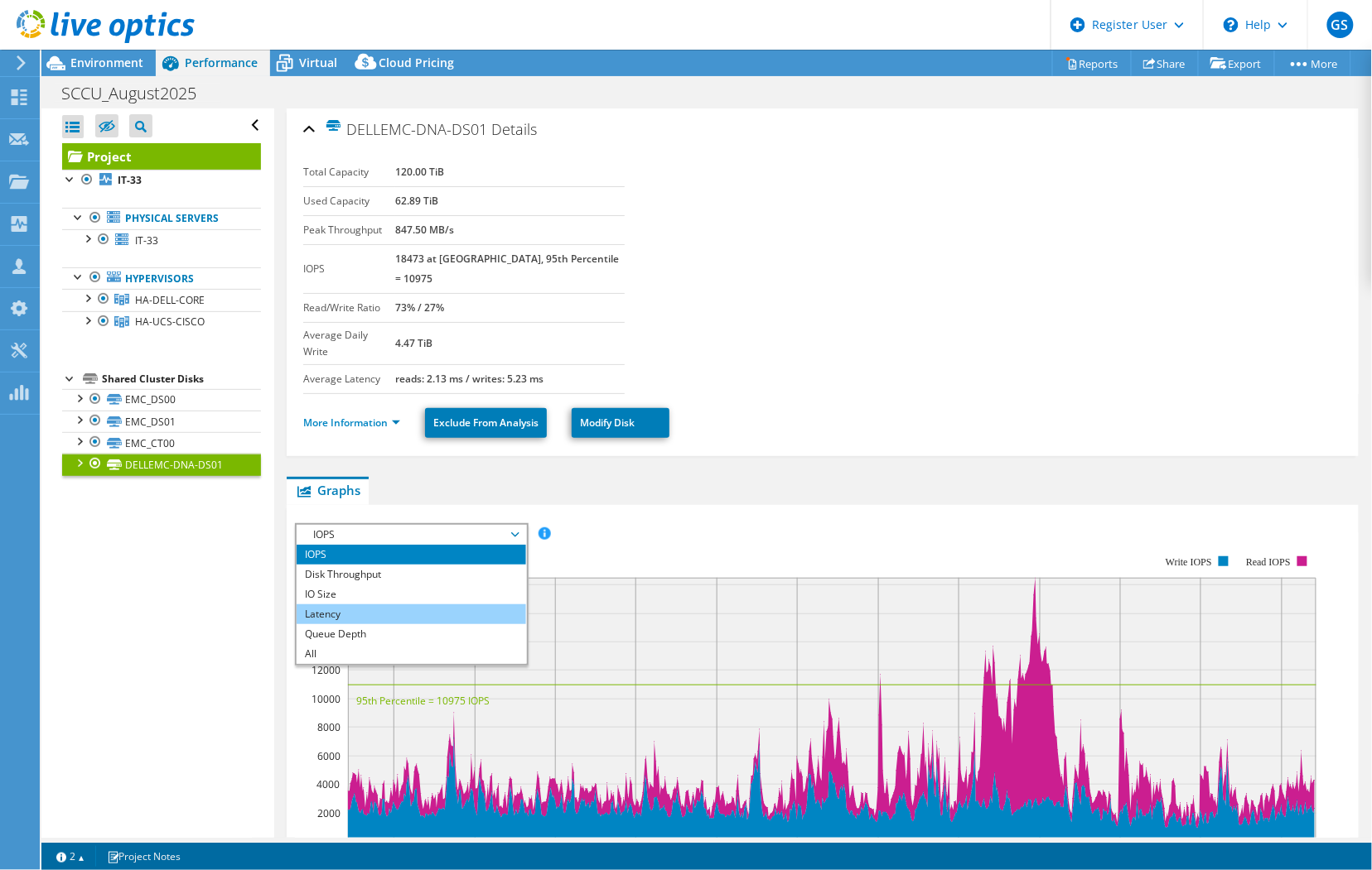
click at [431, 605] on li "Latency" at bounding box center [411, 614] width 229 height 20
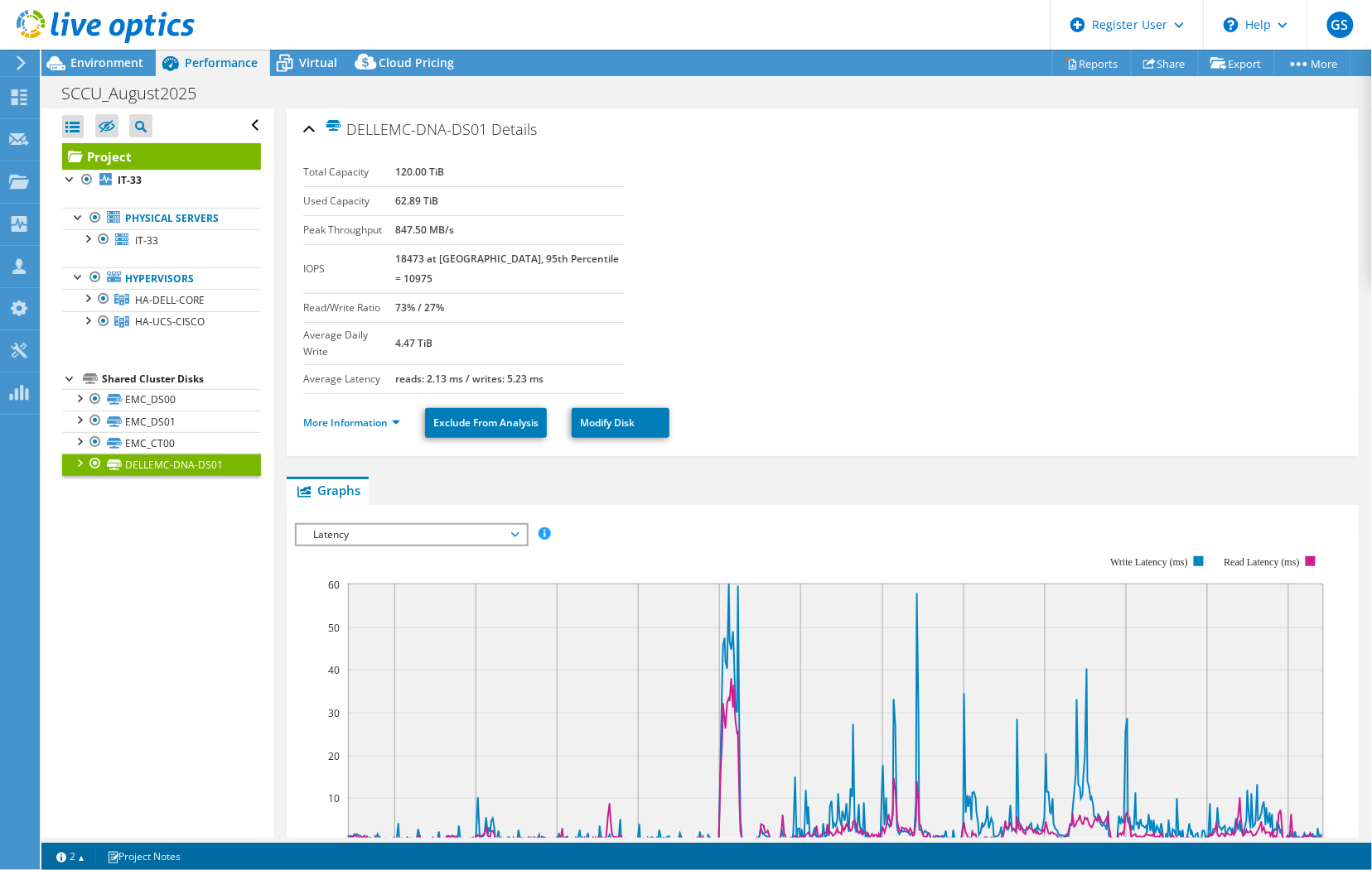
click at [439, 525] on span "Latency" at bounding box center [411, 534] width 213 height 20
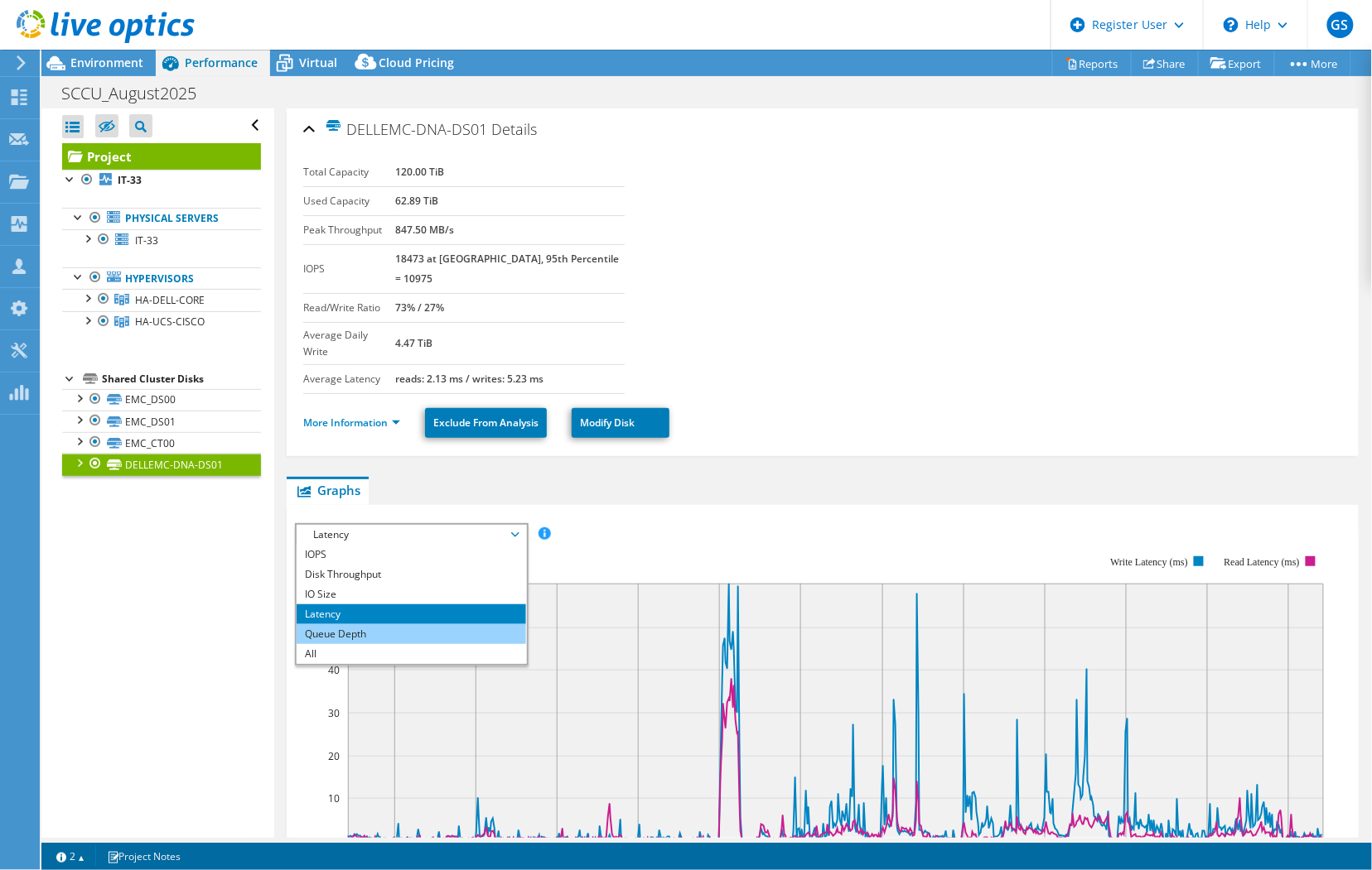
click at [398, 624] on li "Queue Depth" at bounding box center [411, 634] width 229 height 20
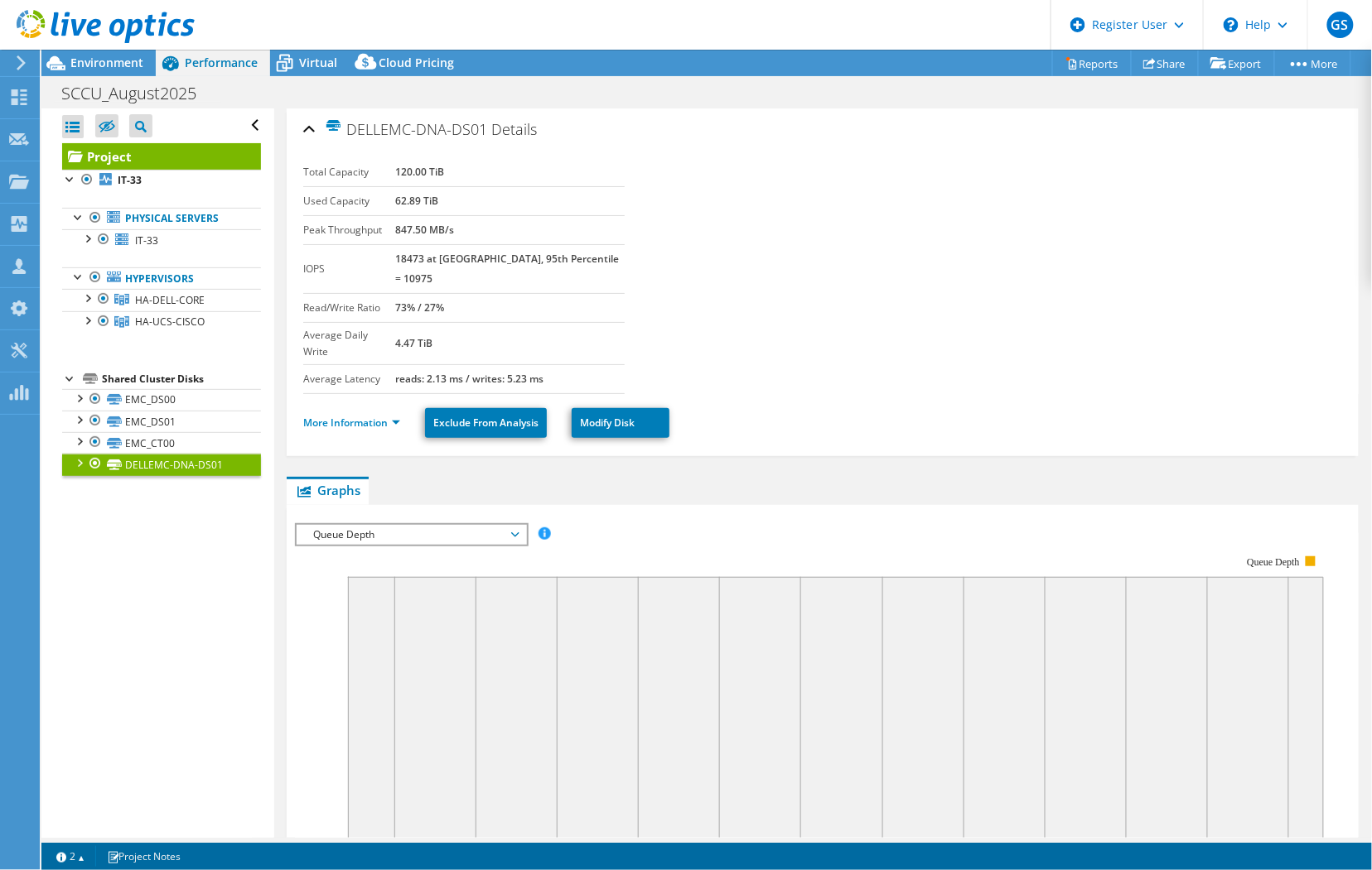
click at [432, 525] on span "Queue Depth" at bounding box center [411, 534] width 213 height 20
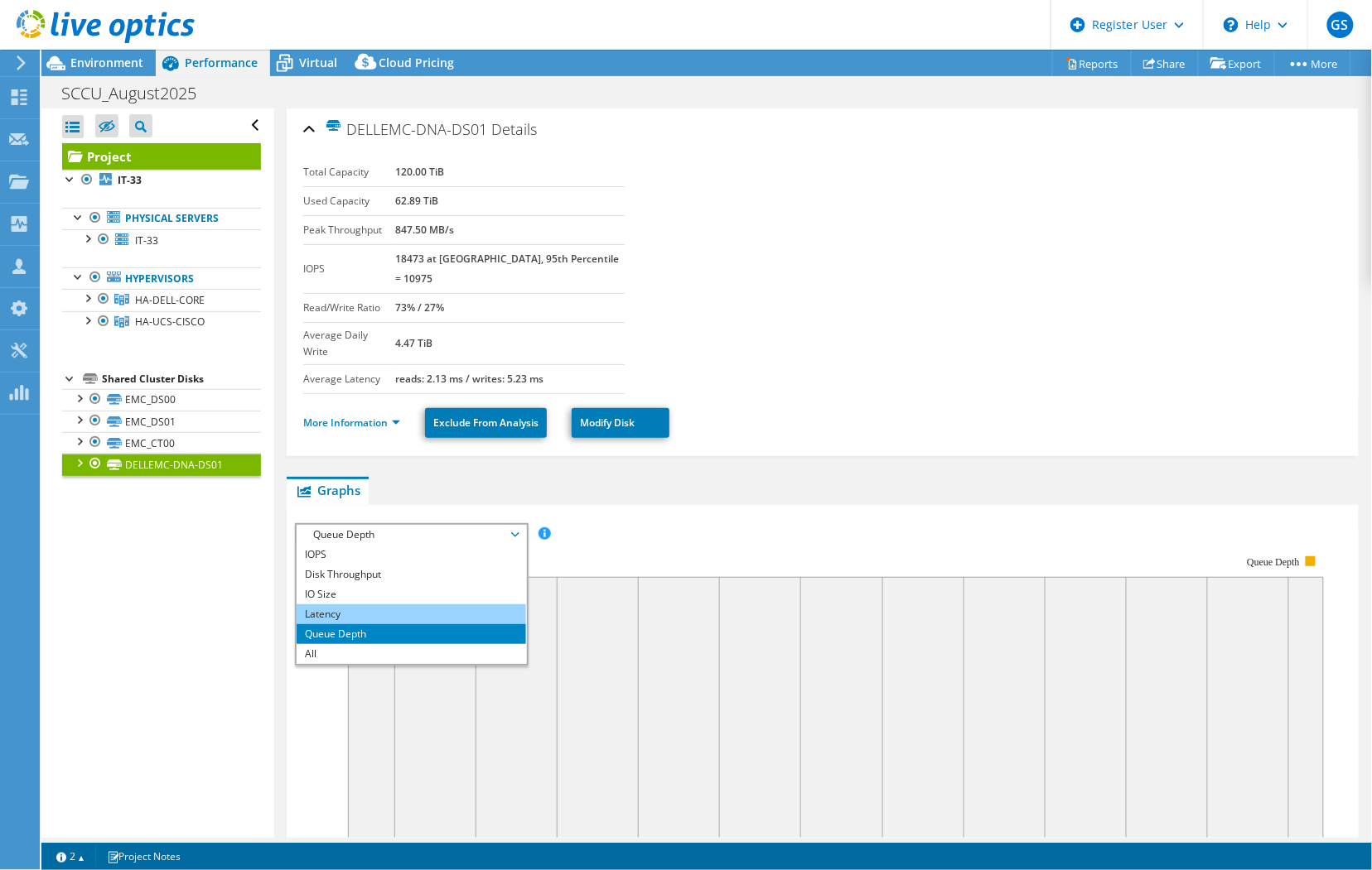
click at [409, 605] on li "Latency" at bounding box center [411, 614] width 229 height 20
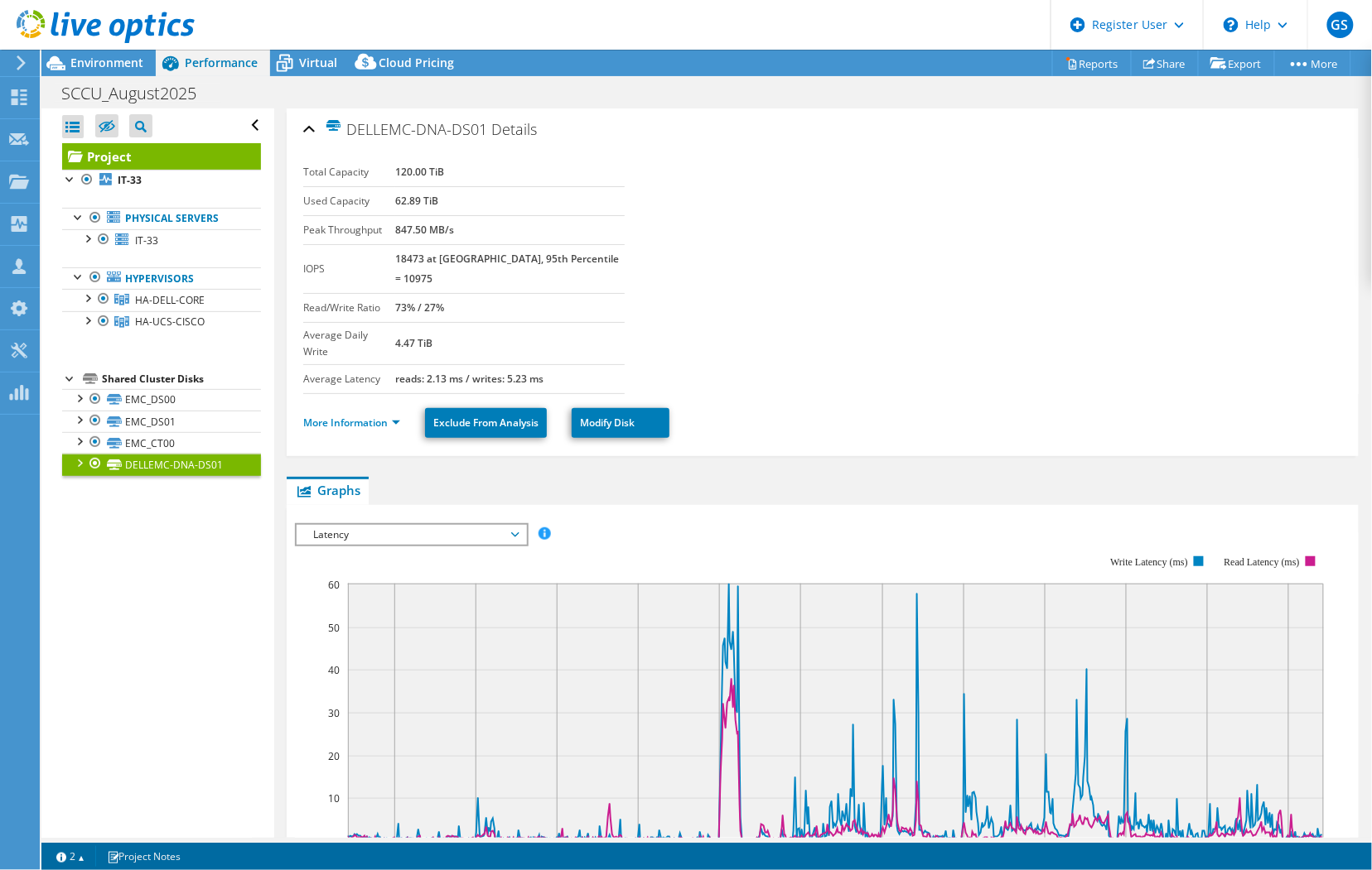
drag, startPoint x: 412, startPoint y: 173, endPoint x: 464, endPoint y: 169, distance: 52.2
click at [464, 169] on tr "Total Capacity 120.00 TiB" at bounding box center [464, 173] width 321 height 29
drag, startPoint x: 464, startPoint y: 169, endPoint x: 432, endPoint y: 176, distance: 32.8
click at [432, 176] on b "120.00 TiB" at bounding box center [420, 172] width 49 height 14
drag, startPoint x: 412, startPoint y: 197, endPoint x: 446, endPoint y: 196, distance: 34.0
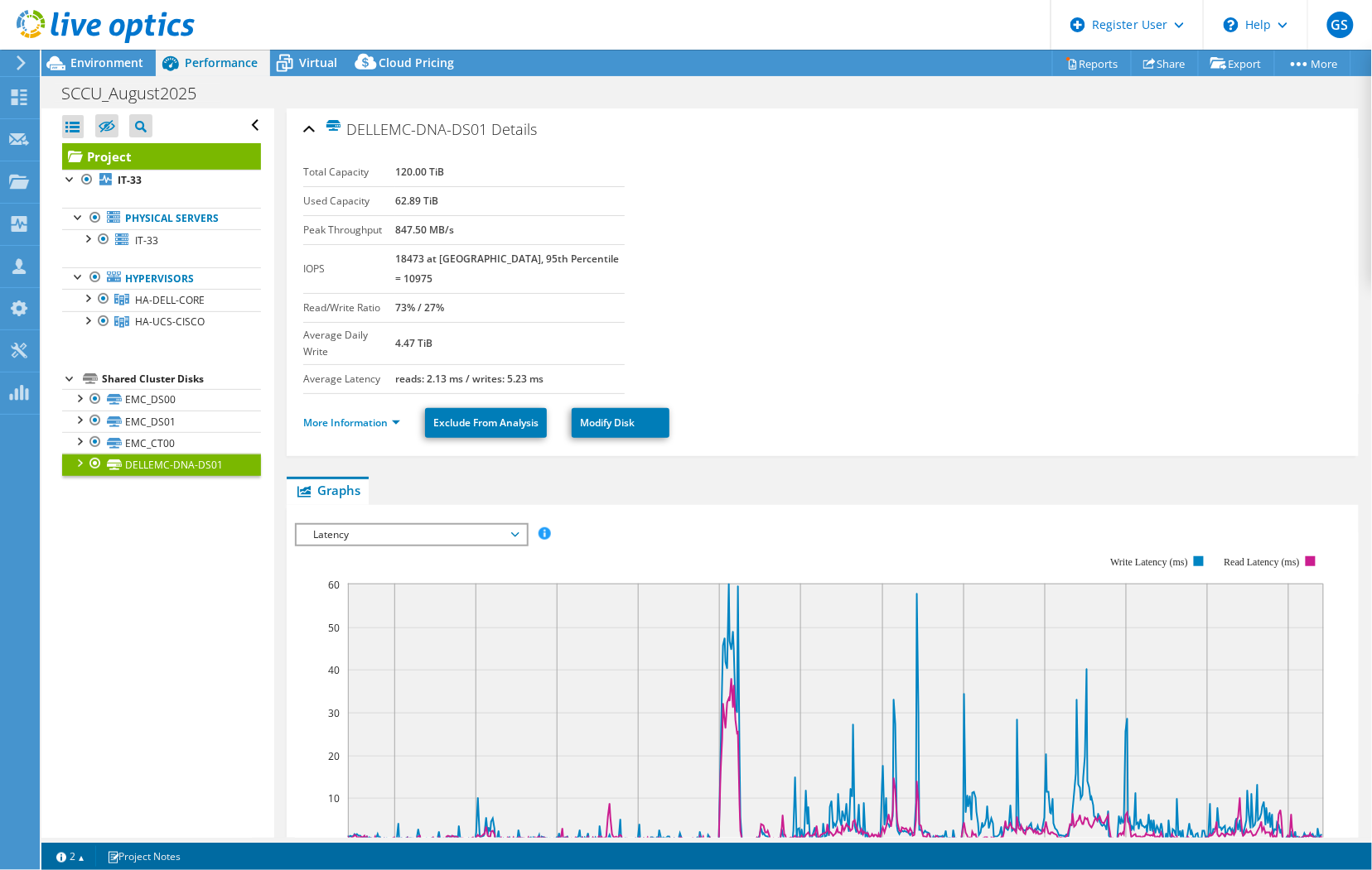
click at [446, 196] on tr "Used Capacity 62.89 TiB" at bounding box center [464, 201] width 321 height 29
drag, startPoint x: 446, startPoint y: 196, endPoint x: 437, endPoint y: 199, distance: 9.5
click at [437, 199] on b "62.89 TiB" at bounding box center [417, 201] width 43 height 14
click at [290, 63] on icon at bounding box center [285, 63] width 29 height 29
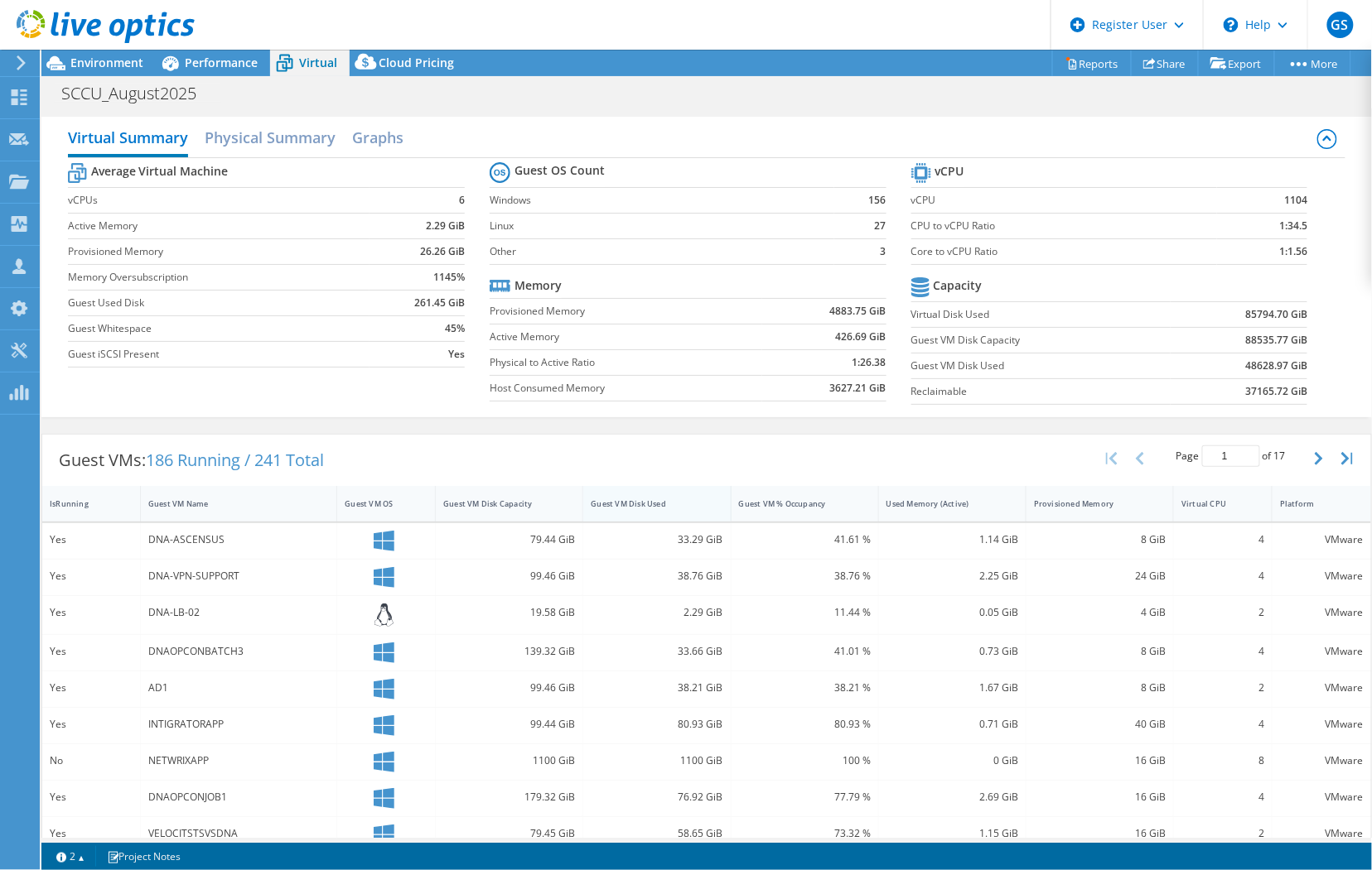
click at [649, 499] on div "Guest VM Disk Used" at bounding box center [646, 503] width 112 height 11
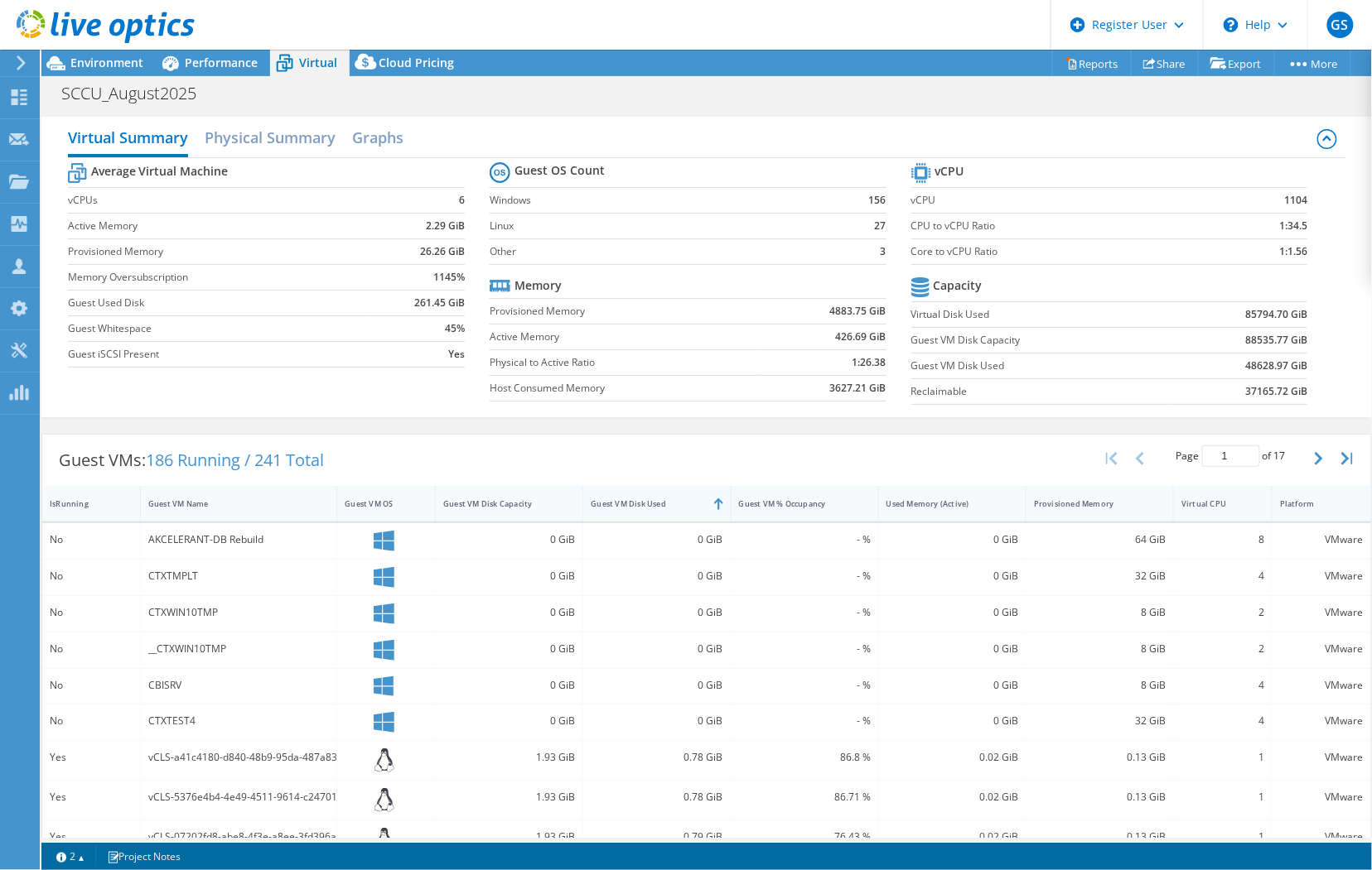
click at [649, 499] on div "Guest VM Disk Used" at bounding box center [646, 503] width 112 height 11
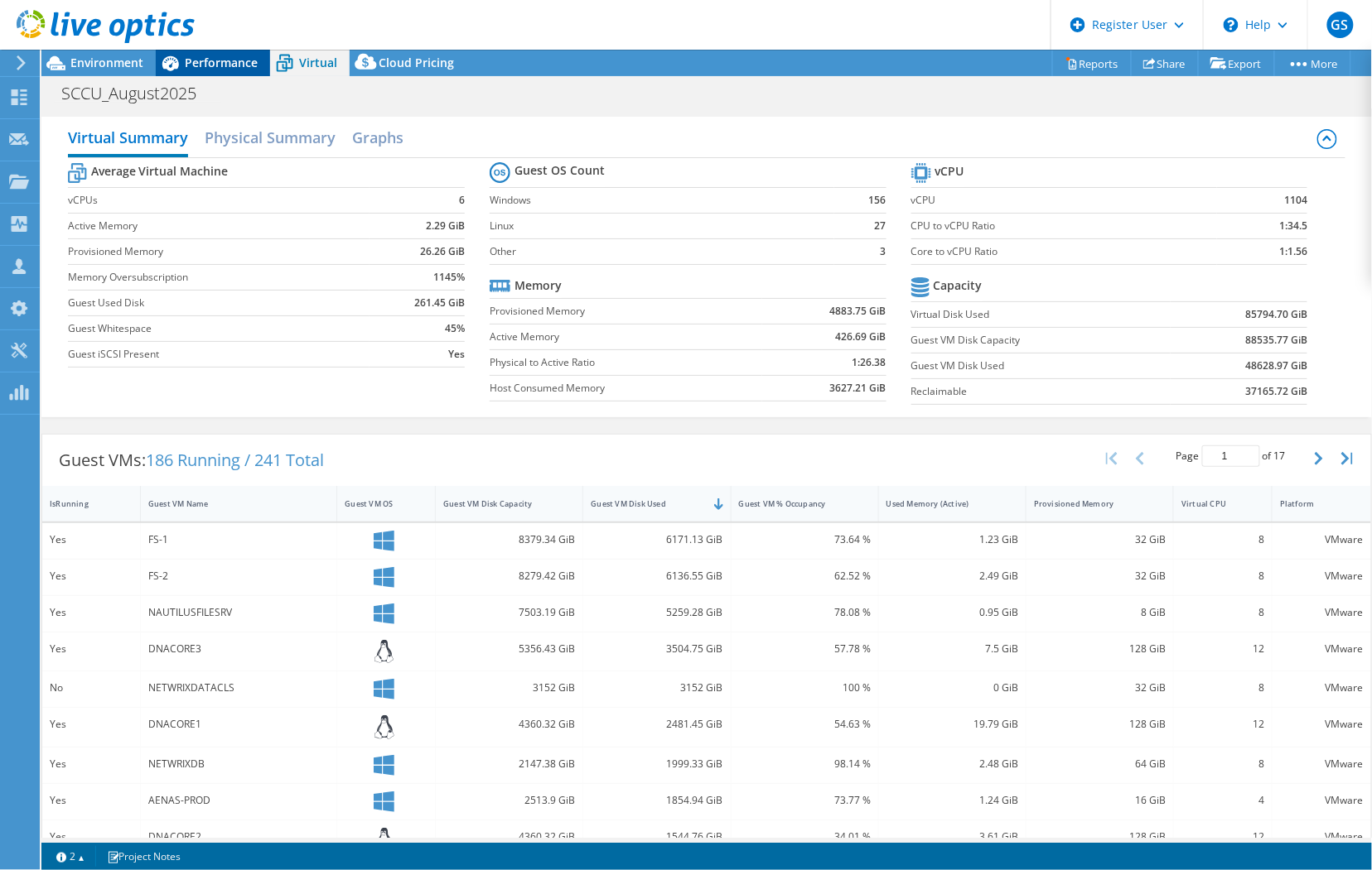
click at [208, 58] on span "Performance" at bounding box center [221, 62] width 73 height 16
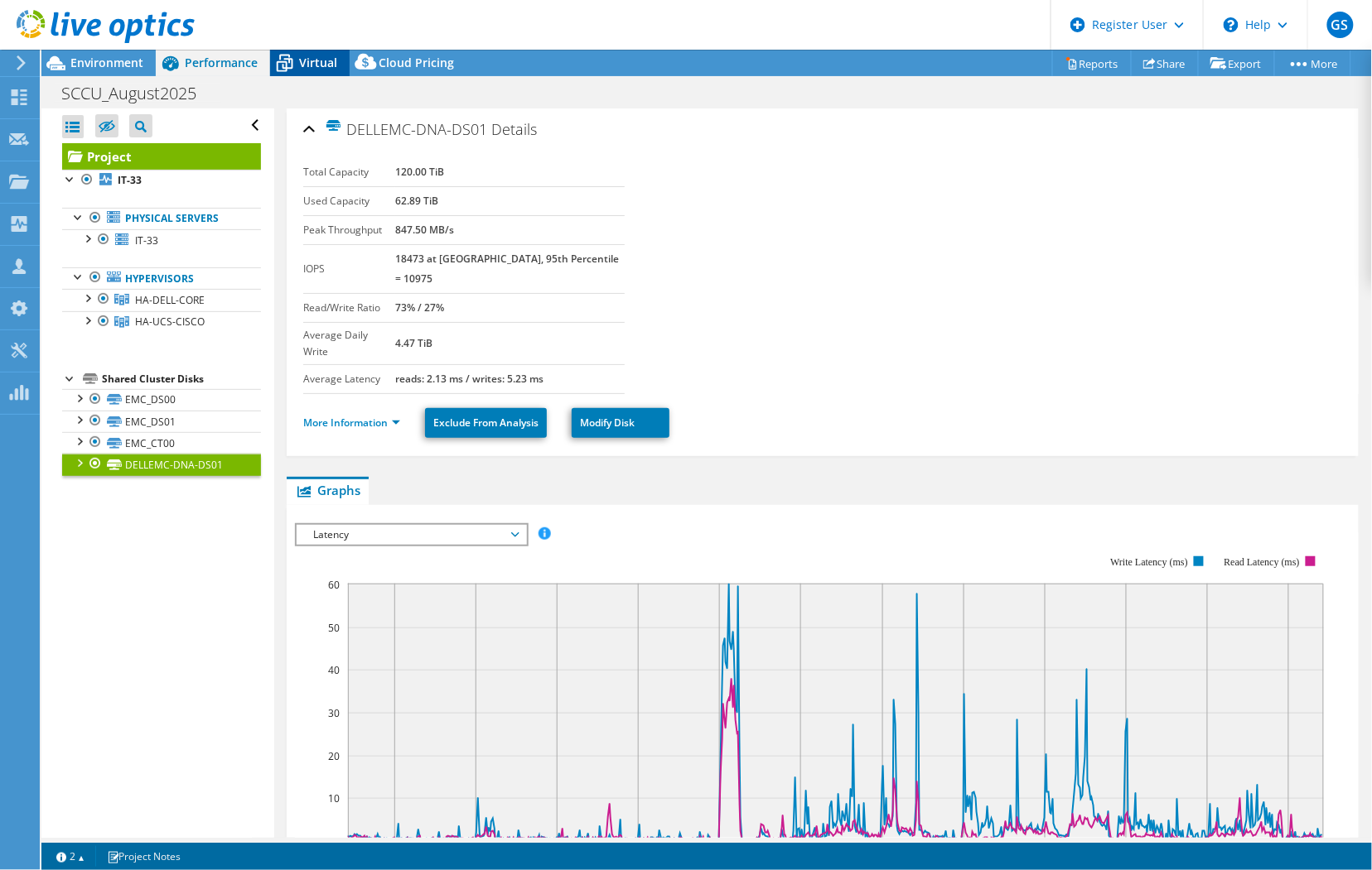
drag, startPoint x: 307, startPoint y: 55, endPoint x: 335, endPoint y: 105, distance: 57.3
click at [307, 55] on span "Virtual" at bounding box center [317, 62] width 38 height 16
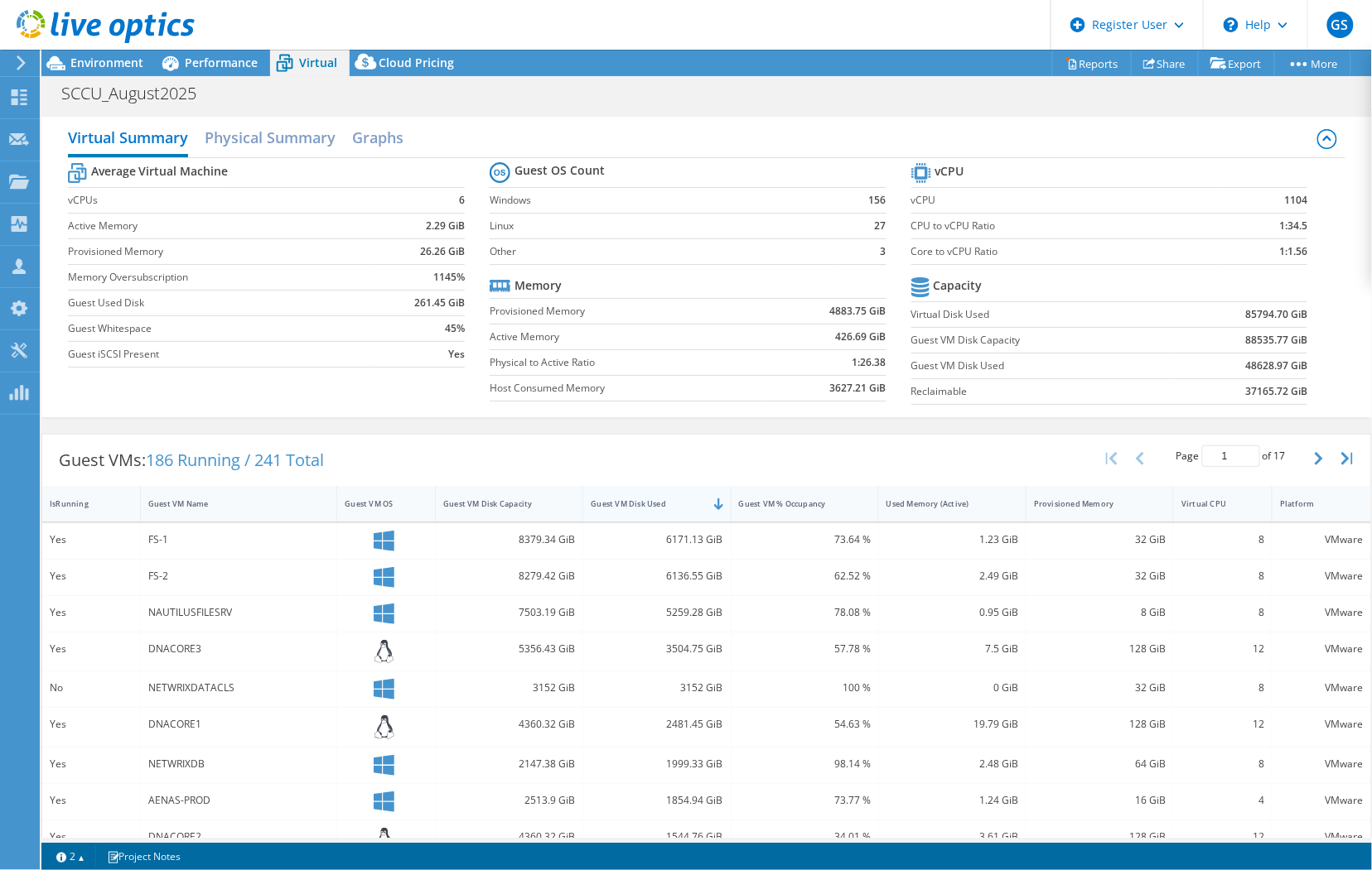
click at [663, 503] on div "Guest VM Disk Used" at bounding box center [646, 503] width 112 height 11
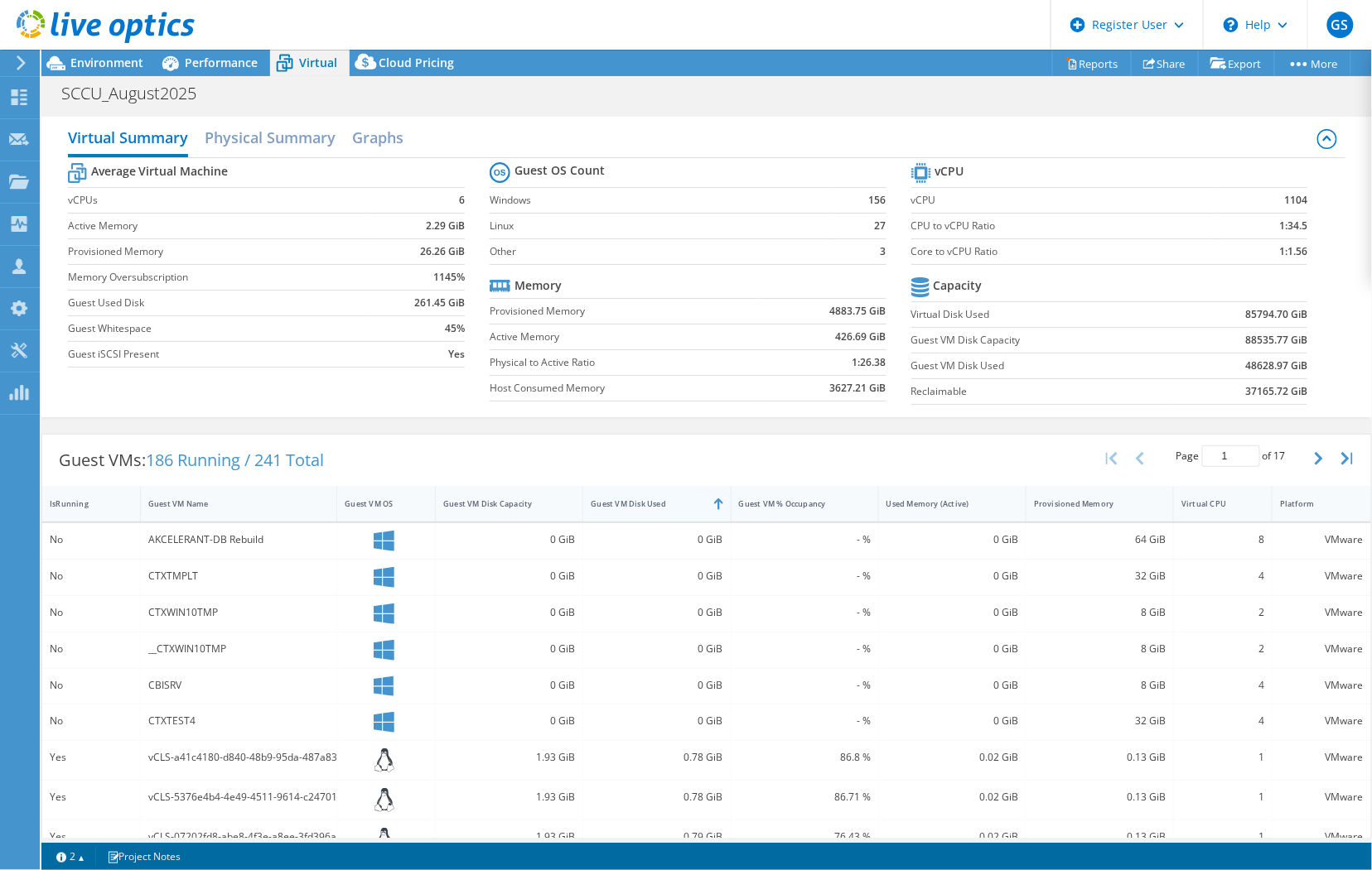
click at [663, 503] on div "Guest VM Disk Used" at bounding box center [646, 503] width 112 height 11
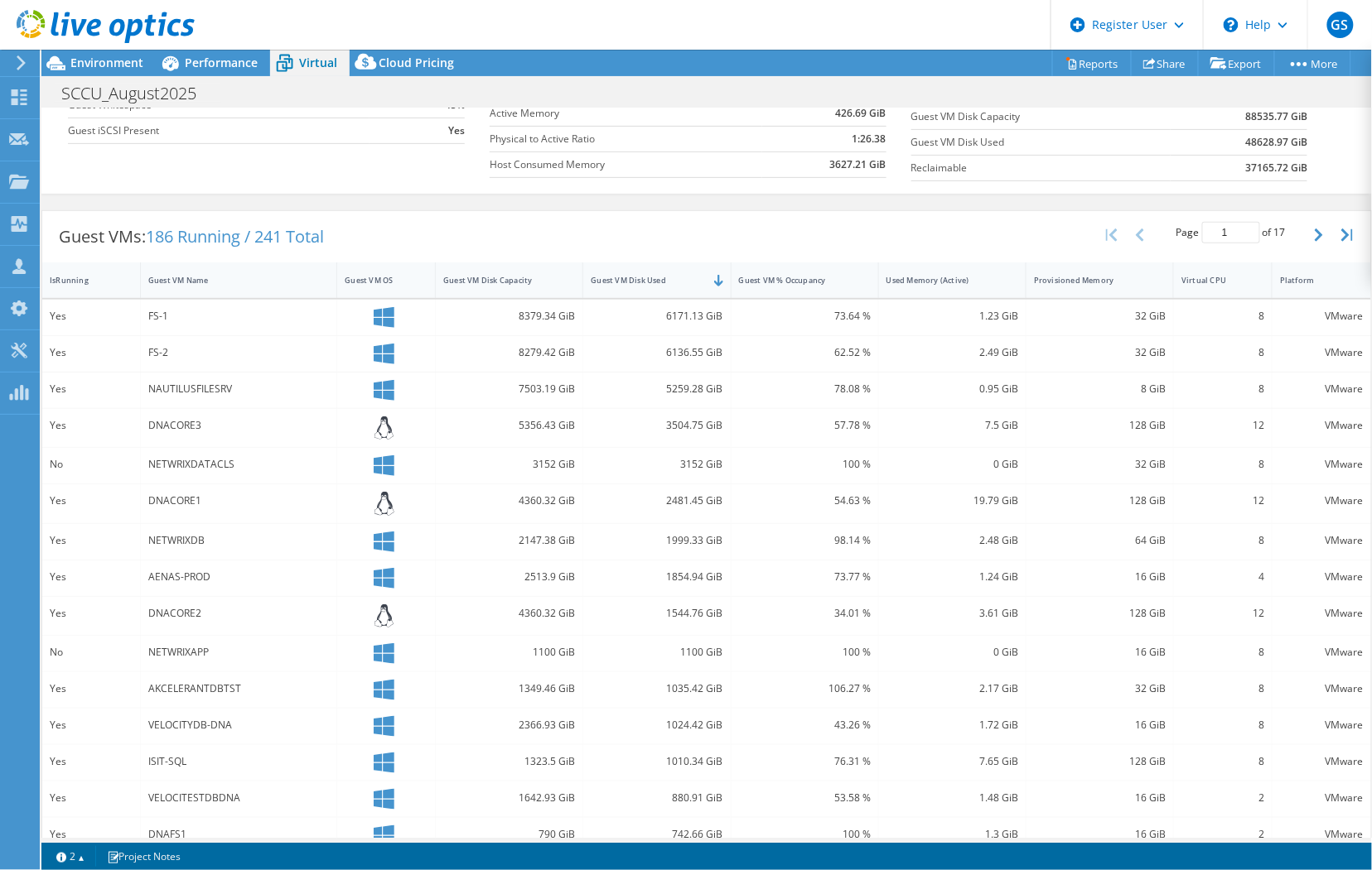
scroll to position [249, 0]
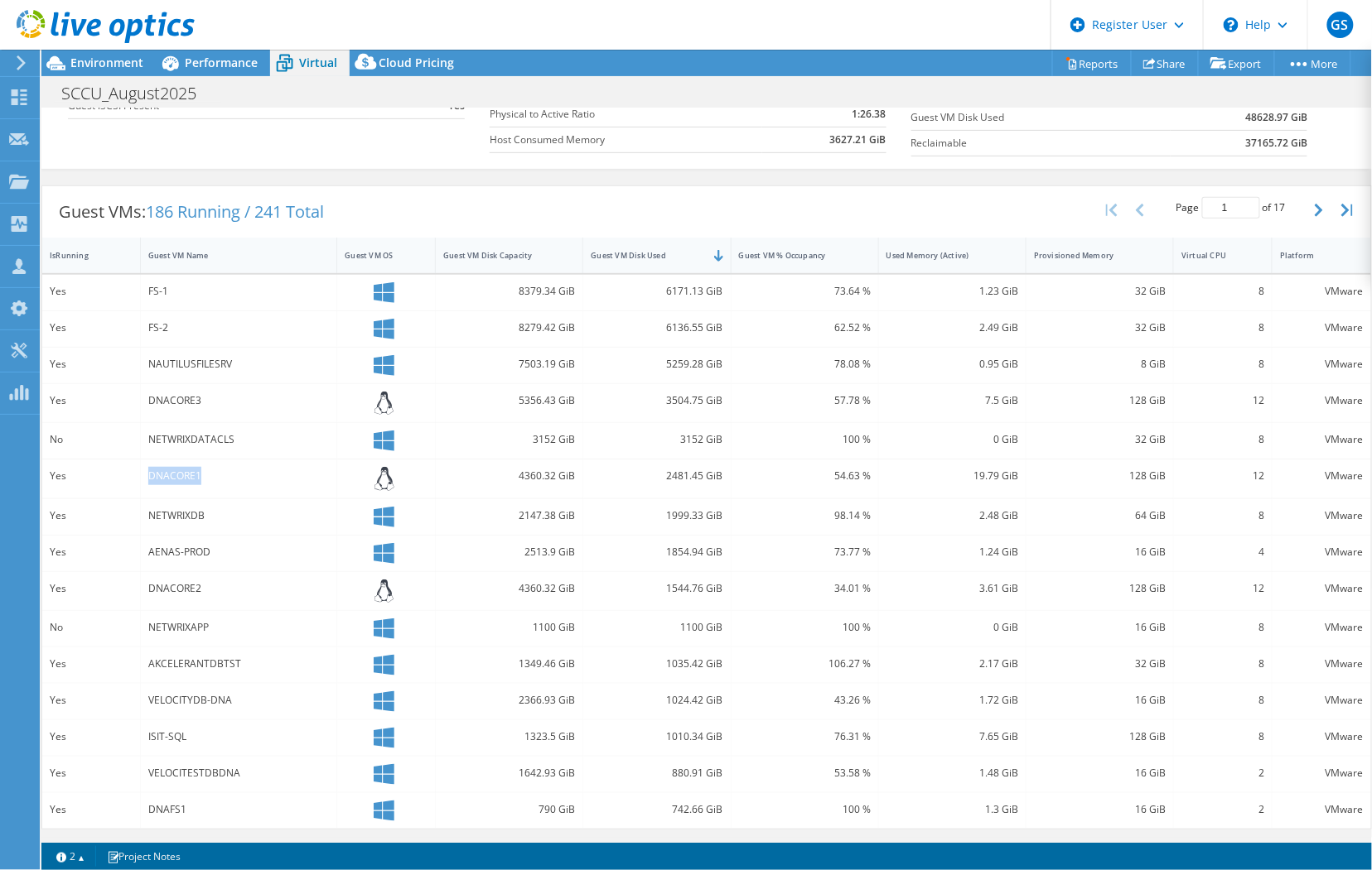
drag, startPoint x: 142, startPoint y: 476, endPoint x: 208, endPoint y: 476, distance: 66.0
click at [208, 476] on div "DNACORE1" at bounding box center [239, 479] width 197 height 39
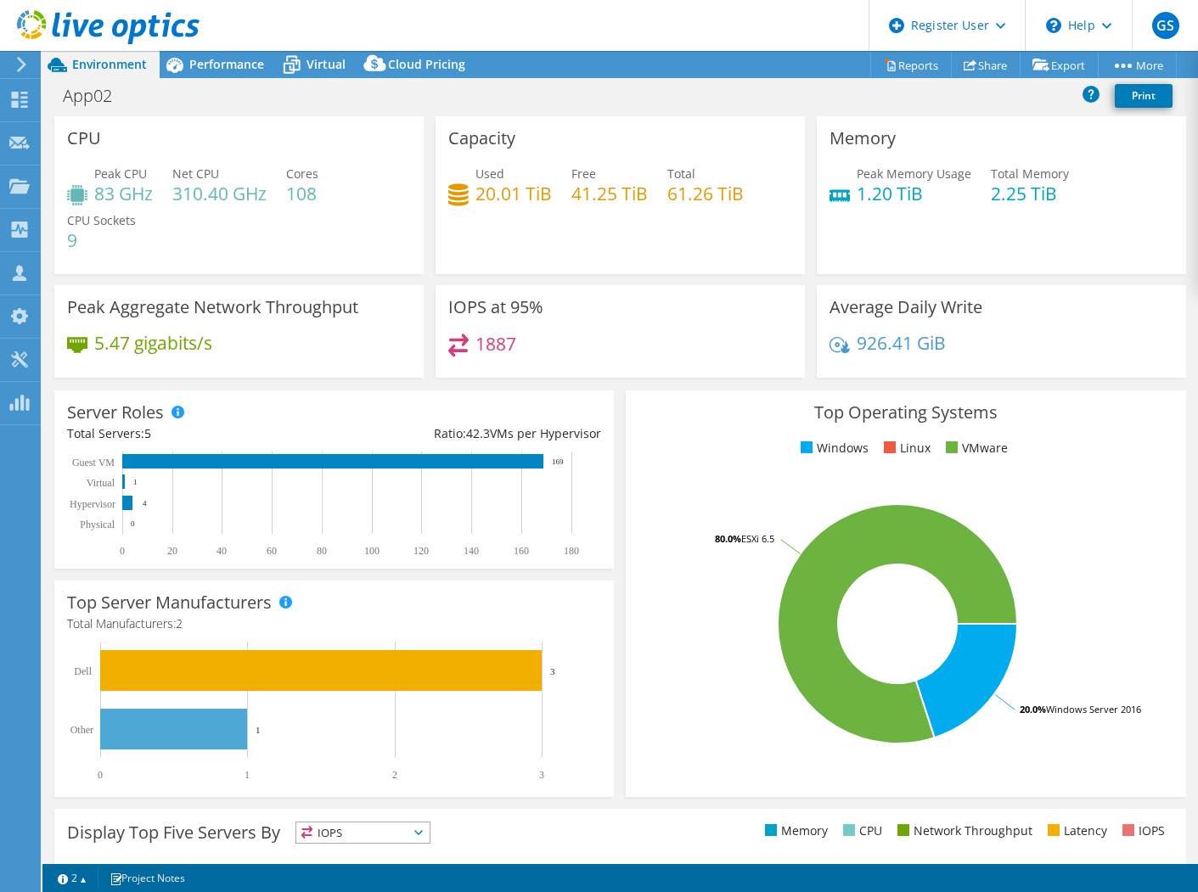
select select "USEast"
select select "USD"
click at [20, 192] on use at bounding box center [19, 185] width 20 height 14
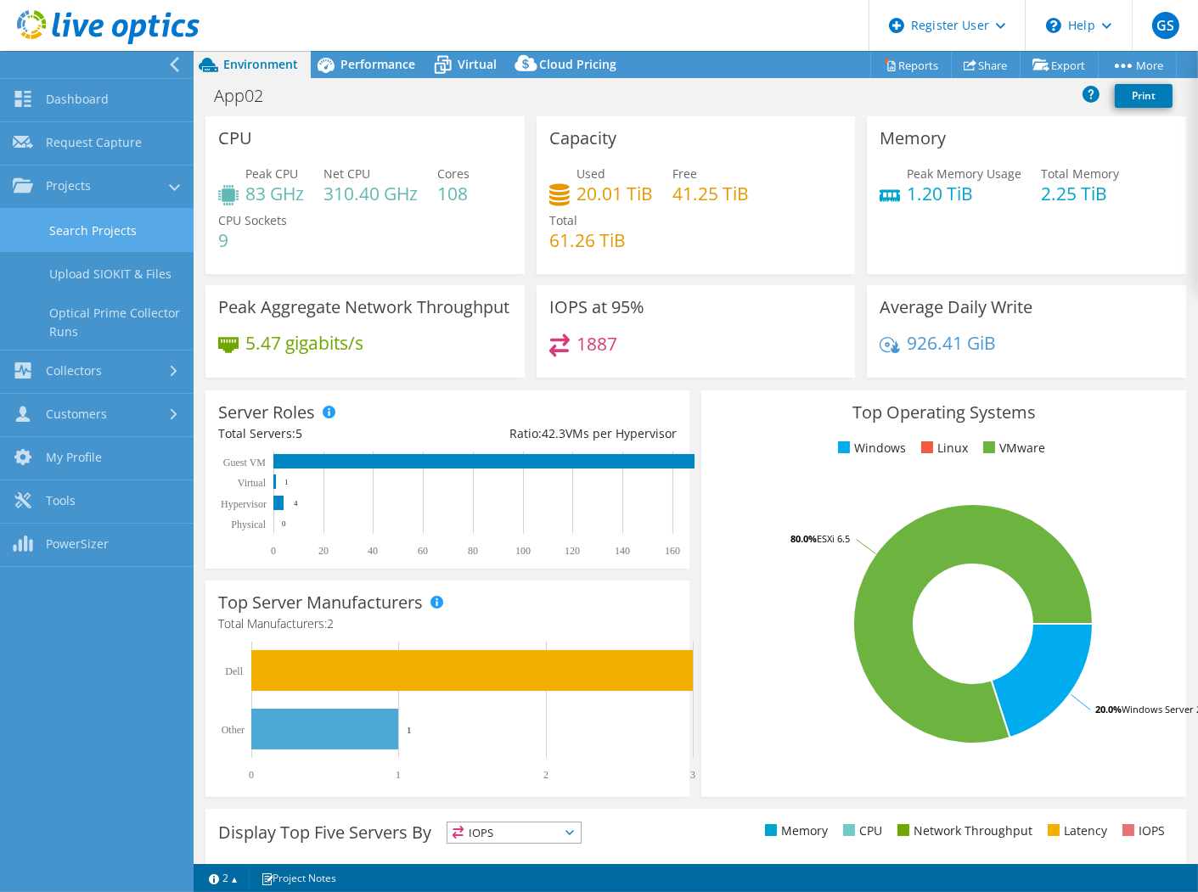
click at [86, 228] on link "Search Projects" at bounding box center [97, 230] width 194 height 43
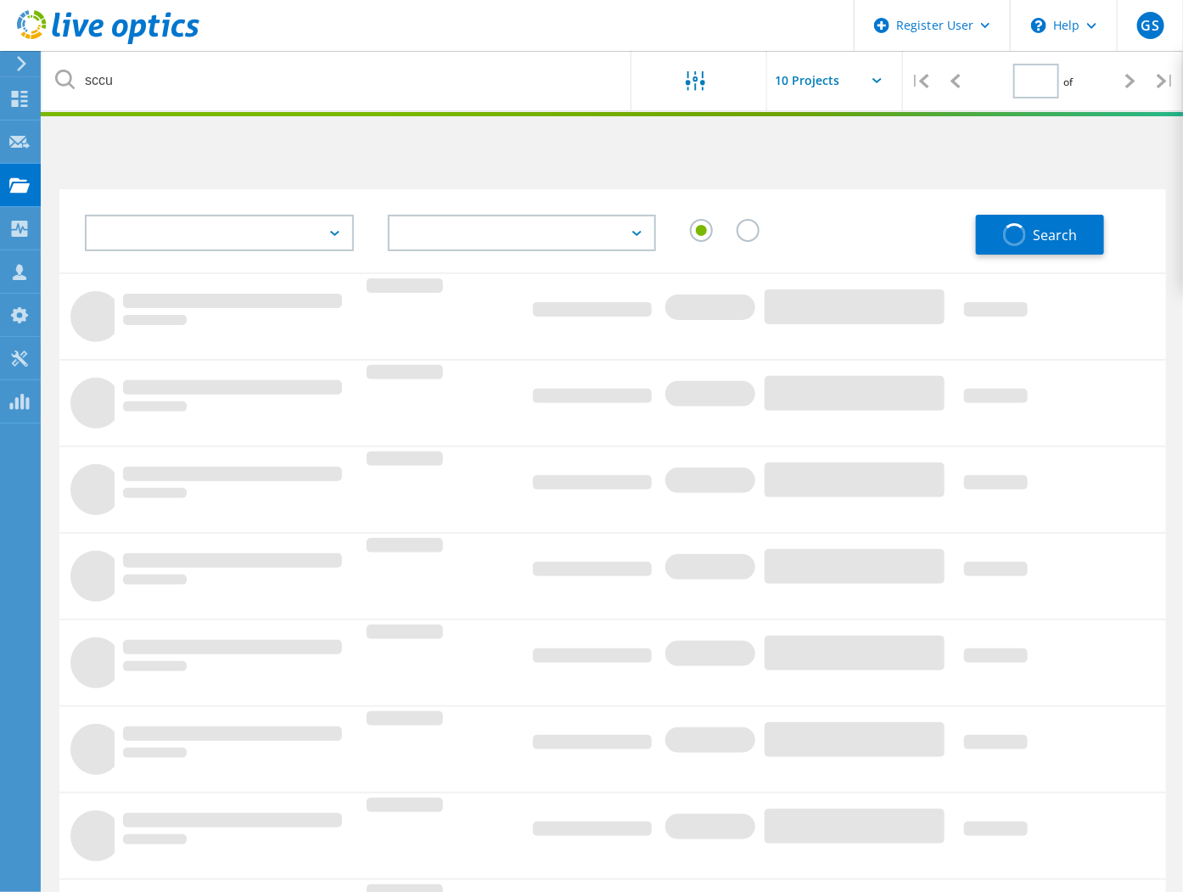
type input "1"
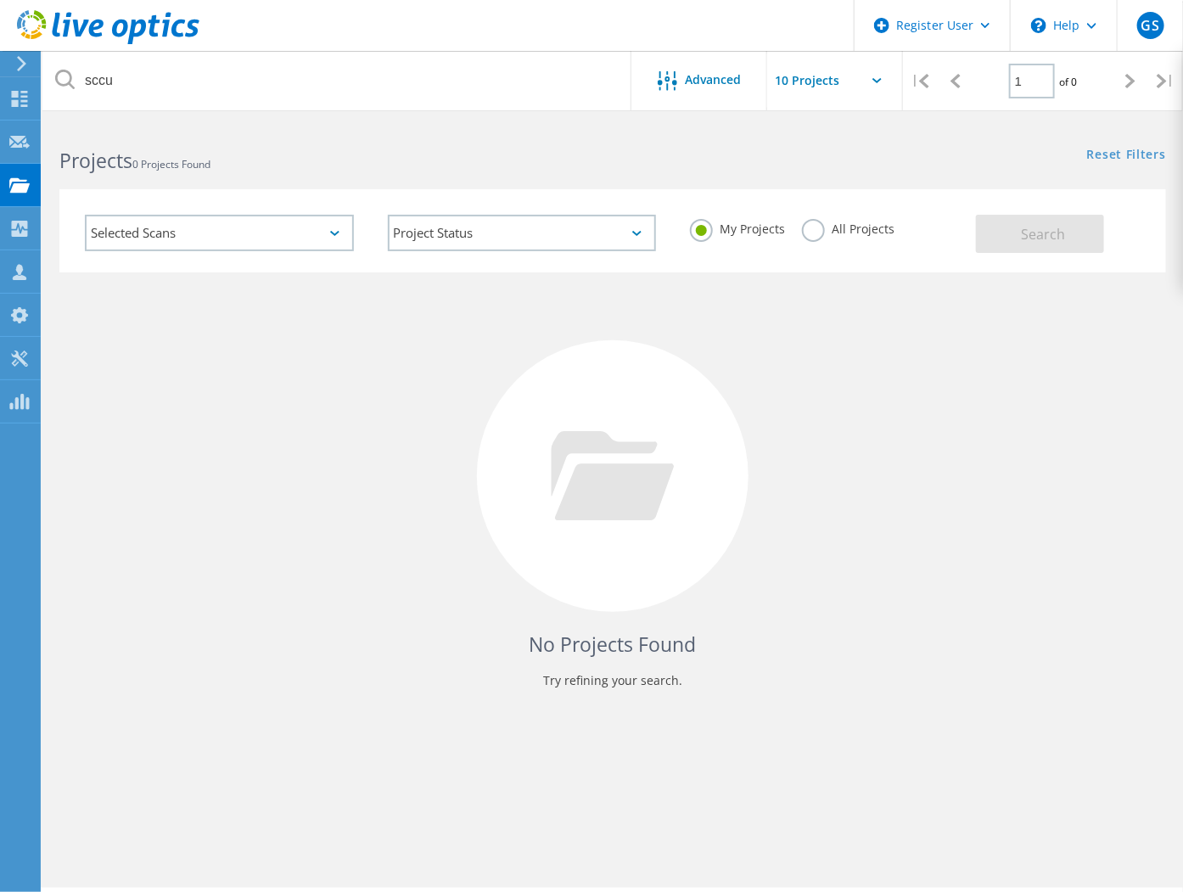
click at [832, 221] on label "All Projects" at bounding box center [848, 227] width 93 height 16
click at [0, 0] on input "All Projects" at bounding box center [0, 0] width 0 height 0
click at [1058, 233] on span "Search" at bounding box center [1043, 234] width 44 height 19
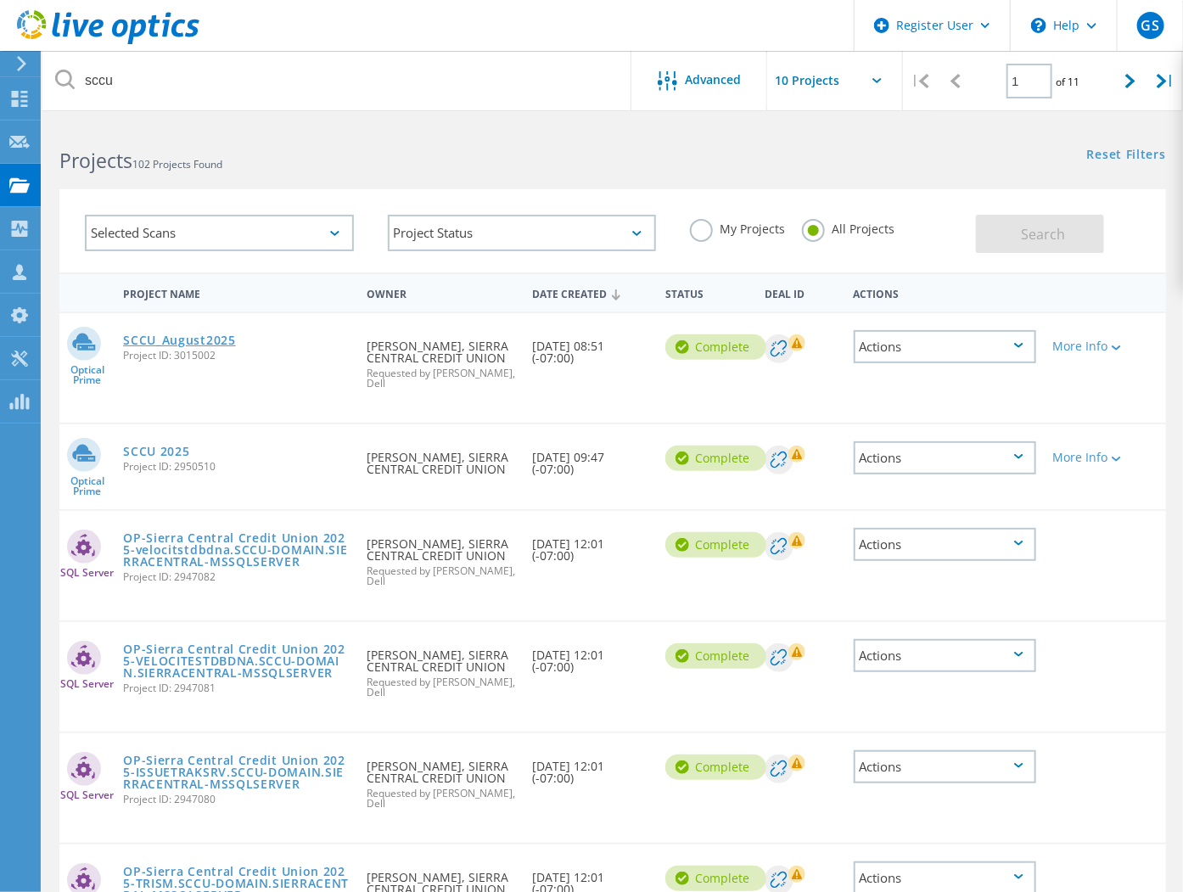
click at [194, 337] on link "SCCU_August2025" at bounding box center [179, 340] width 113 height 12
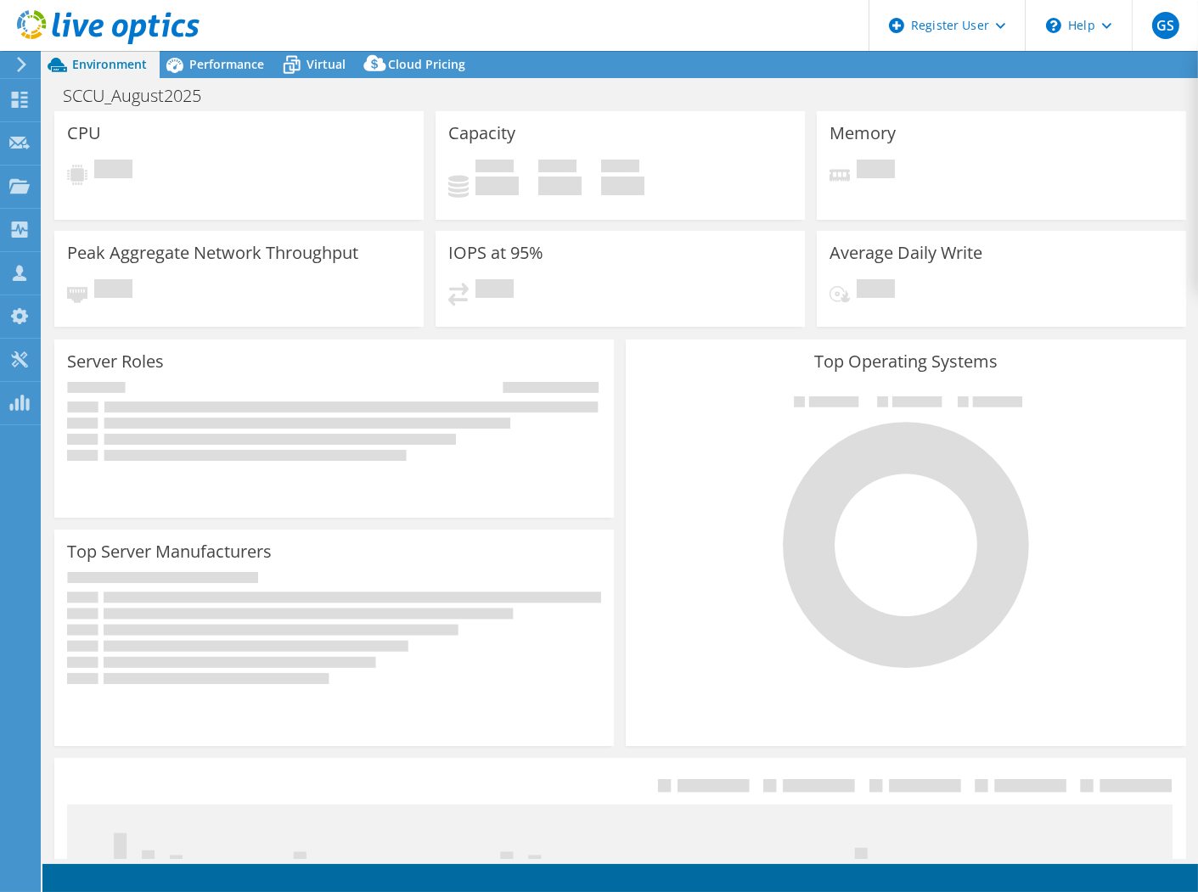
select select "USD"
